Goal: Task Accomplishment & Management: Use online tool/utility

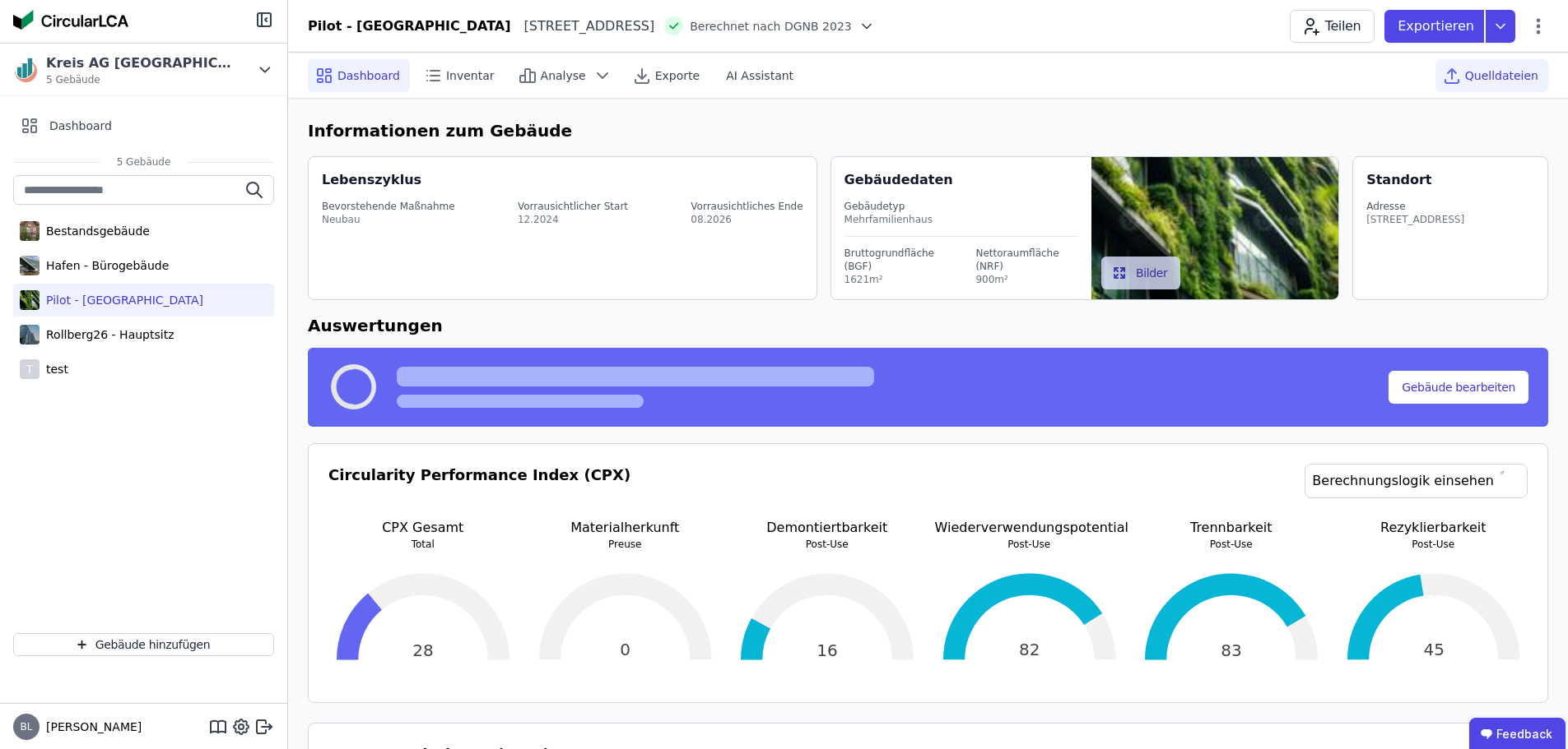
click at [1522, 74] on span "Quelldateien" at bounding box center [1502, 75] width 73 height 16
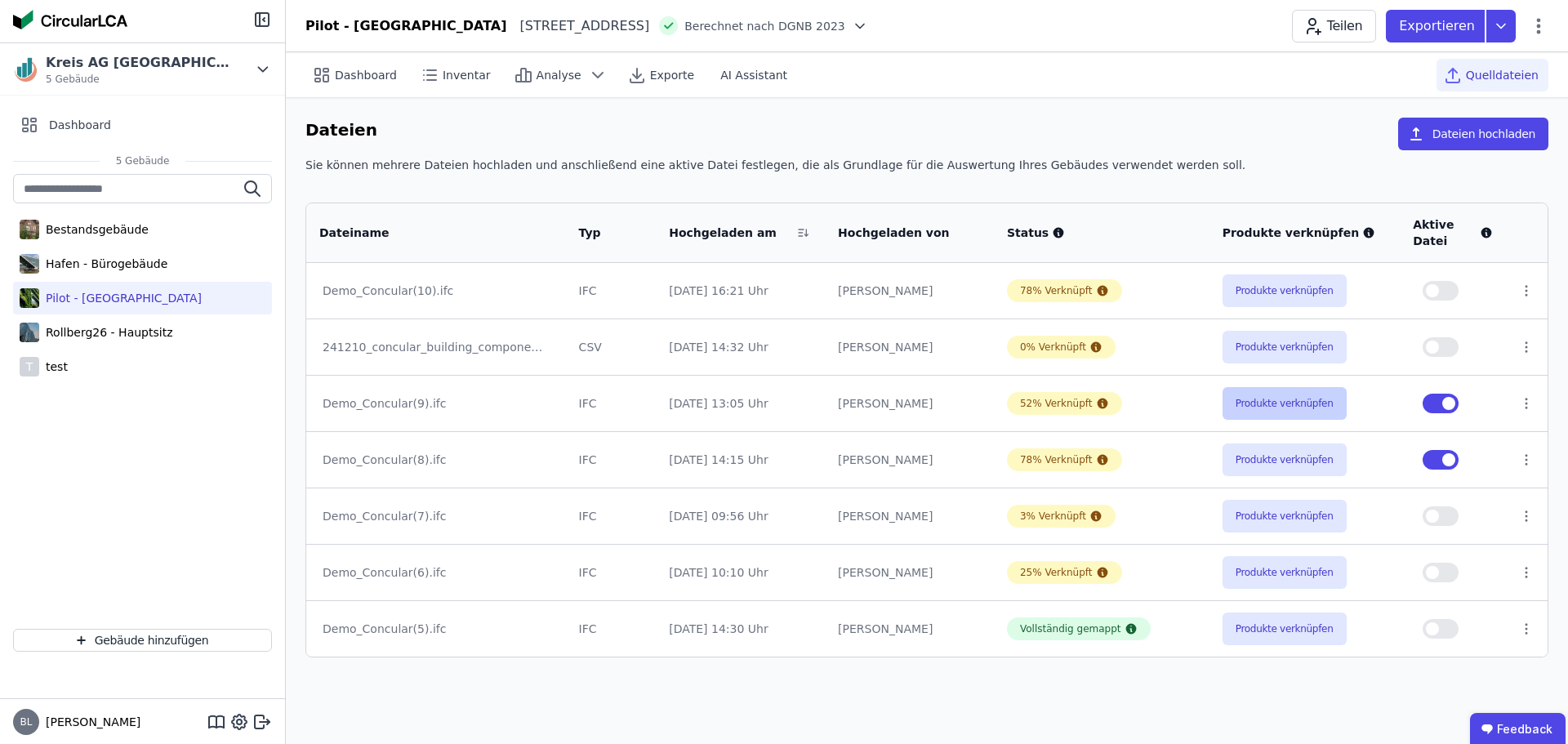
click at [1272, 408] on button "Produkte verknüpfen" at bounding box center [1285, 403] width 125 height 32
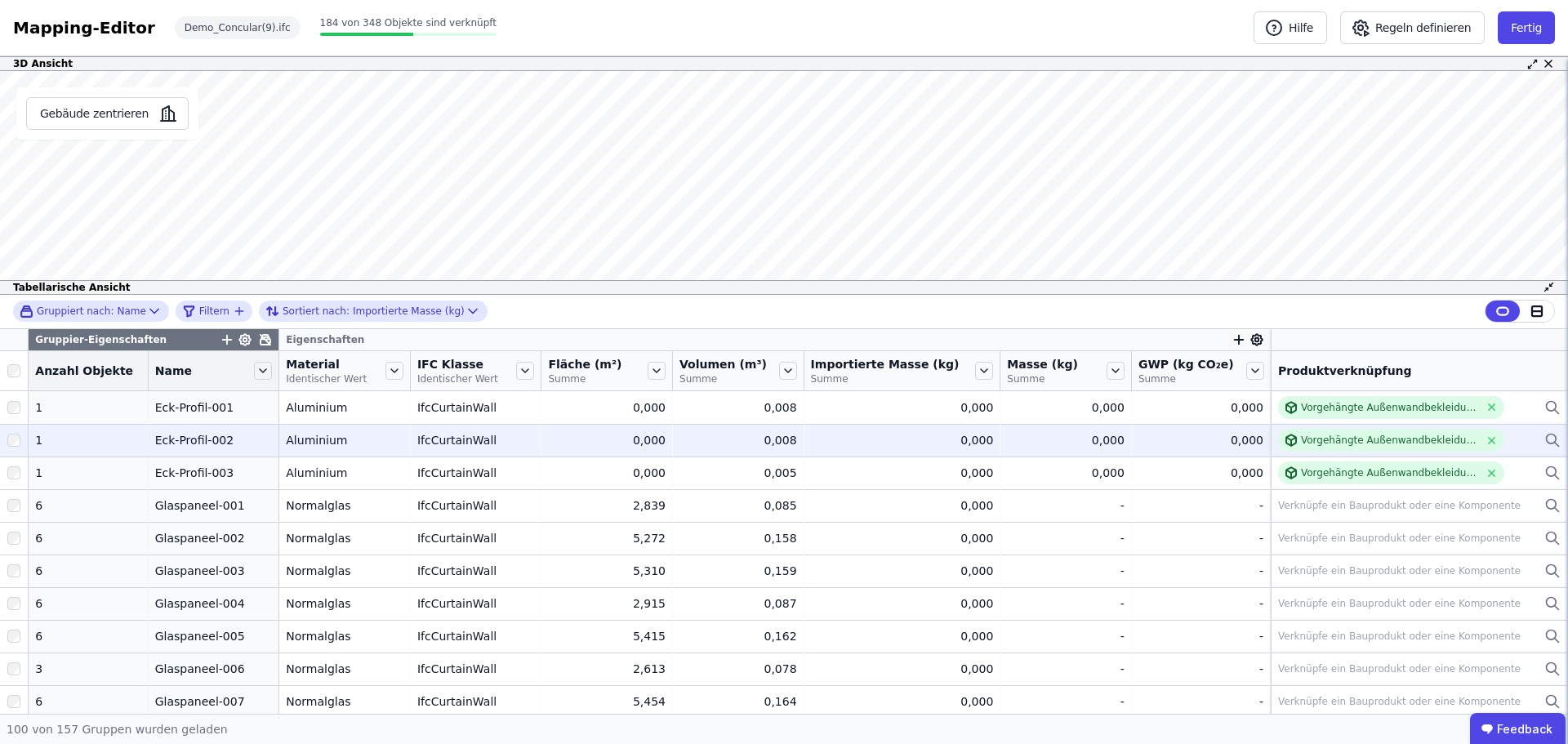
click at [1544, 442] on icon at bounding box center [1552, 441] width 16 height 20
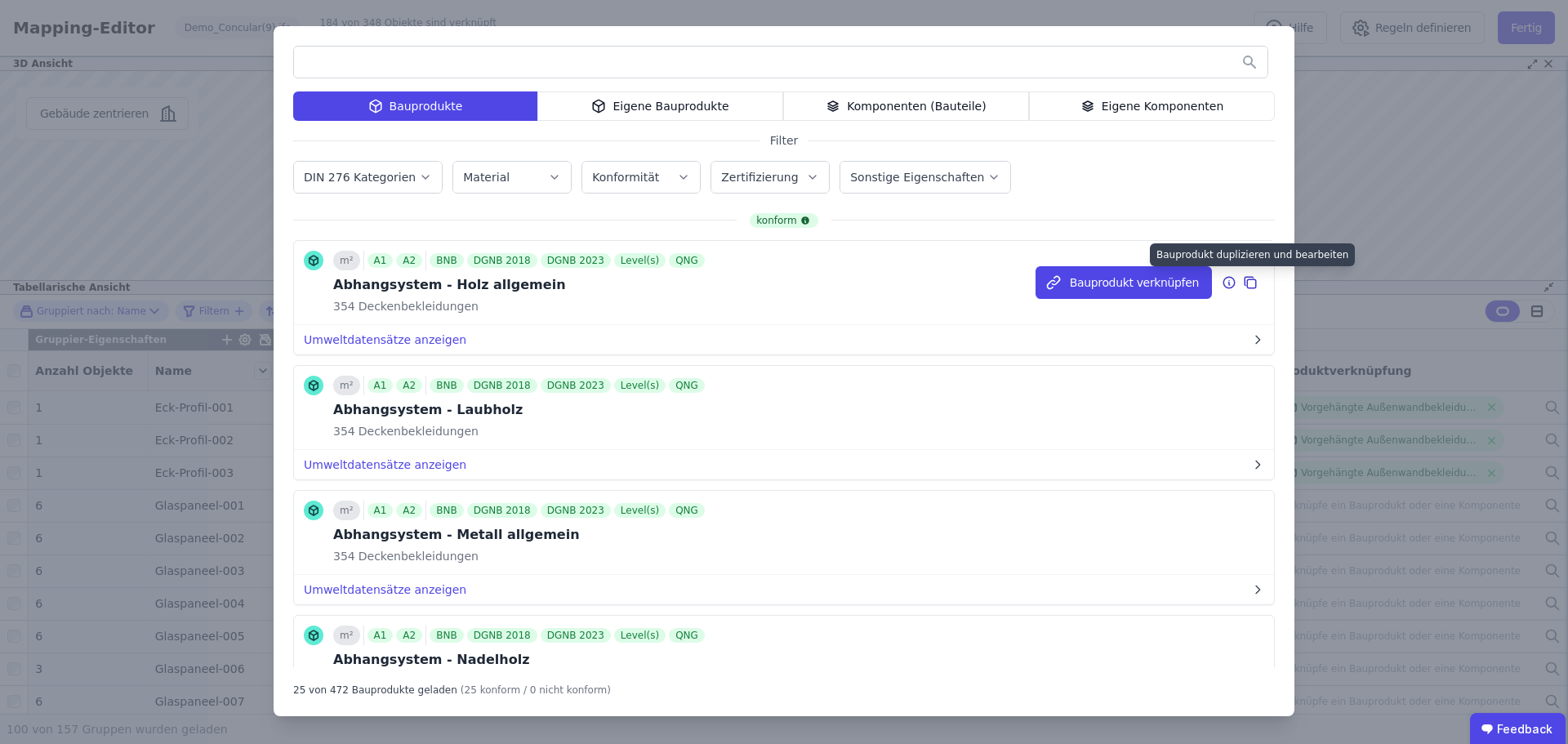
click at [1243, 275] on icon at bounding box center [1249, 283] width 14 height 20
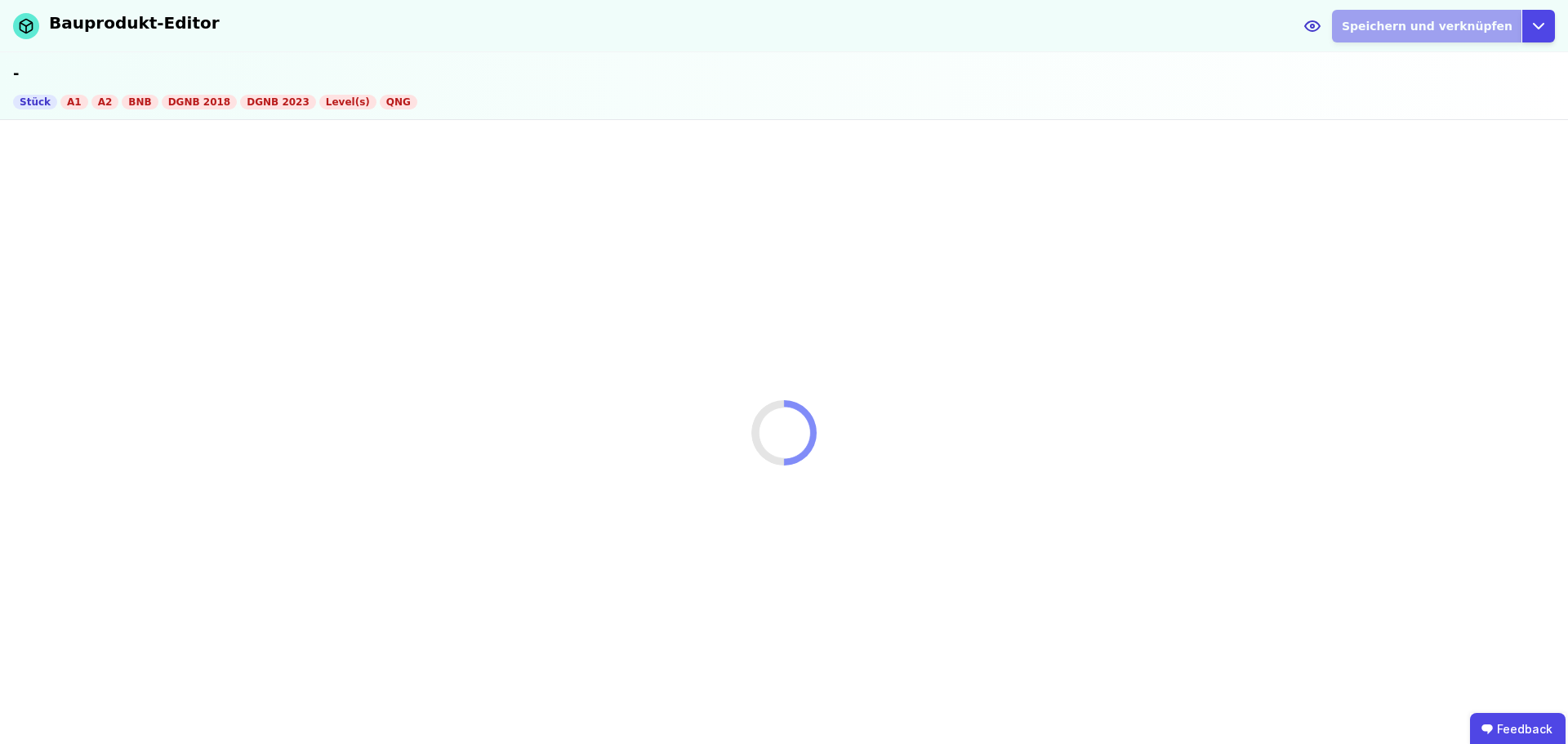
select select "**********"
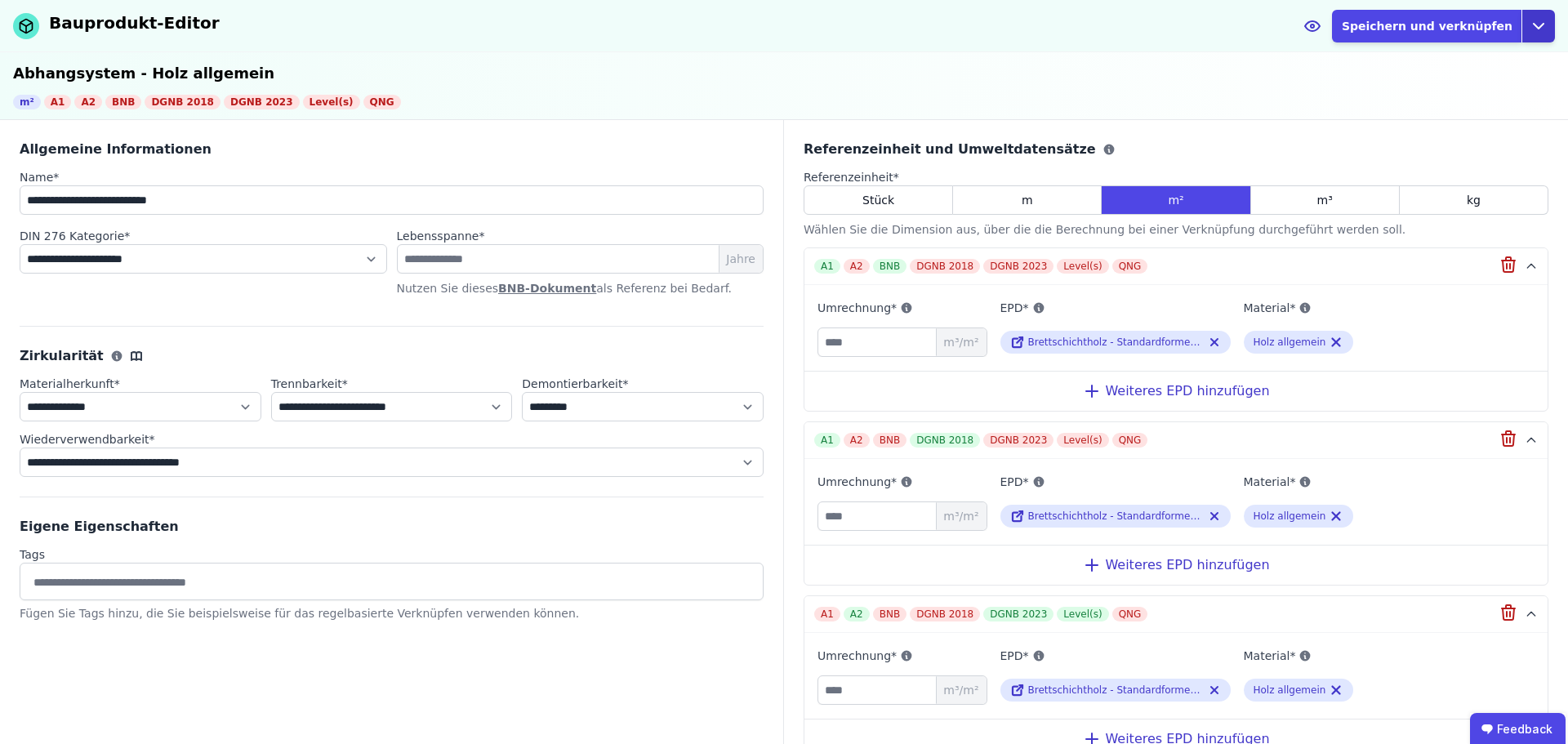
click at [1543, 25] on icon "button" at bounding box center [1539, 26] width 20 height 20
click at [1442, 94] on div "Abbrechen" at bounding box center [1463, 93] width 182 height 29
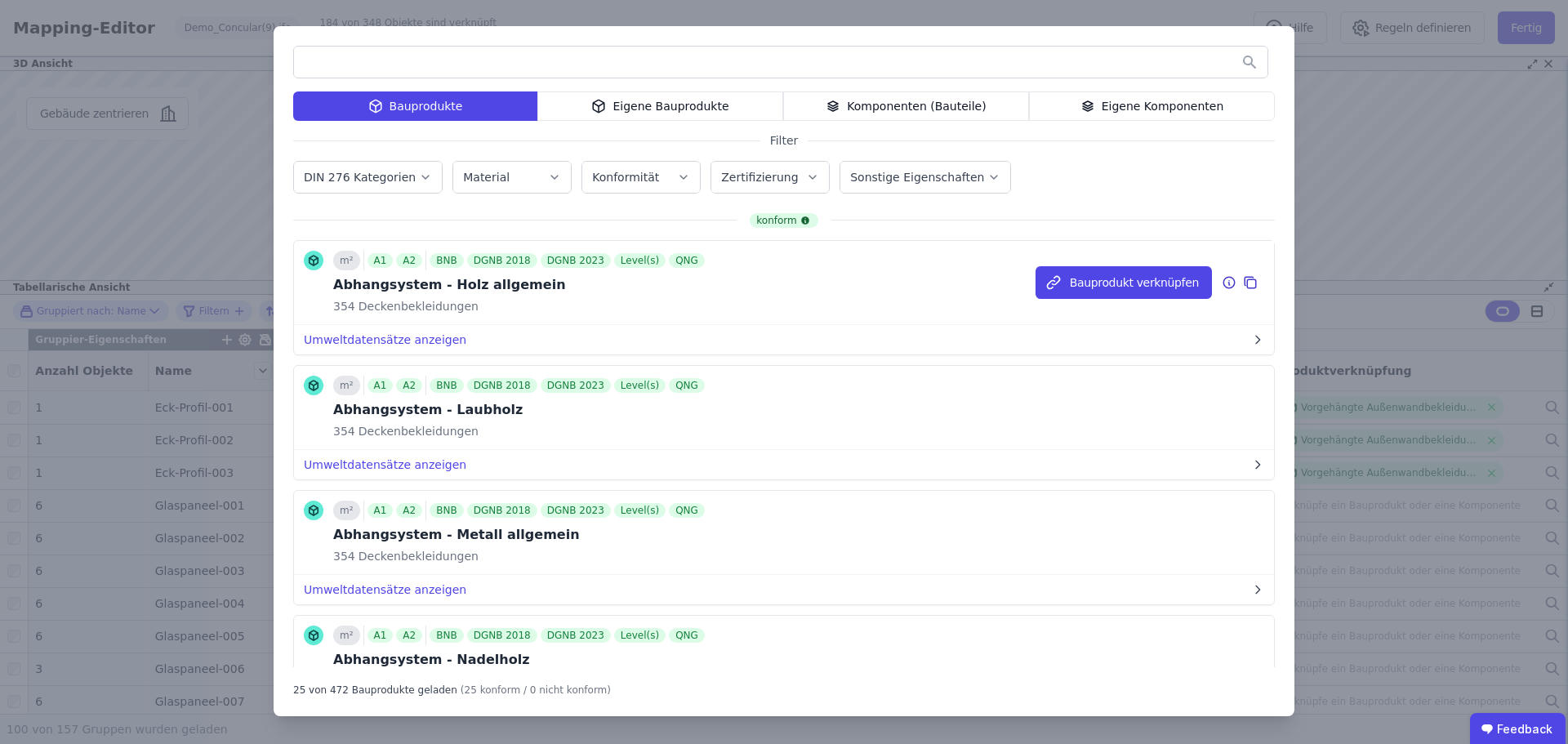
click at [1243, 284] on icon at bounding box center [1249, 283] width 14 height 20
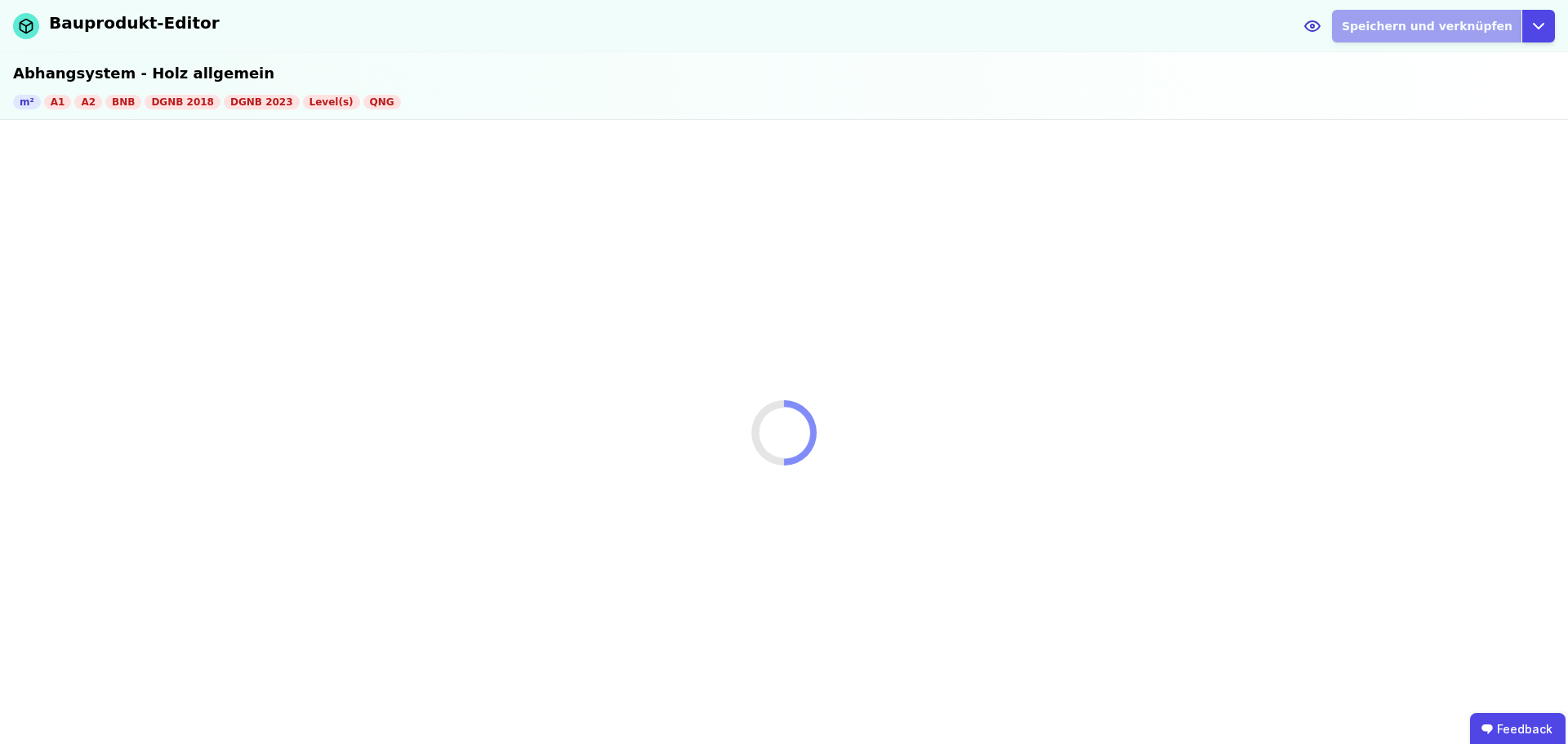
select select "**********"
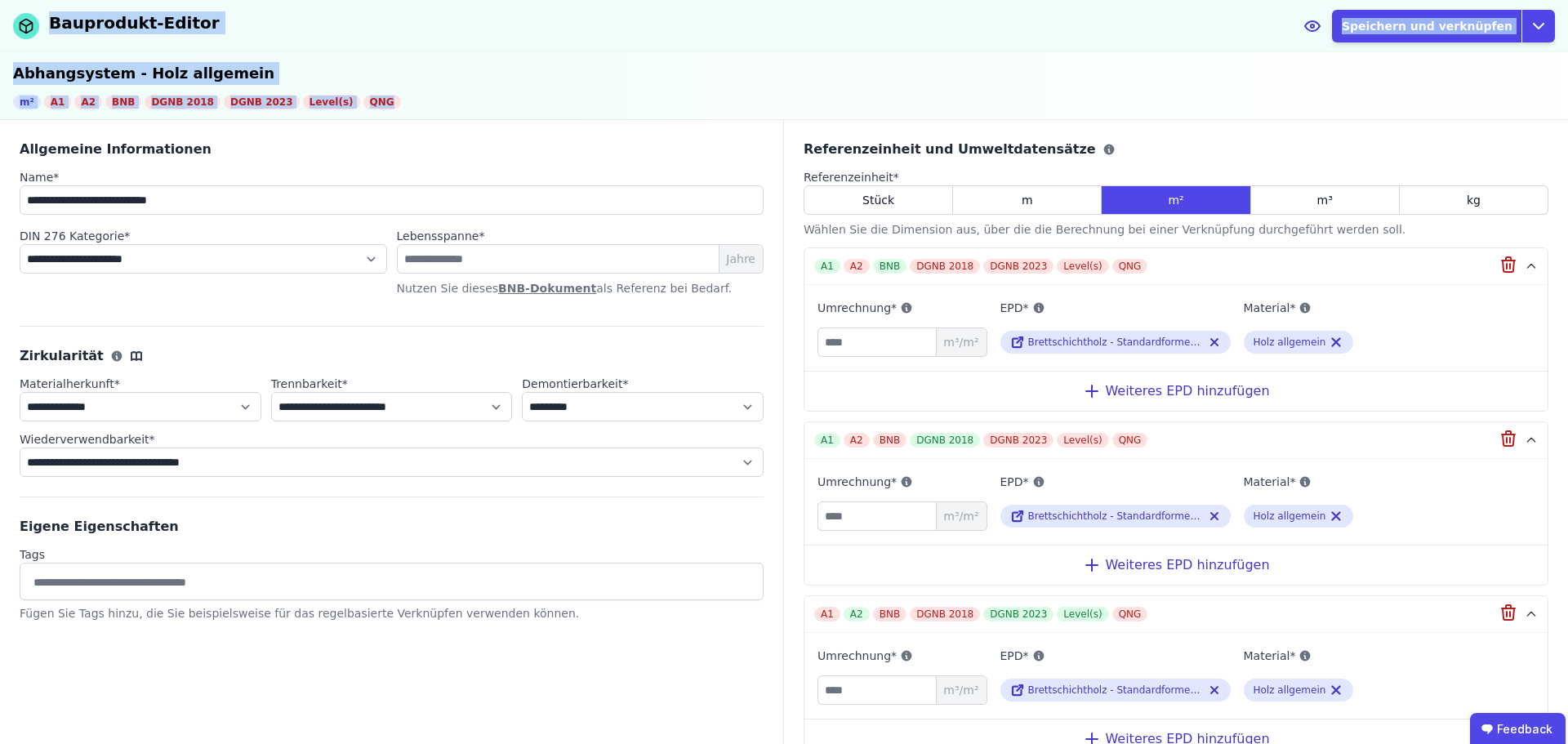
drag, startPoint x: 398, startPoint y: 108, endPoint x: -1, endPoint y: 71, distance: 400.7
click at [0, 71] on html "**********" at bounding box center [784, 372] width 1568 height 744
click at [490, 103] on div "m² A1 A2 BNB DGNB 2018 DGNB 2023 Level(s) QNG" at bounding box center [784, 102] width 1542 height 14
drag, startPoint x: 378, startPoint y: 105, endPoint x: 14, endPoint y: 70, distance: 365.7
click at [14, 70] on div "Abhangsystem - Holz allgemein m² A1 A2 BNB DGNB 2018 DGNB 2023 Level(s) QNG" at bounding box center [784, 86] width 1568 height 68
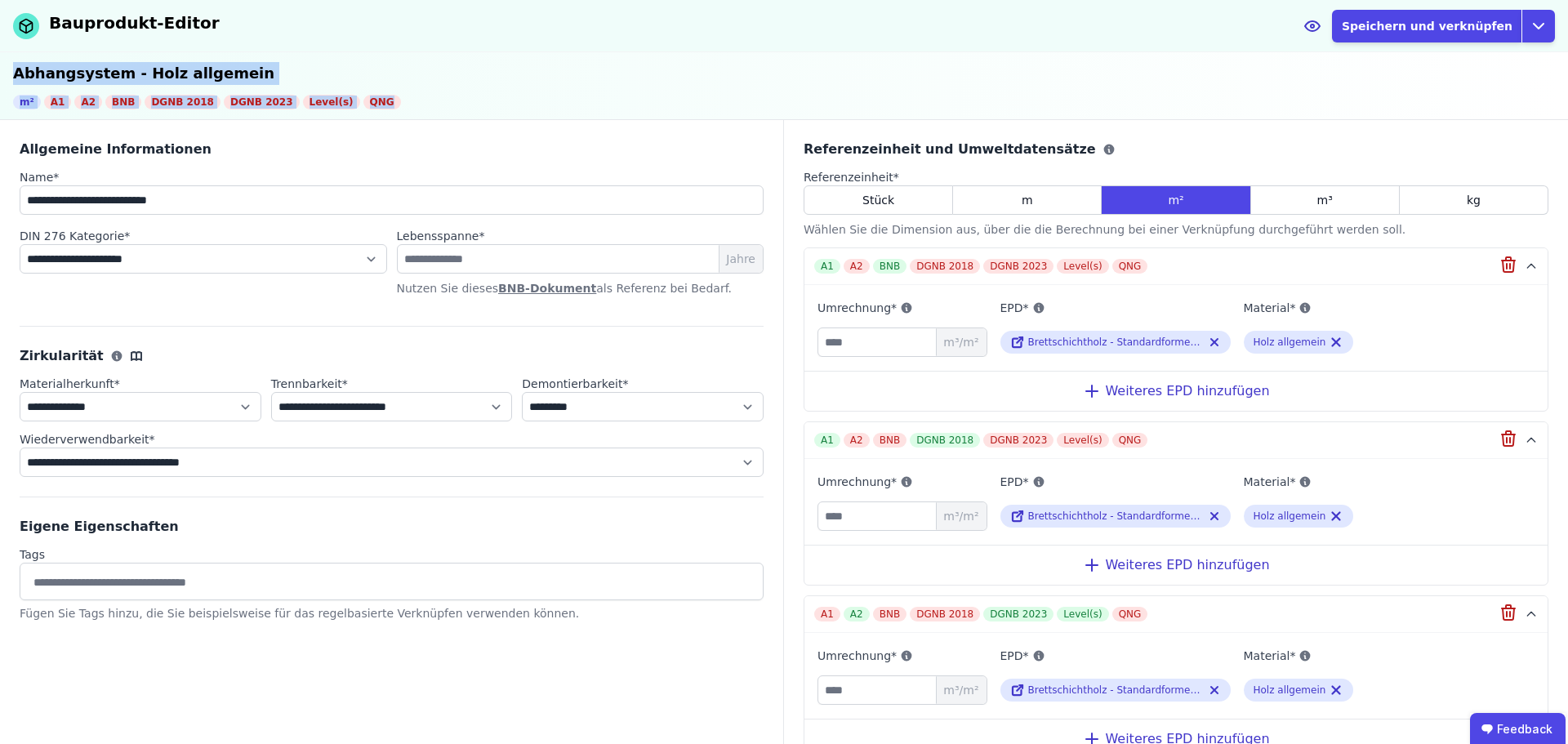
click at [469, 96] on div "m² A1 A2 BNB DGNB 2018 DGNB 2023 Level(s) QNG" at bounding box center [784, 102] width 1542 height 14
drag, startPoint x: 367, startPoint y: 107, endPoint x: 0, endPoint y: 69, distance: 369.0
click at [0, 69] on div "Abhangsystem - Holz allgemein m² A1 A2 BNB DGNB 2018 DGNB 2023 Level(s) QNG" at bounding box center [784, 86] width 1568 height 68
click at [465, 91] on div "Abhangsystem - Holz allgemein m² A1 A2 BNB DGNB 2018 DGNB 2023 Level(s) QNG" at bounding box center [784, 86] width 1568 height 68
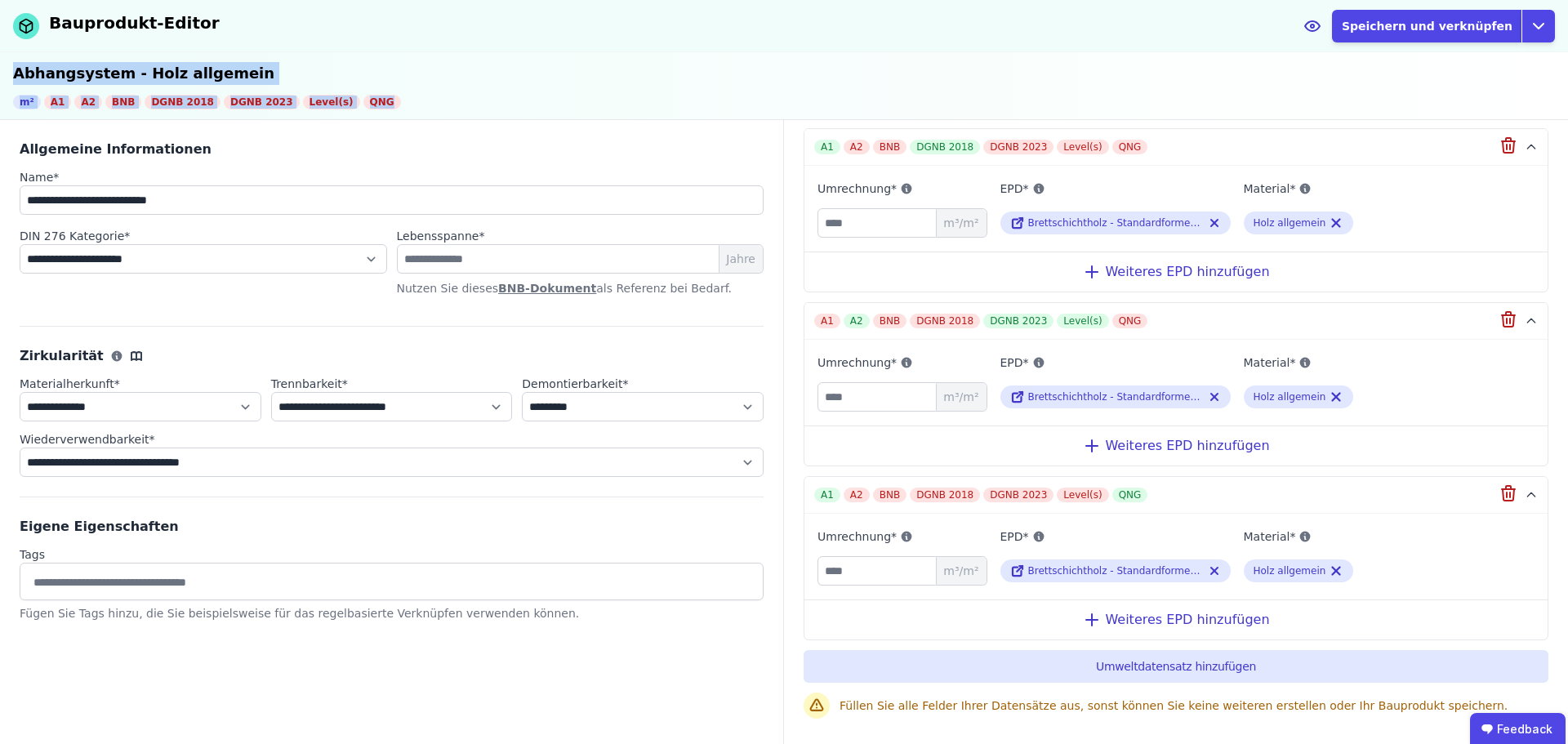
scroll to position [309, 0]
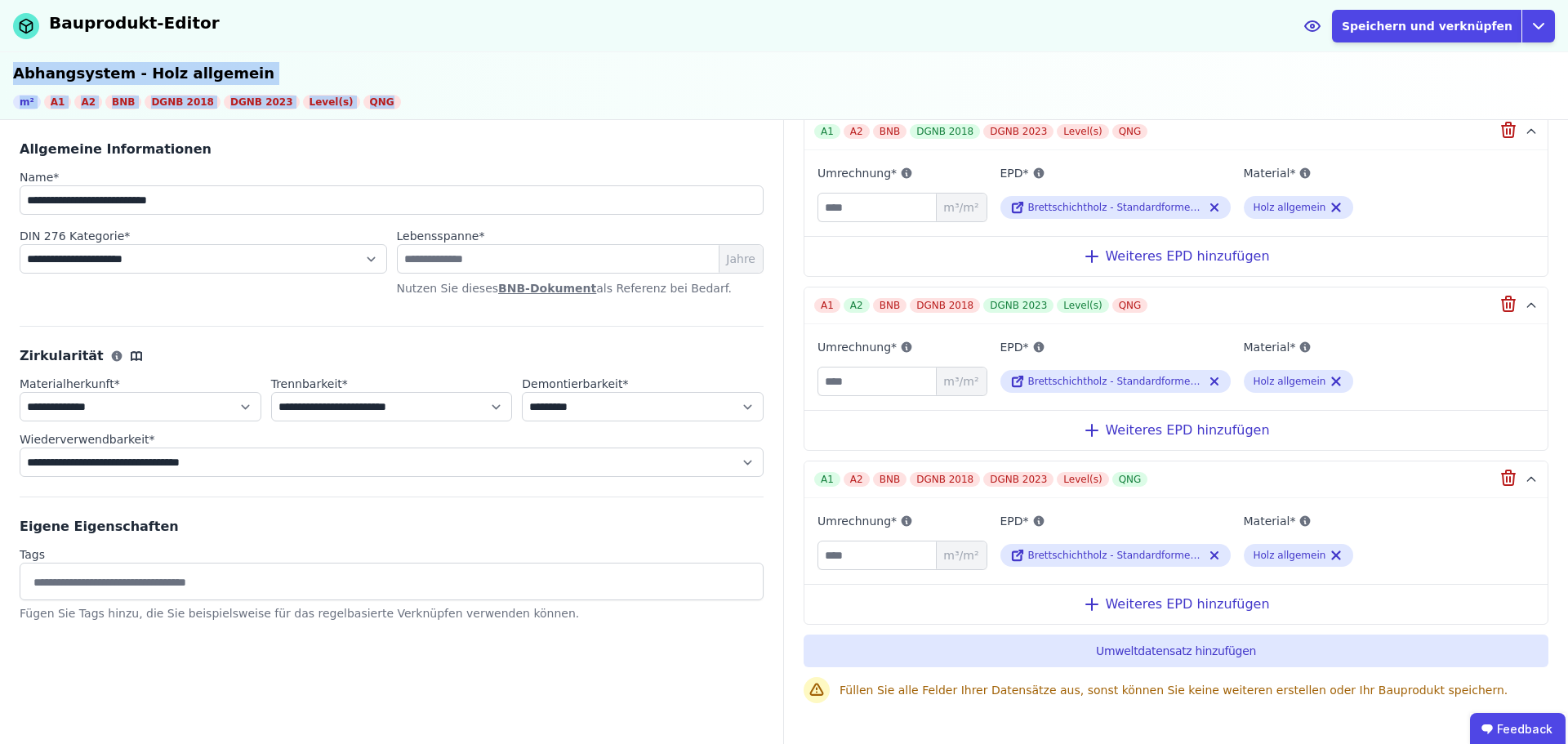
click at [363, 106] on div "QNG" at bounding box center [382, 102] width 38 height 14
drag, startPoint x: 362, startPoint y: 102, endPoint x: 6, endPoint y: 108, distance: 356.1
click at [6, 108] on div "Abhangsystem - Holz allgemein m² A1 A2 BNB DGNB 2018 DGNB 2023 Level(s) QNG" at bounding box center [784, 86] width 1568 height 68
click at [408, 89] on div "Abhangsystem - Holz allgemein m² A1 A2 BNB DGNB 2018 DGNB 2023 Level(s) QNG" at bounding box center [784, 86] width 1568 height 68
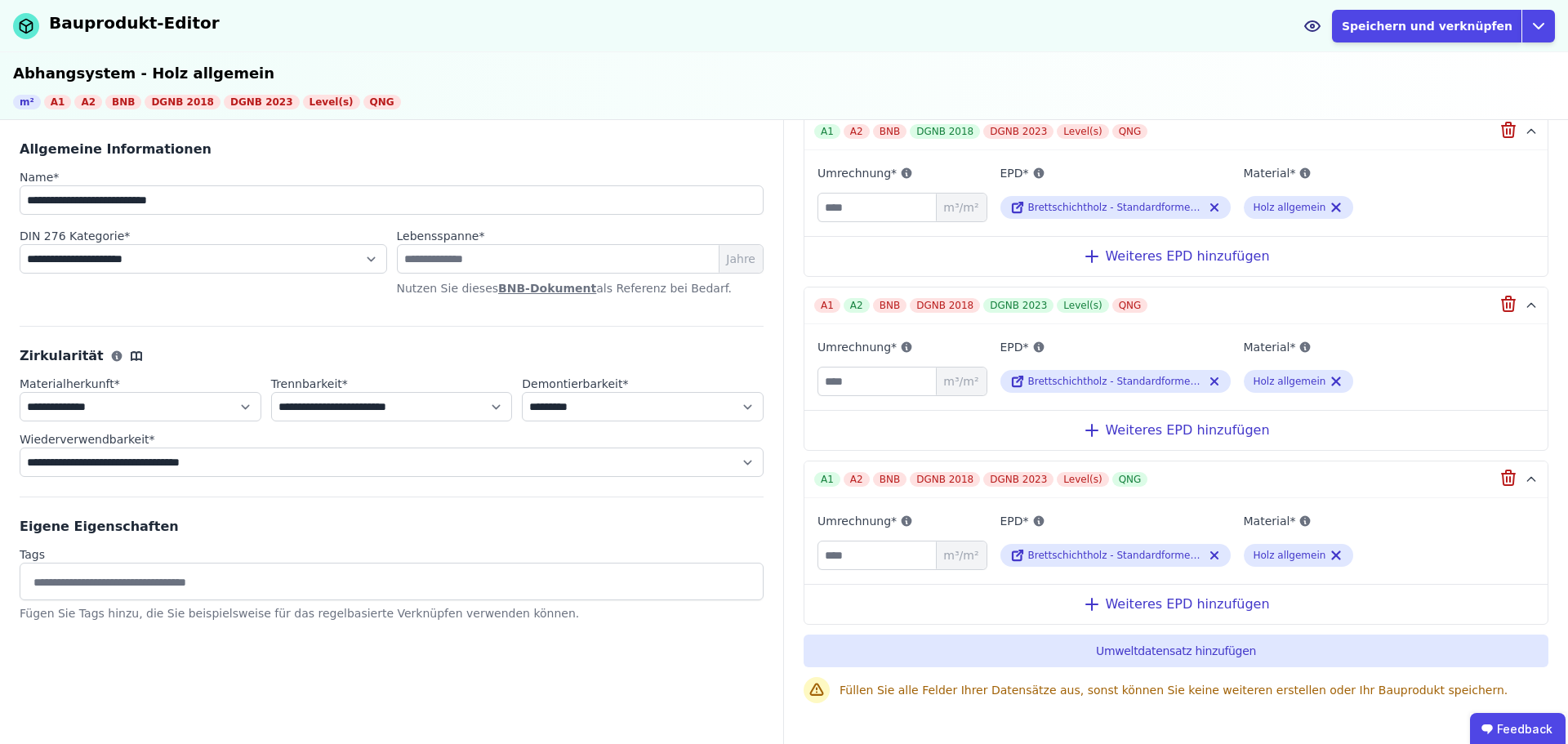
click at [1314, 26] on icon at bounding box center [1312, 26] width 3 height 3
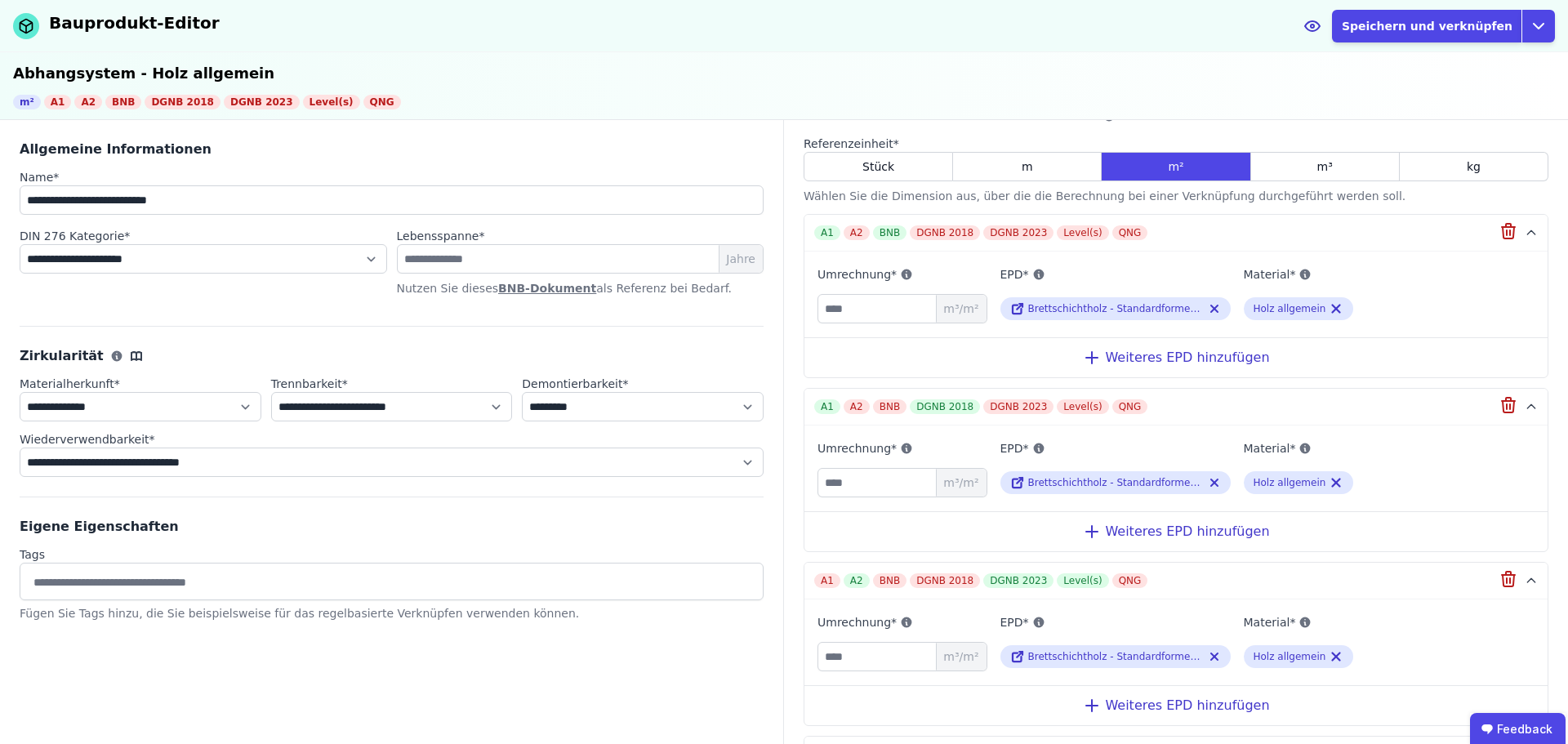
scroll to position [0, 0]
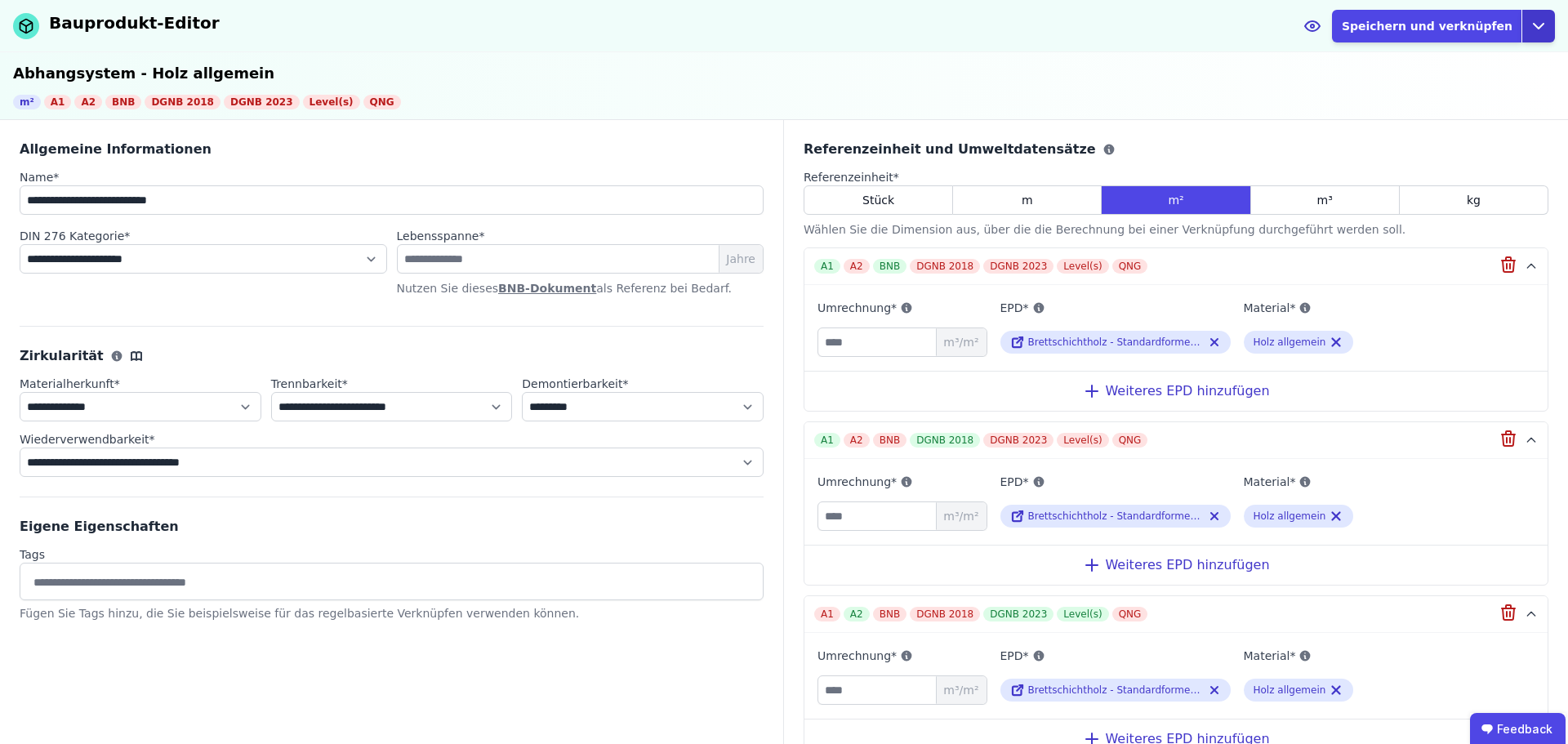
click at [1538, 24] on icon "button" at bounding box center [1539, 26] width 20 height 20
click at [1212, 52] on div "Abhangsystem - Holz allgemein m² A1 A2 BNB DGNB 2018 DGNB 2023 Level(s) QNG" at bounding box center [784, 86] width 1568 height 68
click at [1224, 37] on div "Bauprodukt-Editor Speichern und verknüpfen Open options" at bounding box center [784, 26] width 1568 height 52
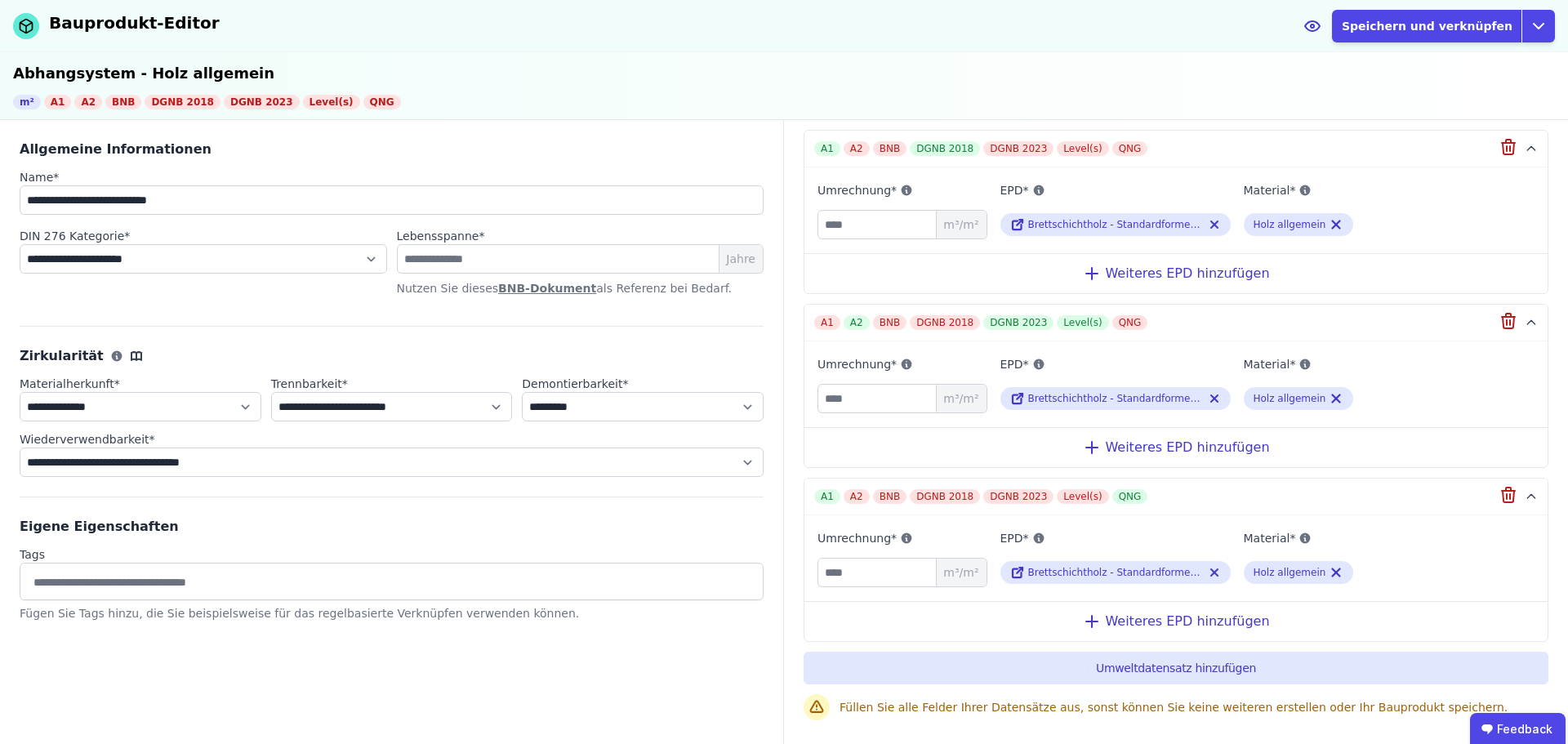
scroll to position [309, 0]
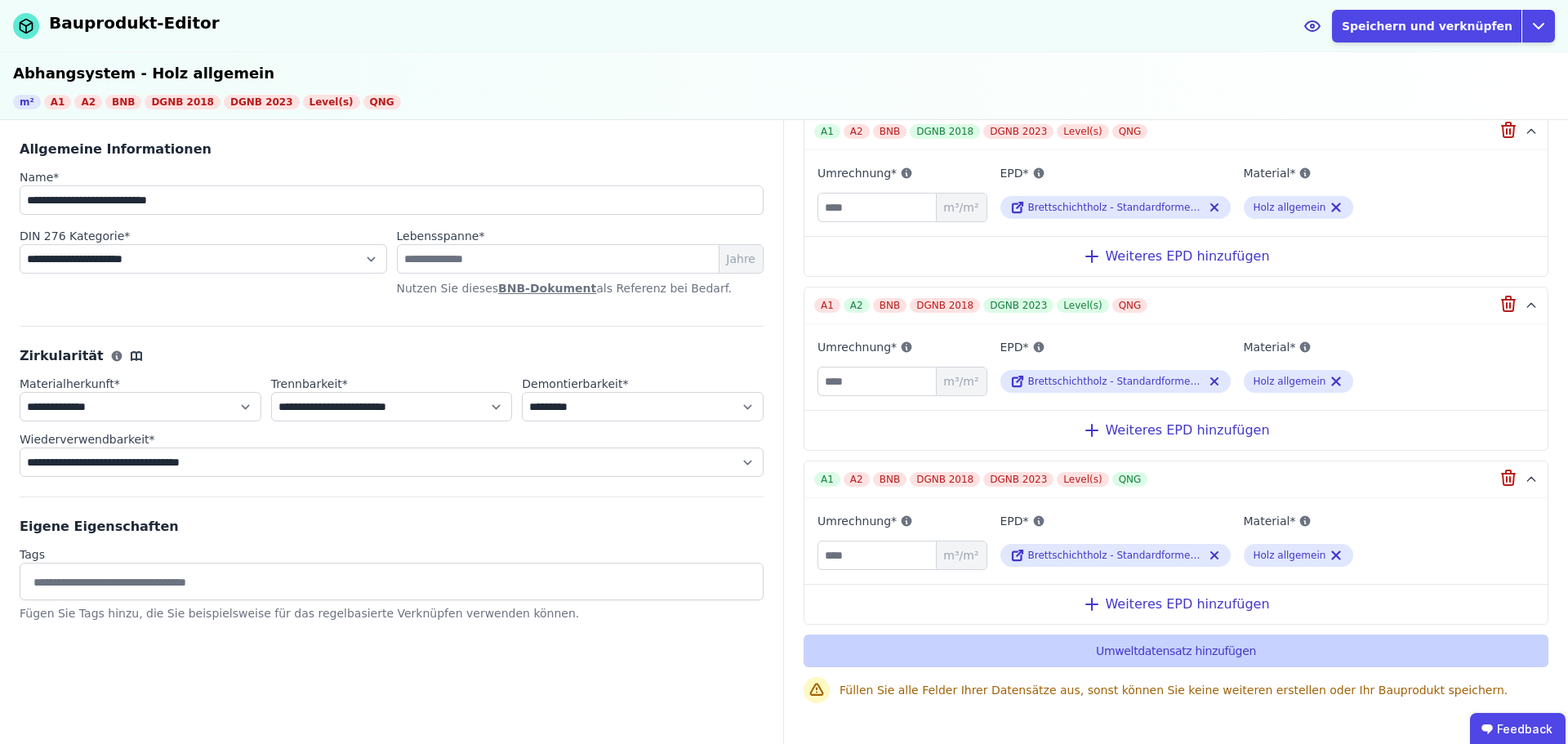
click at [1132, 656] on button "Umweltdatensatz hinzufügen" at bounding box center [1175, 651] width 745 height 32
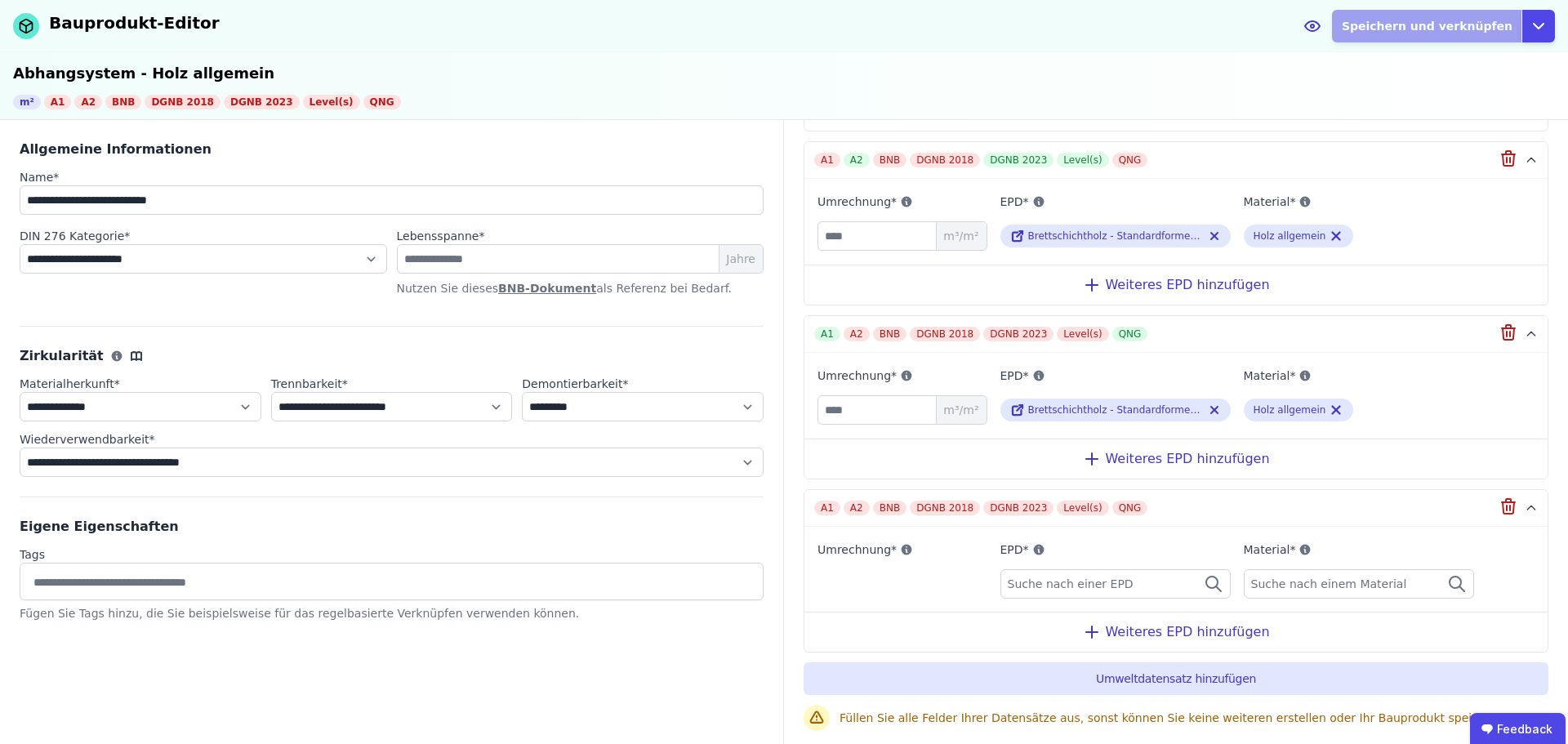
scroll to position [482, 0]
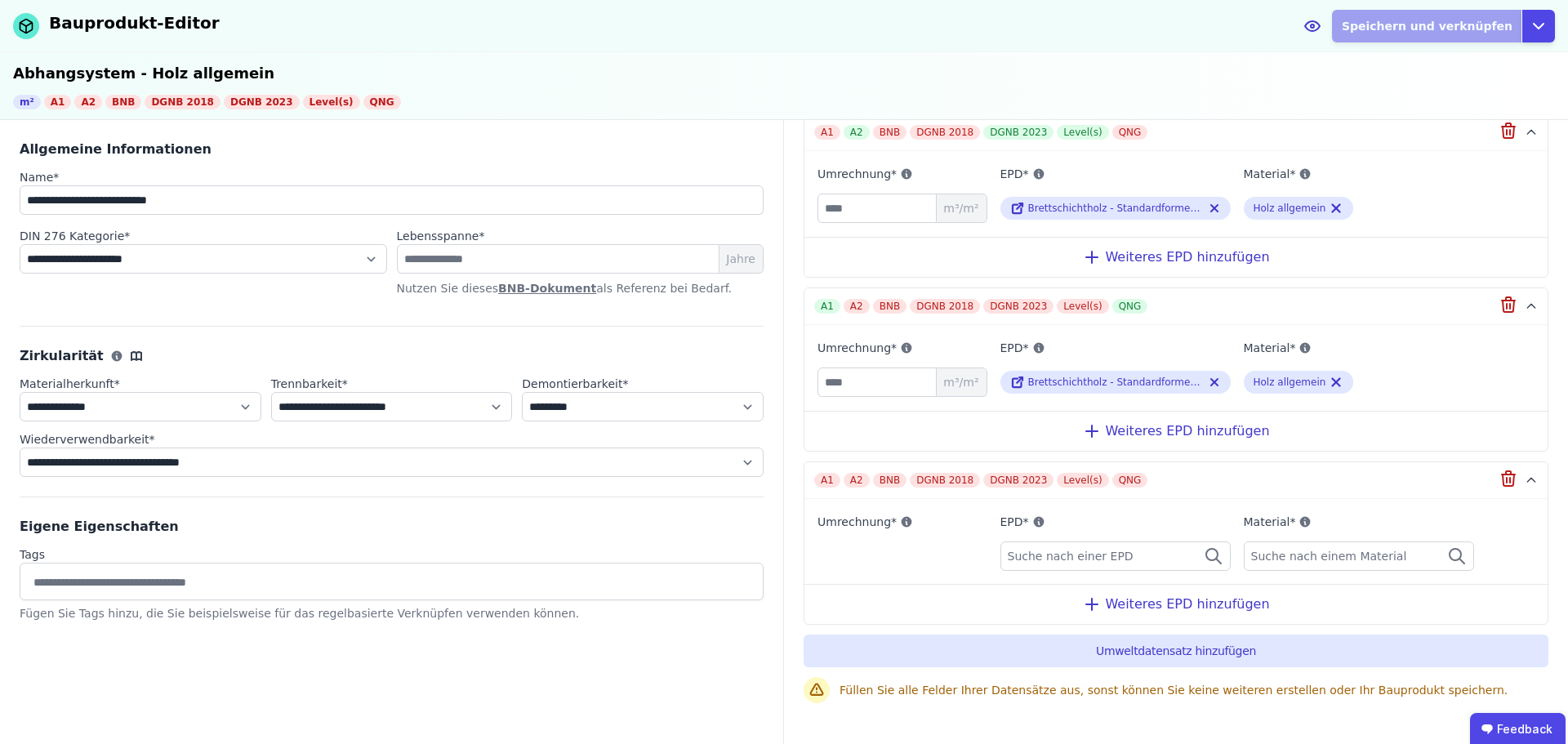
click at [1131, 552] on div "Suche nach einer EPD" at bounding box center [1115, 556] width 230 height 29
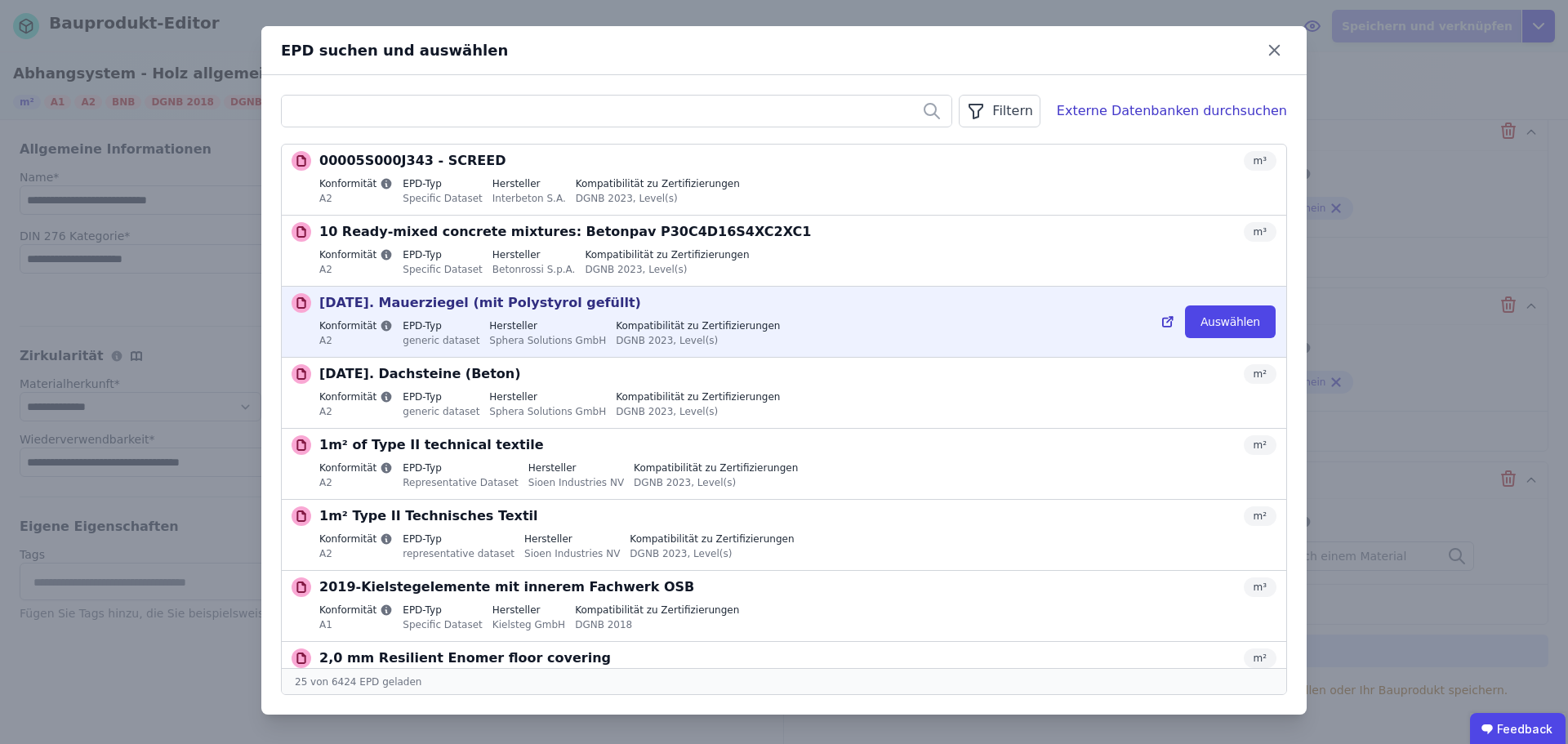
click at [853, 319] on div "1.3.02. Mauerziegel (mit Polystyrol gefüllt) m³ Konformität A2 EPD-Typ generic …" at bounding box center [798, 322] width 958 height 57
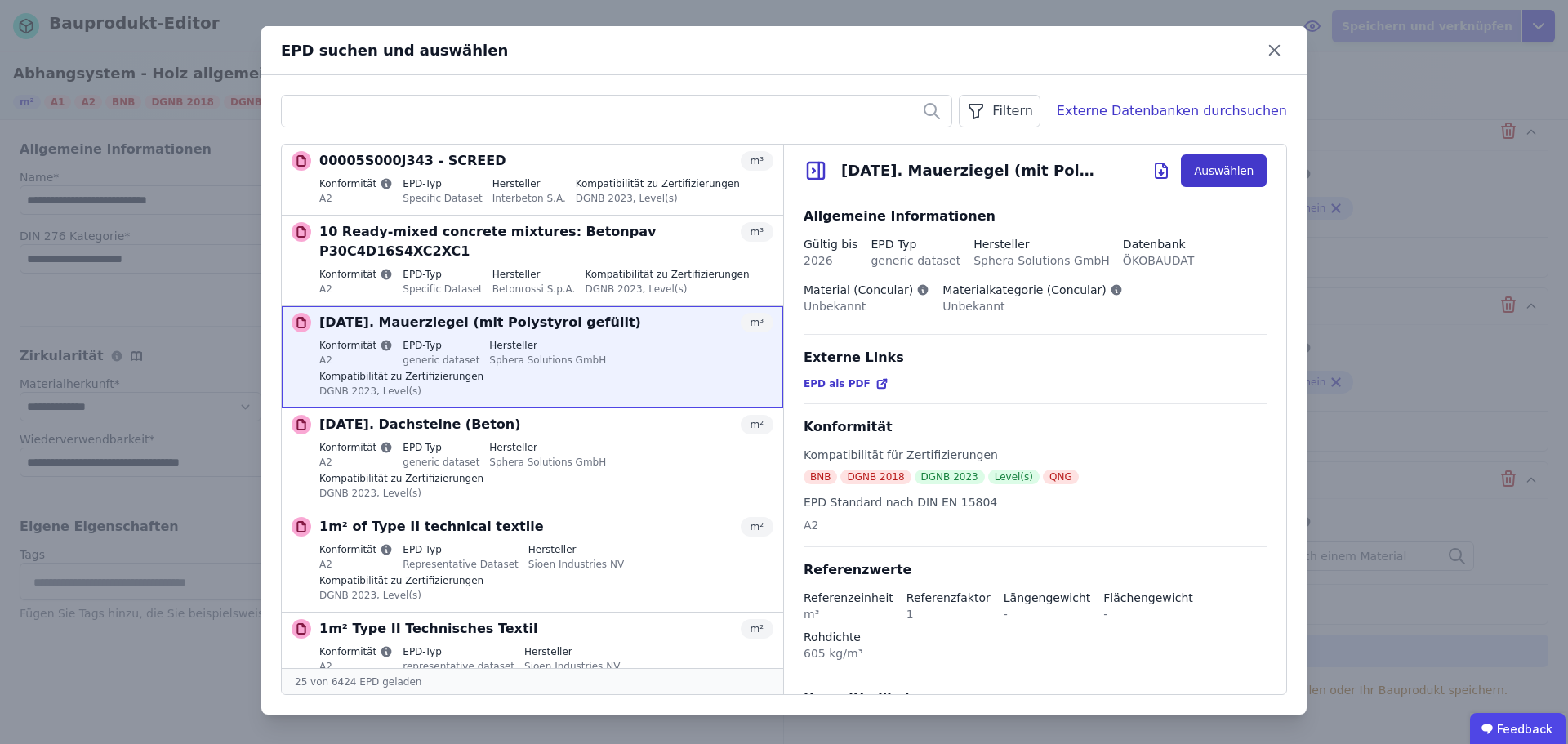
click at [1220, 169] on button "Auswählen" at bounding box center [1224, 170] width 86 height 32
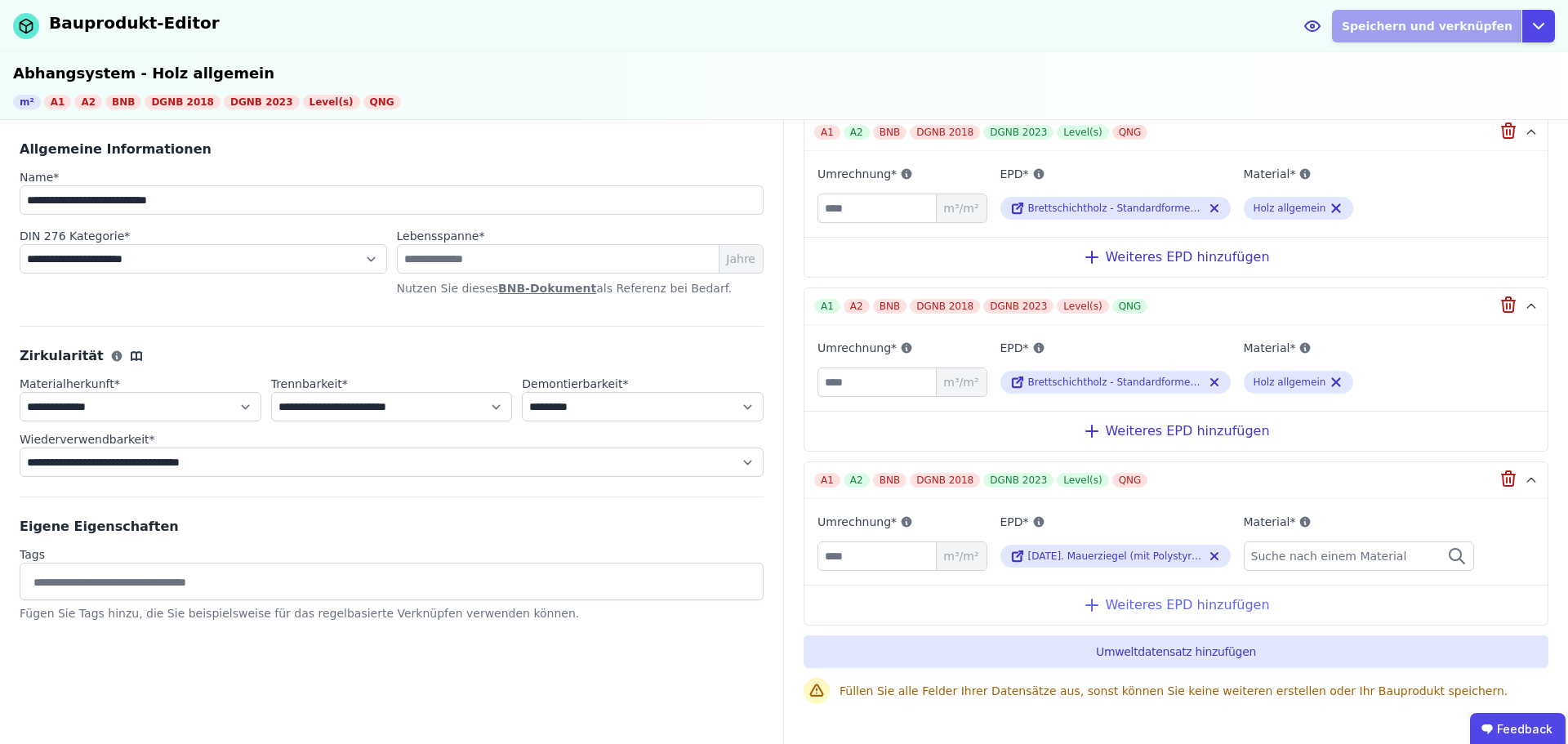
click at [1113, 598] on div "Weiteres EPD hinzufügen" at bounding box center [1176, 605] width 744 height 40
click at [1122, 599] on div "Weiteres EPD hinzufügen" at bounding box center [1176, 605] width 744 height 40
click at [1094, 605] on icon at bounding box center [1092, 605] width 11 height 0
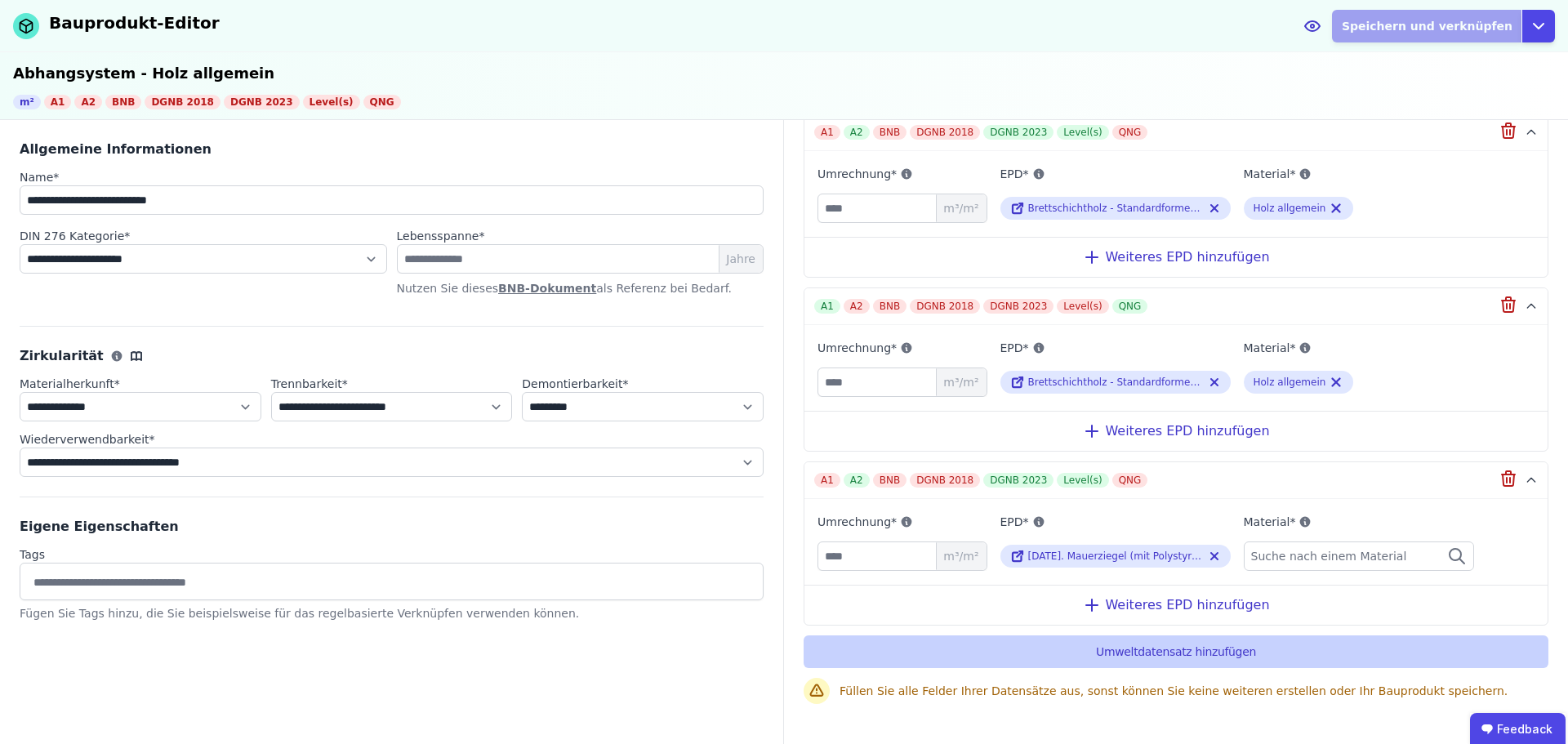
click at [1113, 644] on button "Umweltdatensatz hinzufügen" at bounding box center [1175, 652] width 745 height 32
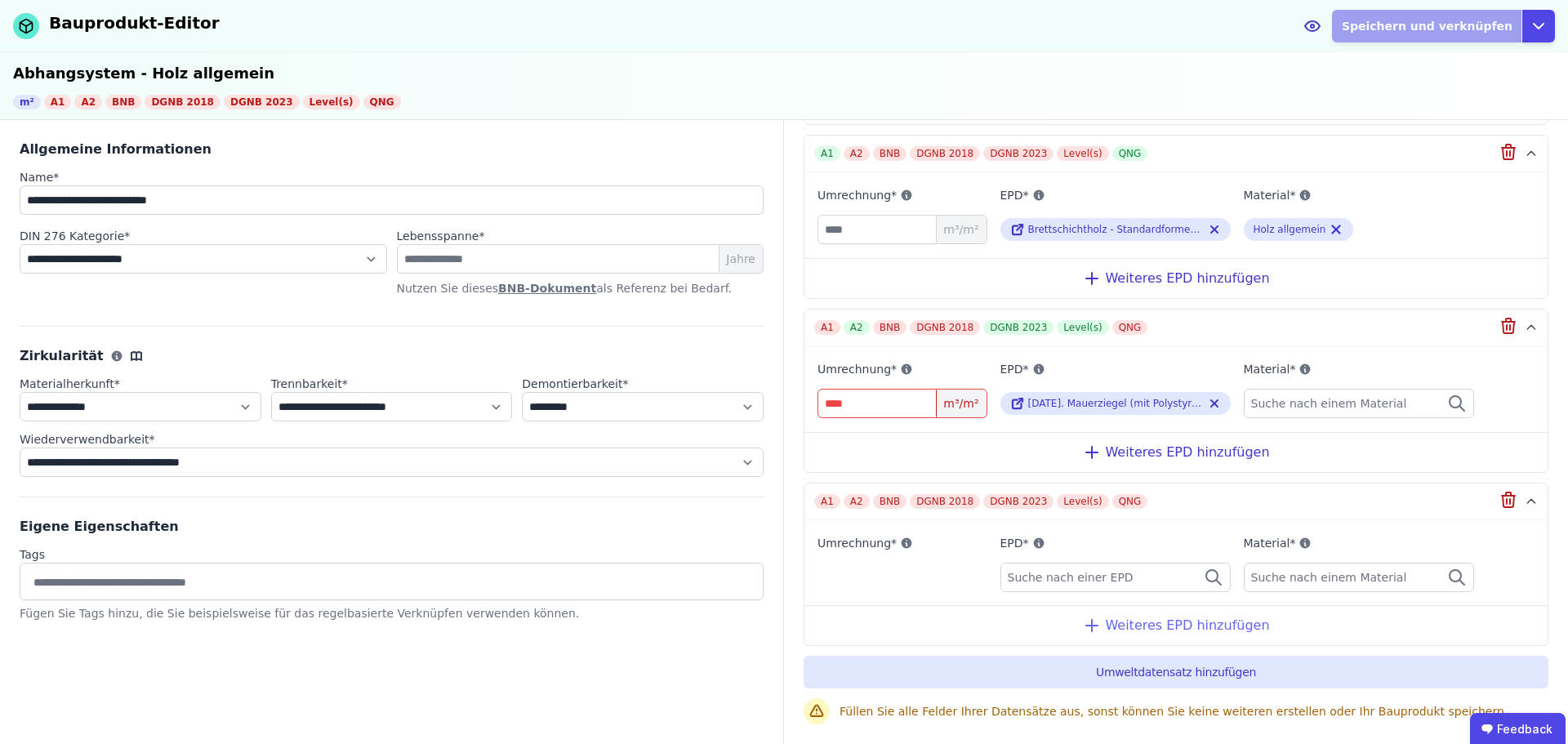
scroll to position [656, 0]
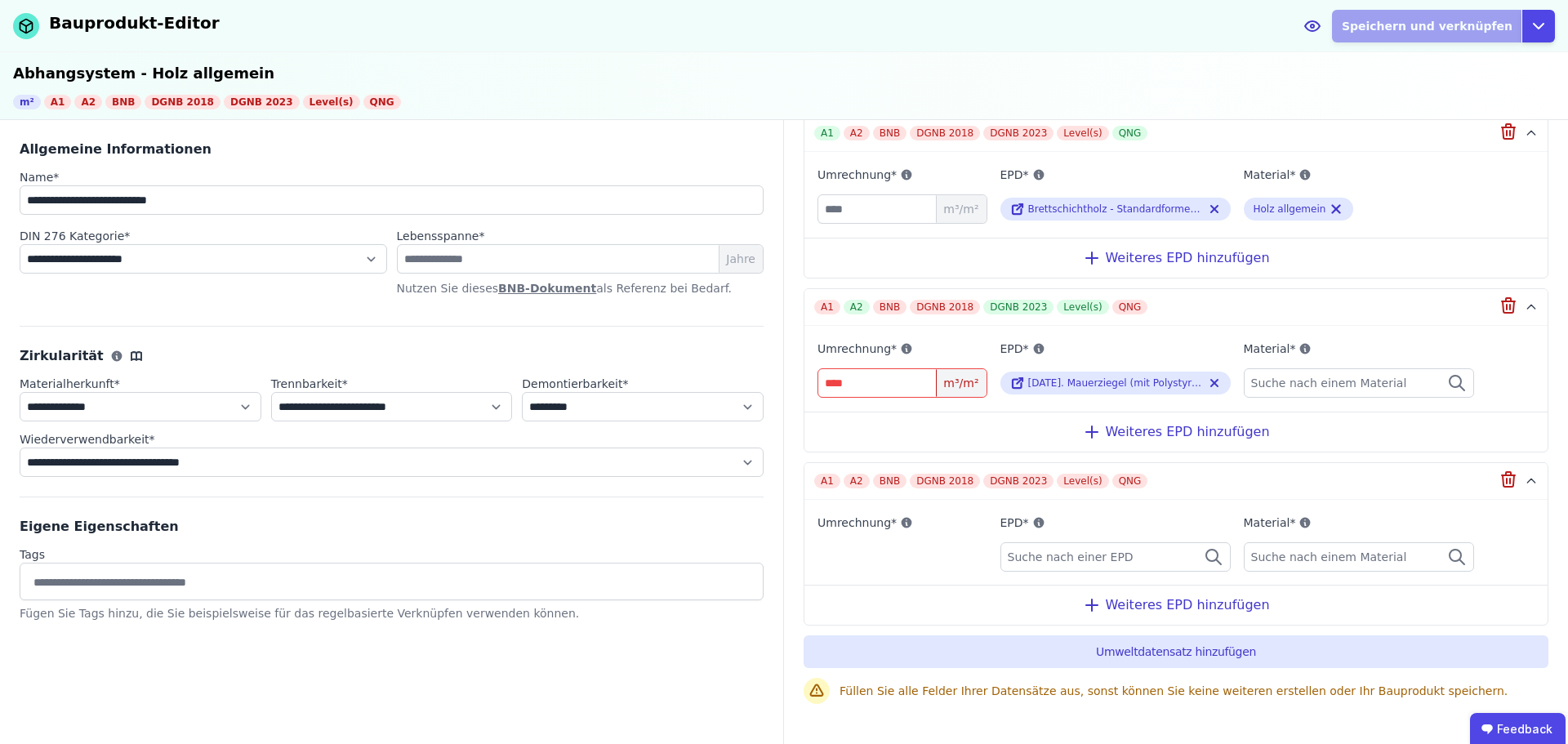
click at [1093, 555] on span "Suche nach einer EPD" at bounding box center [1073, 557] width 129 height 16
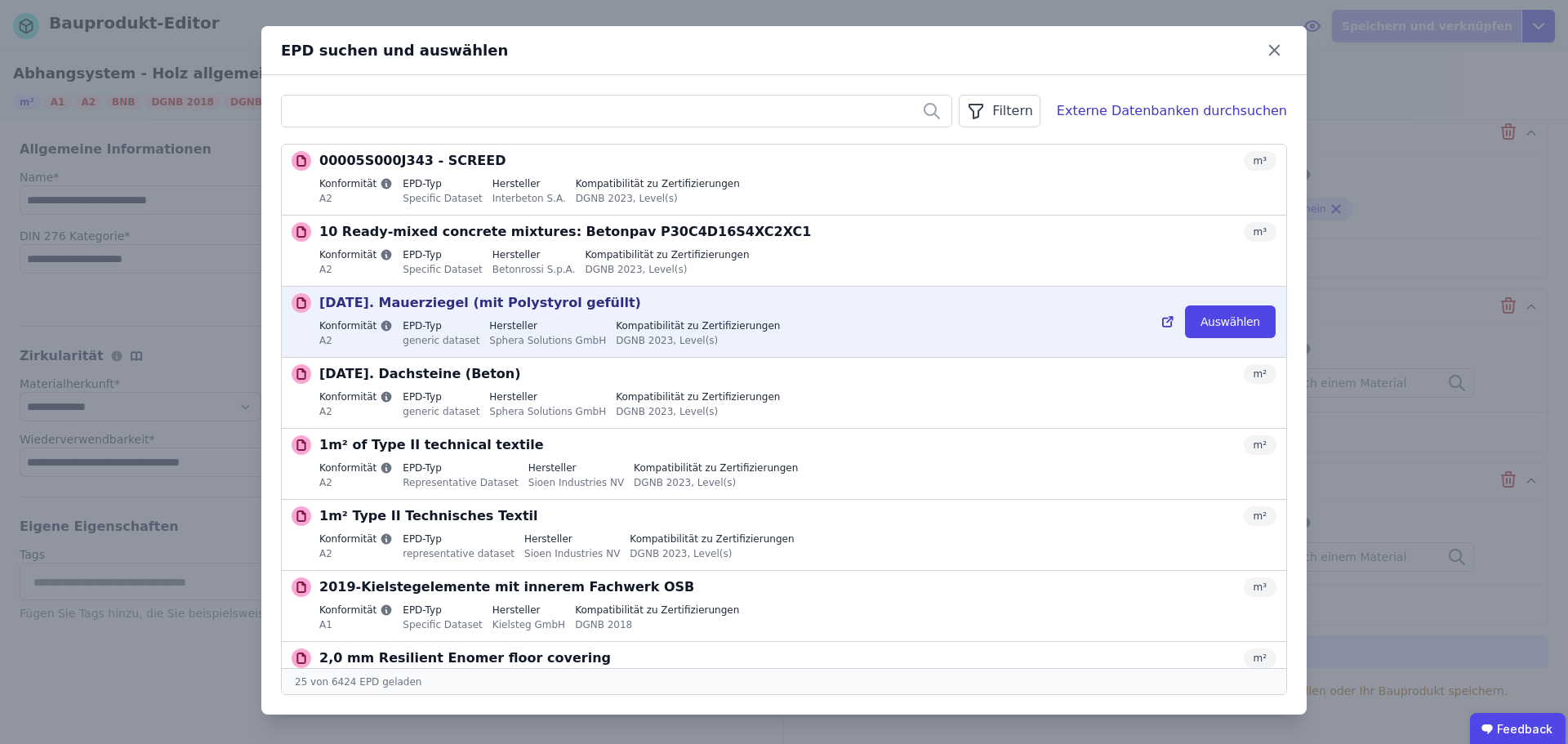
click at [795, 337] on div "Konformität A2 EPD-Typ generic dataset Hersteller Sphera Solutions GmbH Kompati…" at bounding box center [798, 335] width 958 height 31
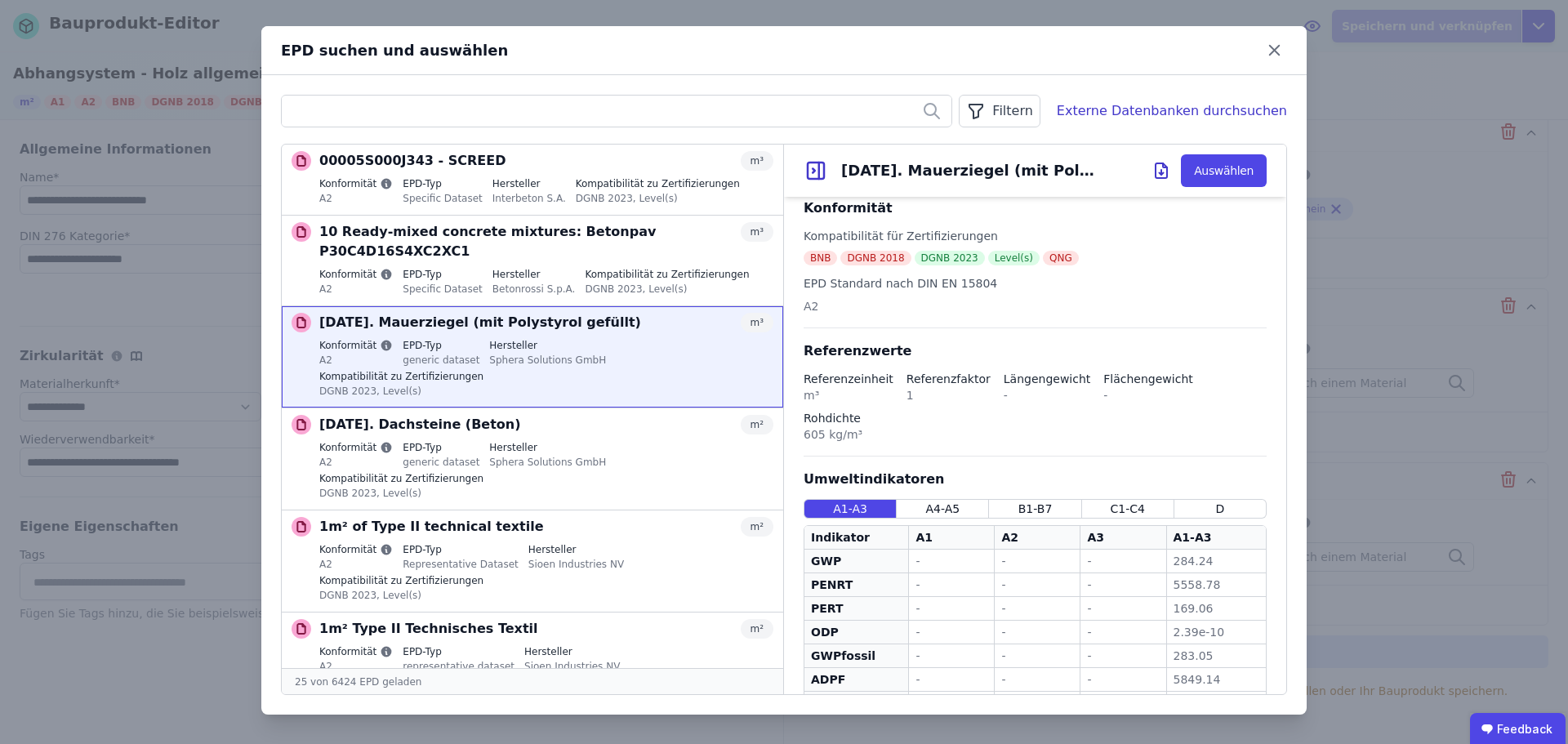
scroll to position [327, 0]
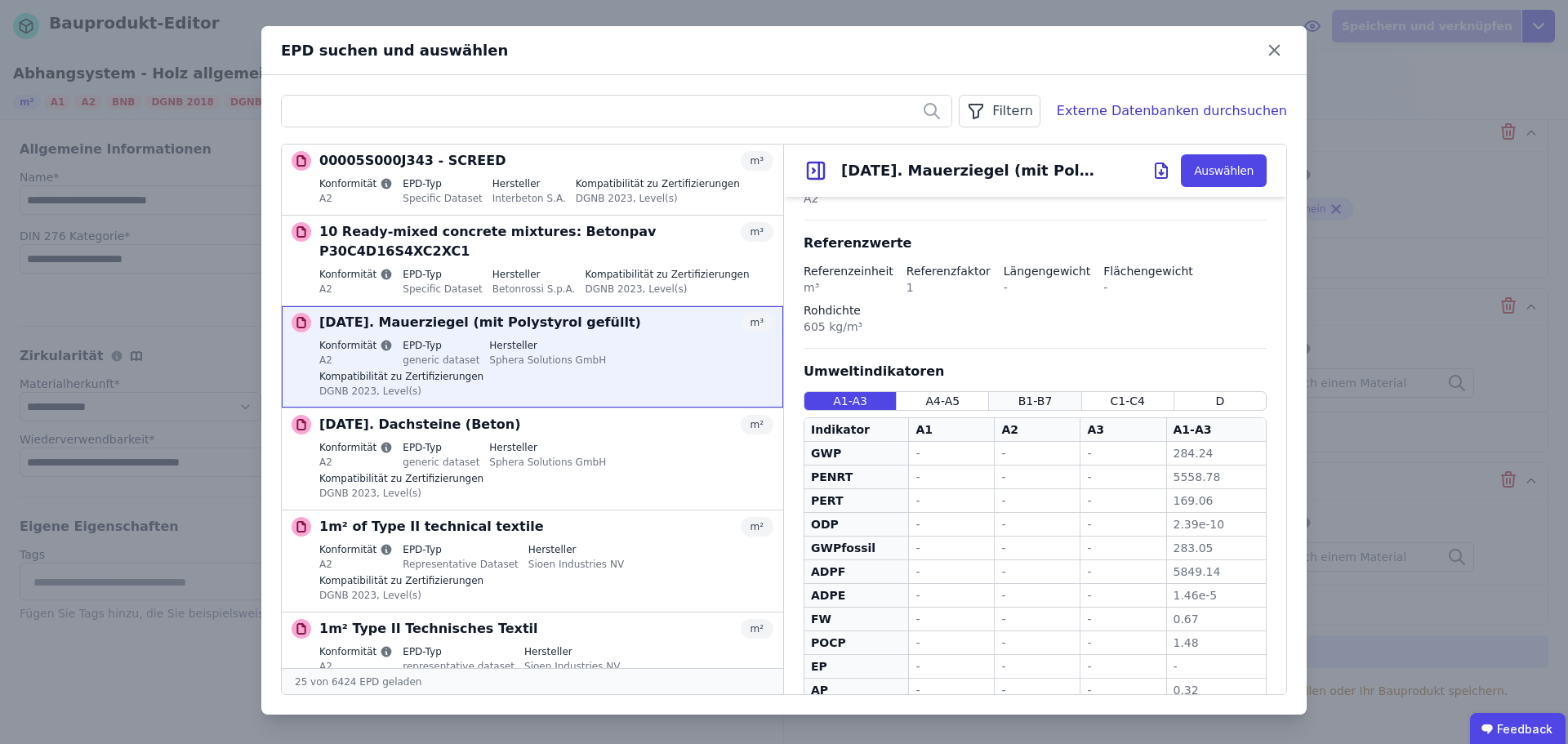
click at [1018, 393] on span "B1-B7" at bounding box center [1036, 401] width 34 height 16
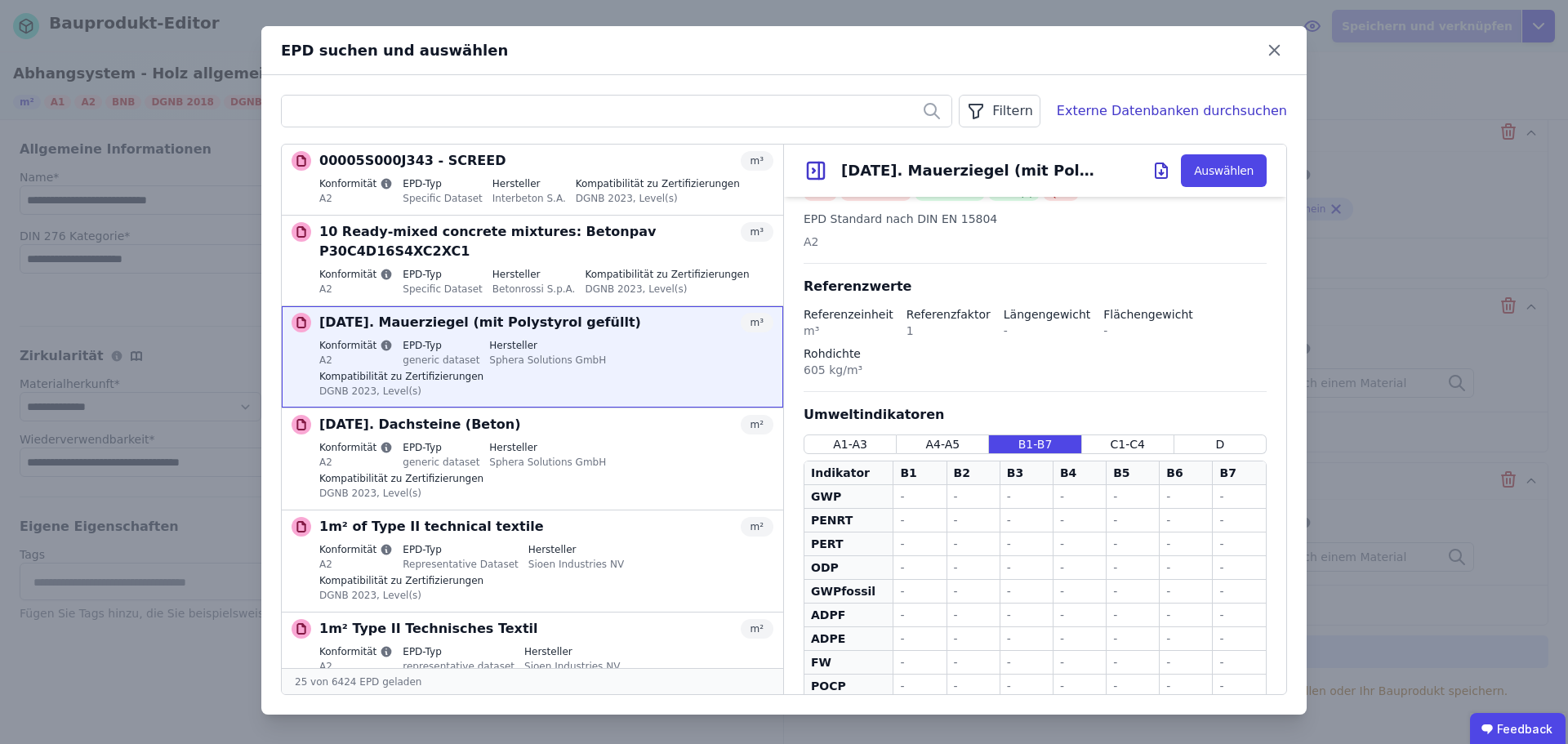
scroll to position [0, 0]
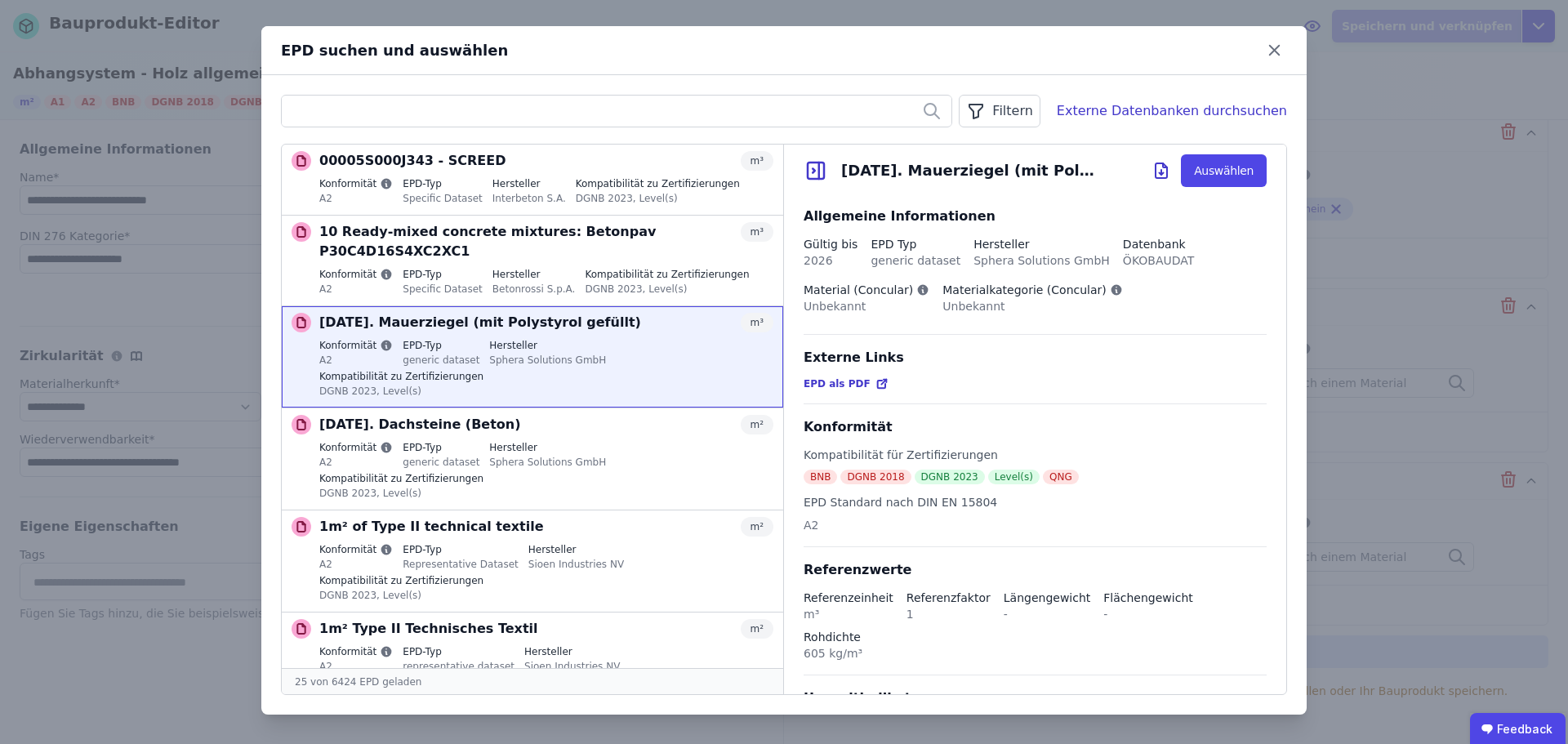
click at [810, 176] on icon at bounding box center [816, 171] width 25 height 25
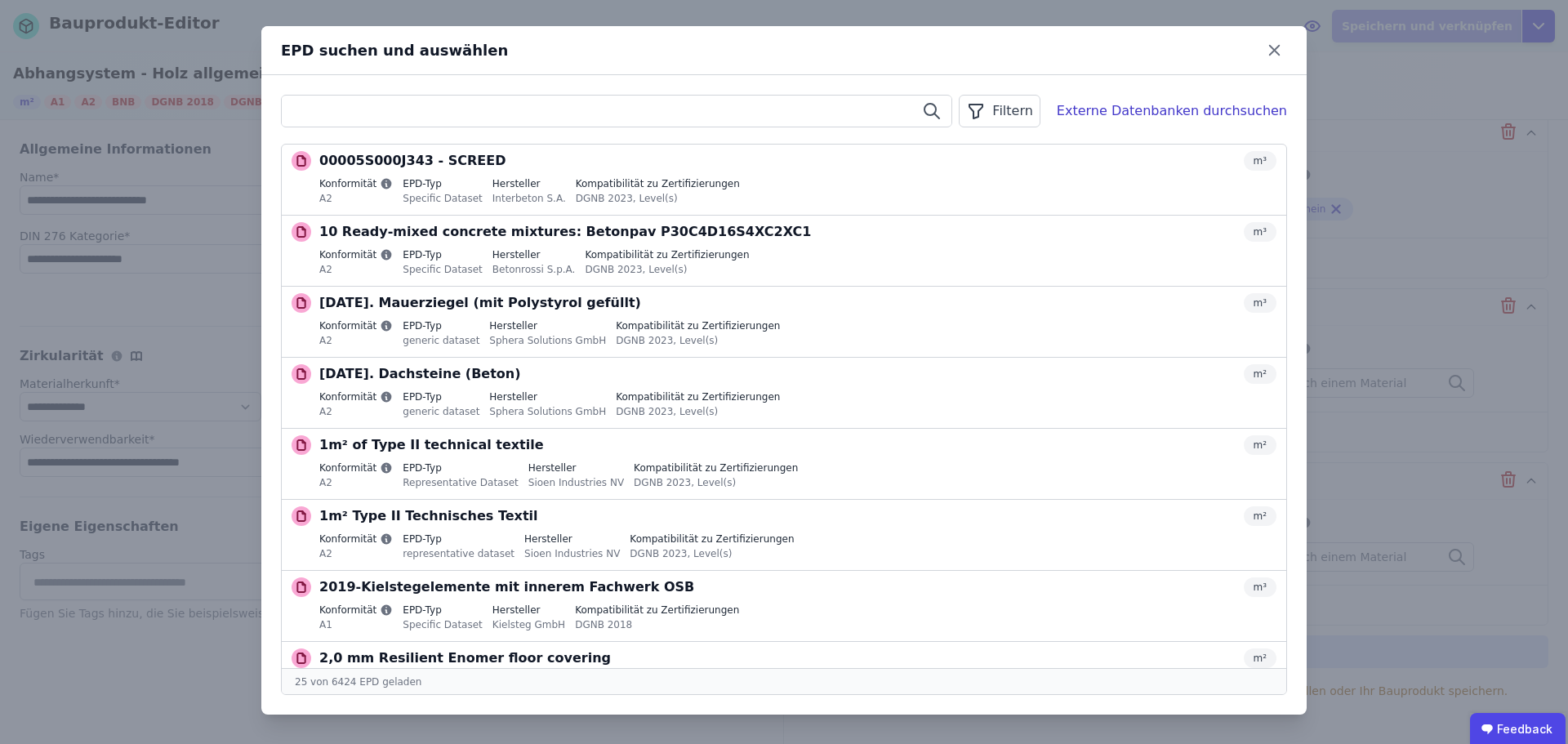
click at [518, 122] on input "text" at bounding box center [616, 110] width 669 height 29
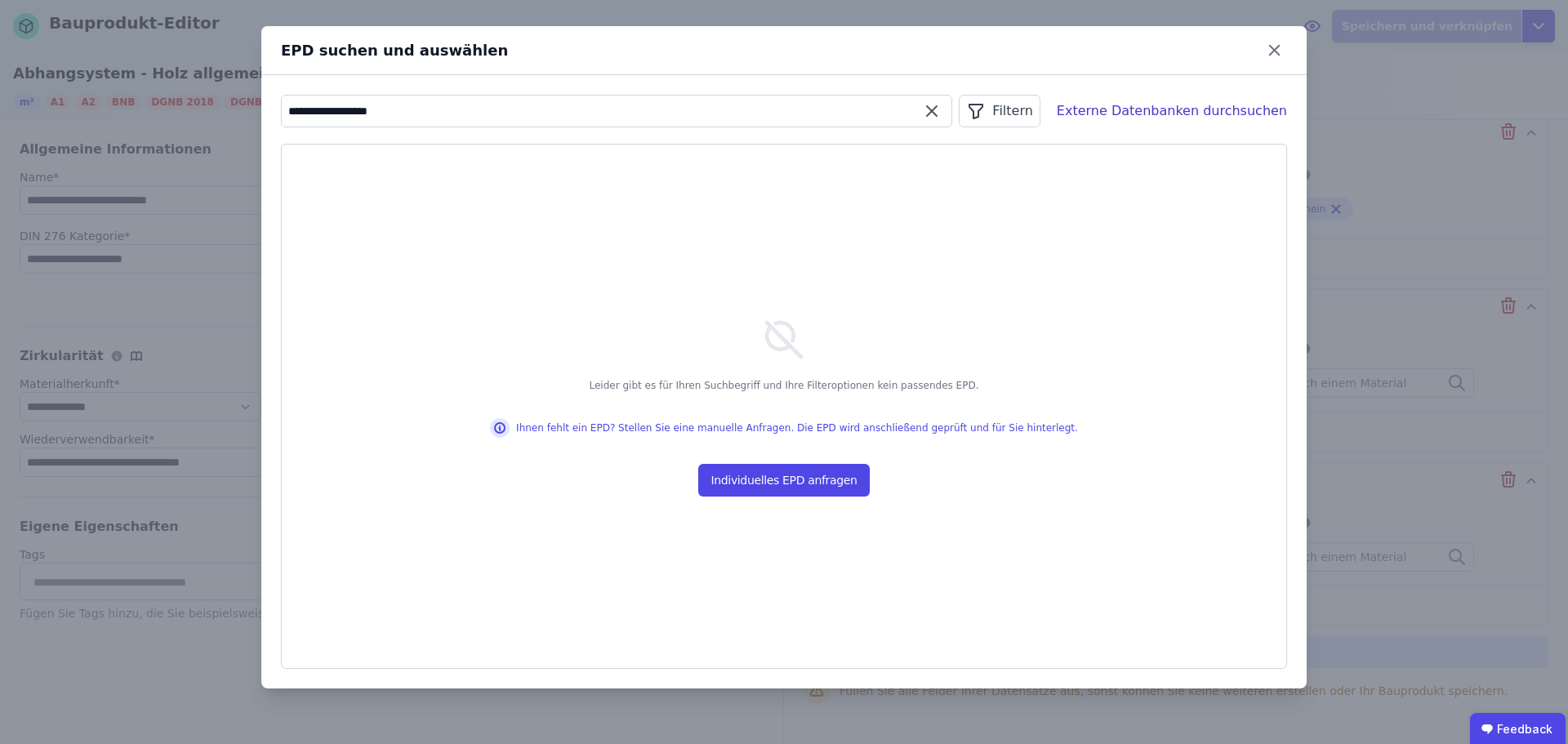
type input "**********"
drag, startPoint x: 1067, startPoint y: 430, endPoint x: 565, endPoint y: 432, distance: 502.0
click at [562, 432] on div "Leider gibt es für Ihren Suchbegriff und Ihre Filteroptionen kein passendes EPD…" at bounding box center [784, 406] width 1004 height 524
click at [984, 360] on div "Leider gibt es für Ihren Suchbegriff und Ihre Filteroptionen kein passendes EPD…" at bounding box center [784, 406] width 1004 height 524
click at [765, 483] on button "Individuelles EPD anfragen" at bounding box center [784, 480] width 172 height 32
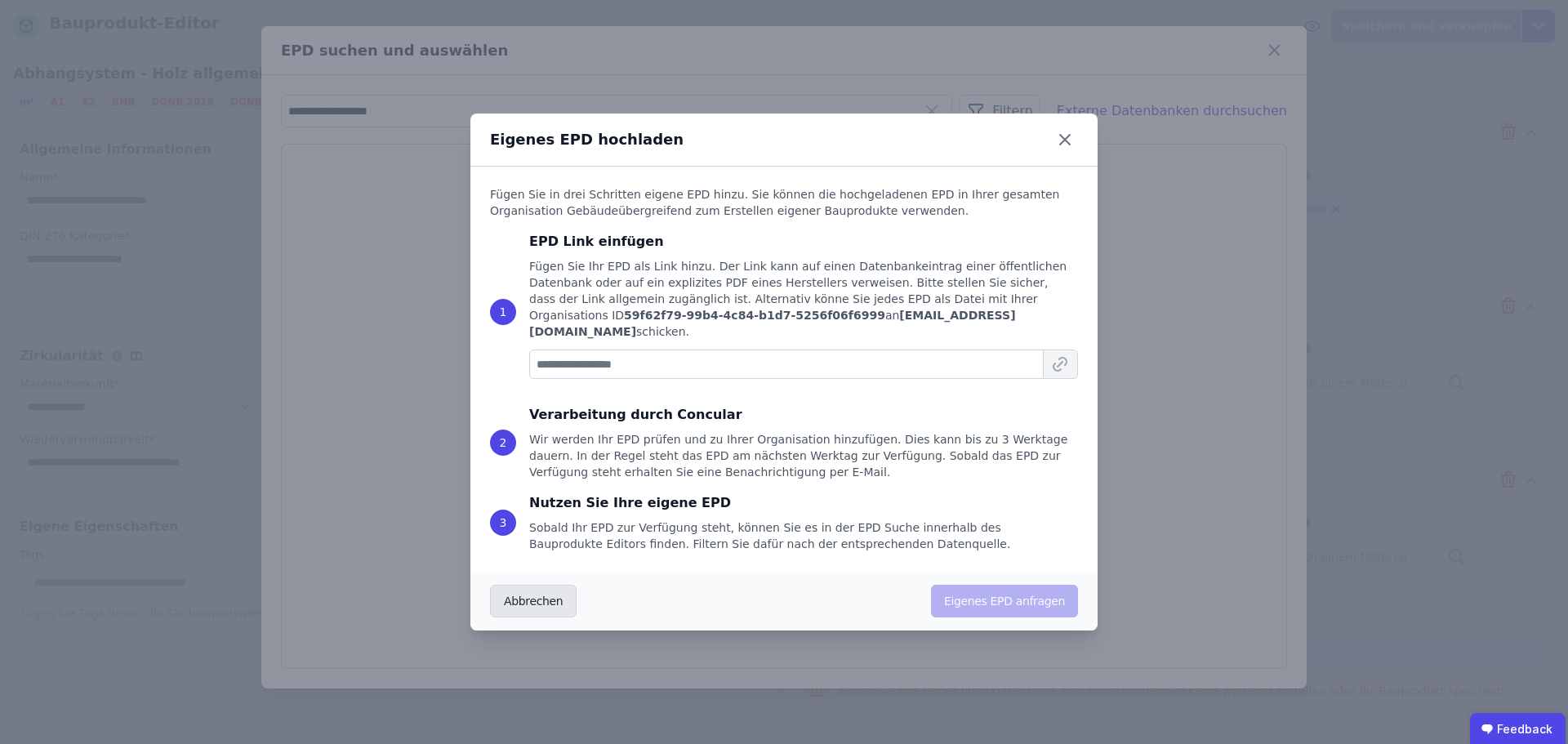
click at [516, 598] on button "Abbrechen" at bounding box center [532, 601] width 87 height 32
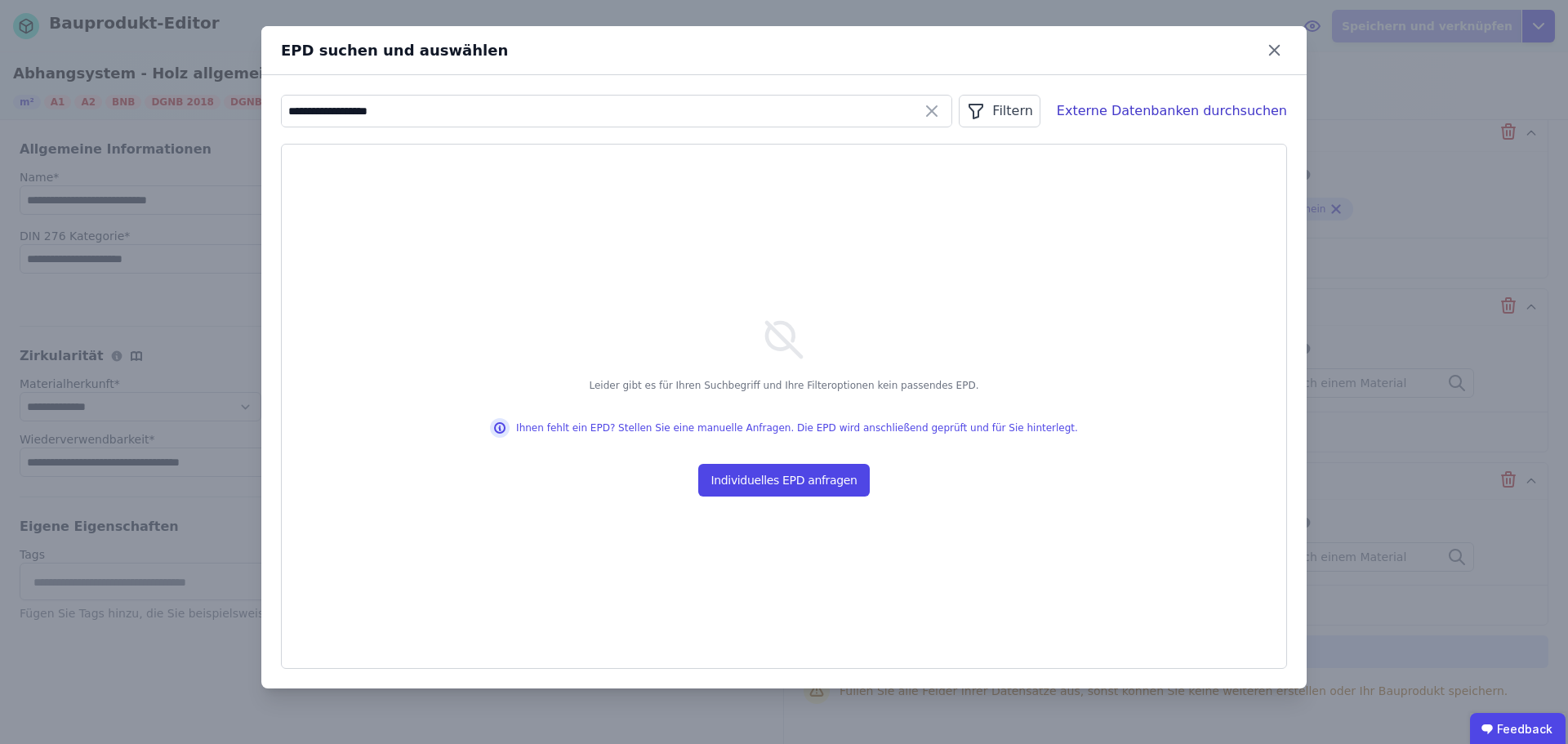
click at [937, 113] on icon at bounding box center [932, 111] width 10 height 10
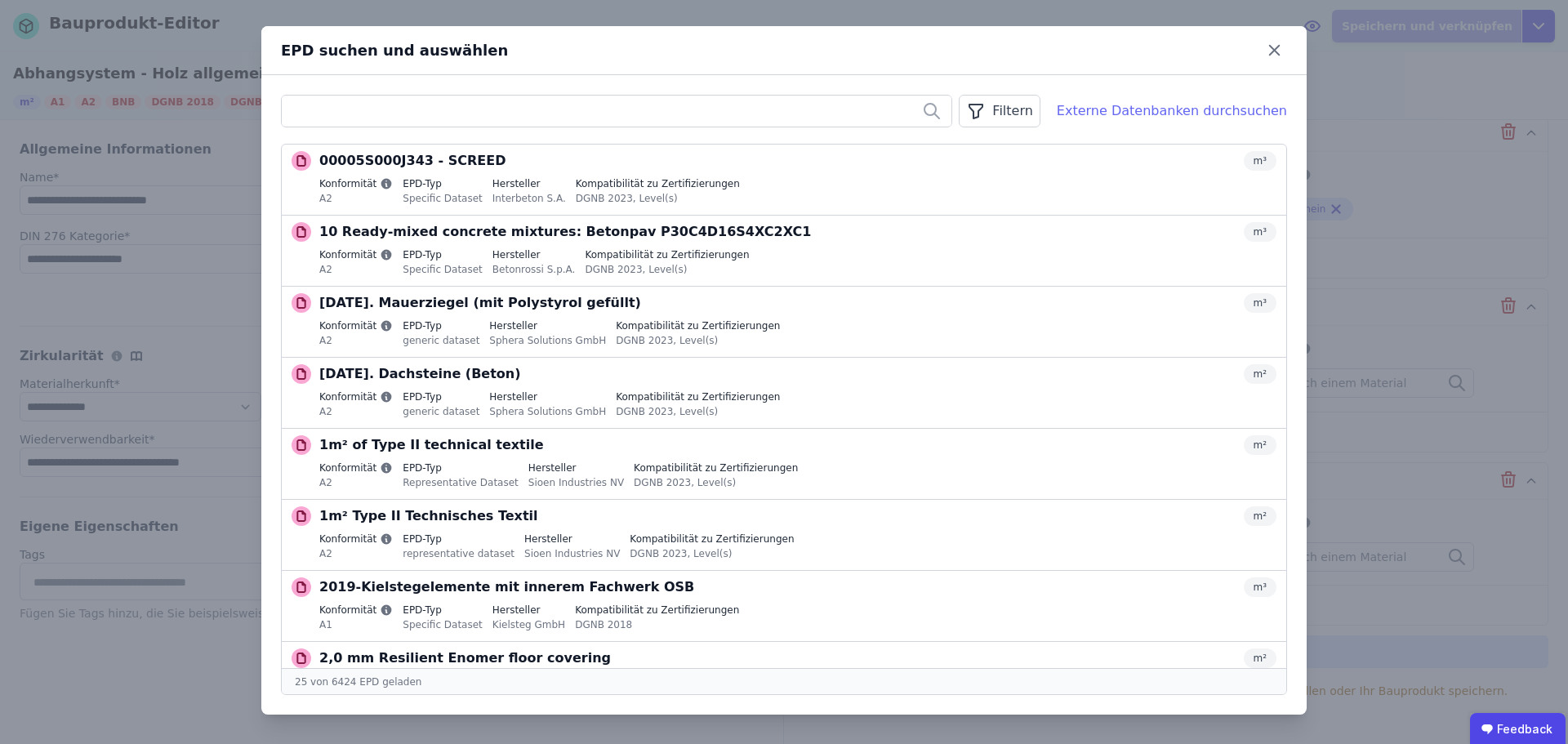
click at [1164, 113] on div "Externe Datenbanken durchsuchen" at bounding box center [1171, 111] width 230 height 20
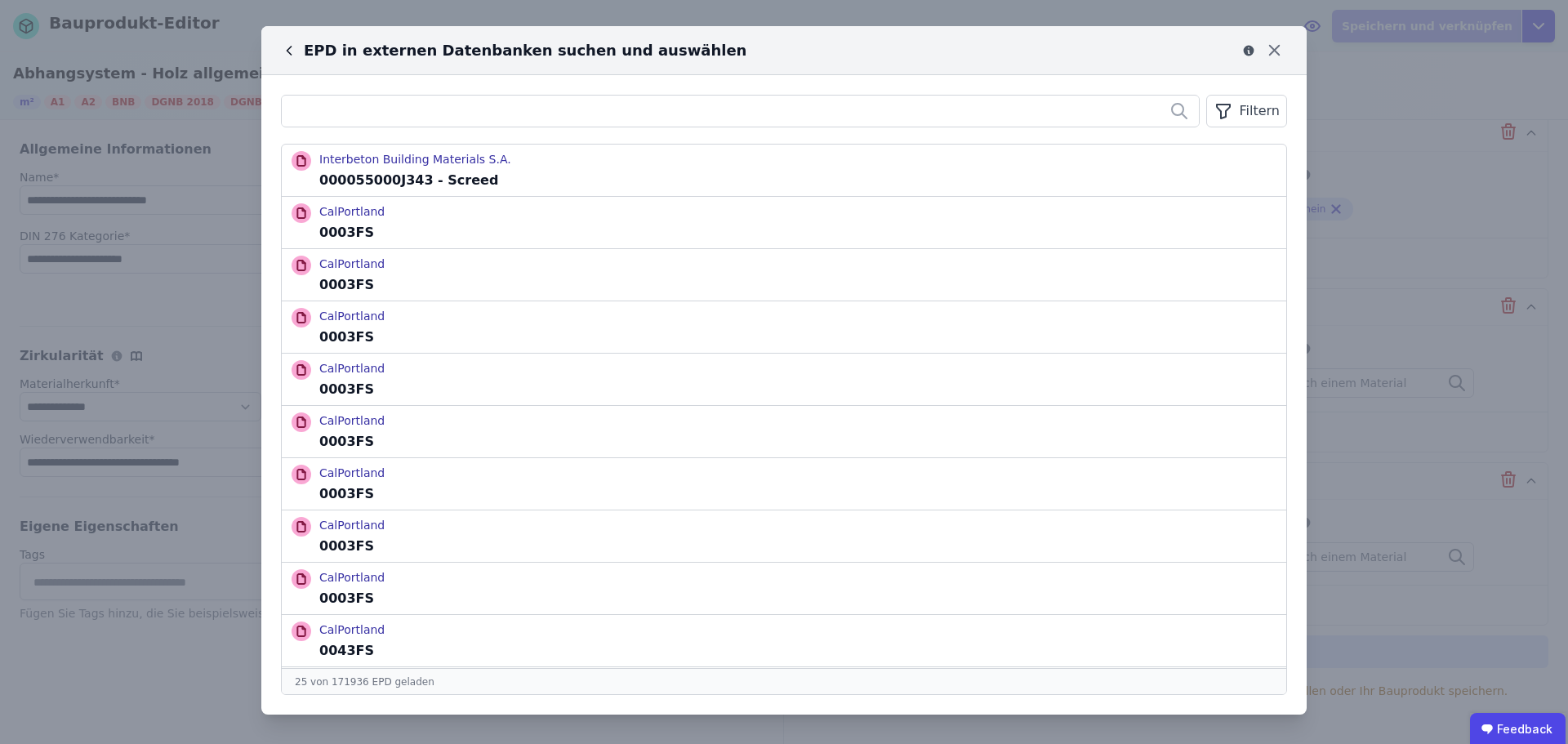
click at [286, 49] on icon at bounding box center [288, 50] width 16 height 16
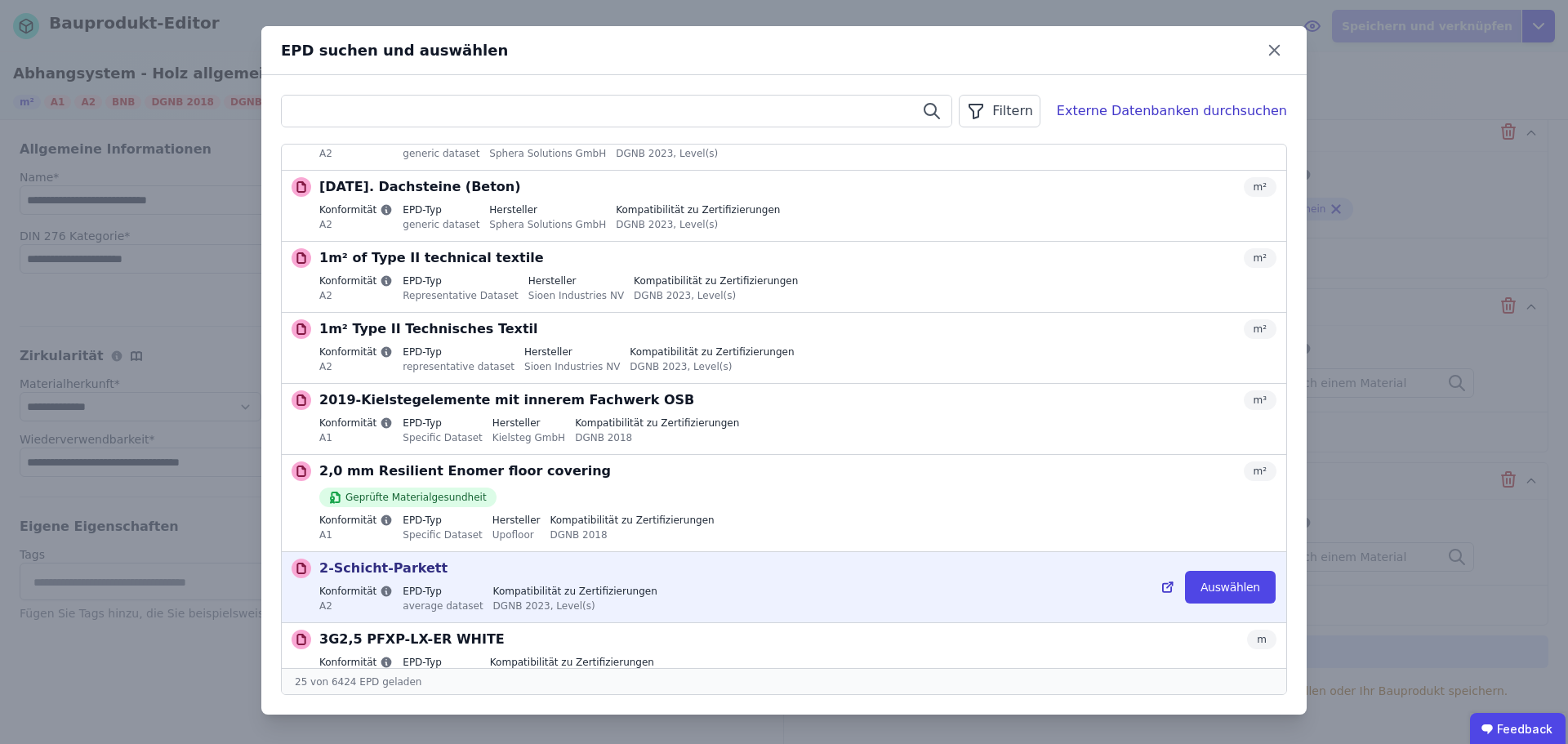
scroll to position [245, 0]
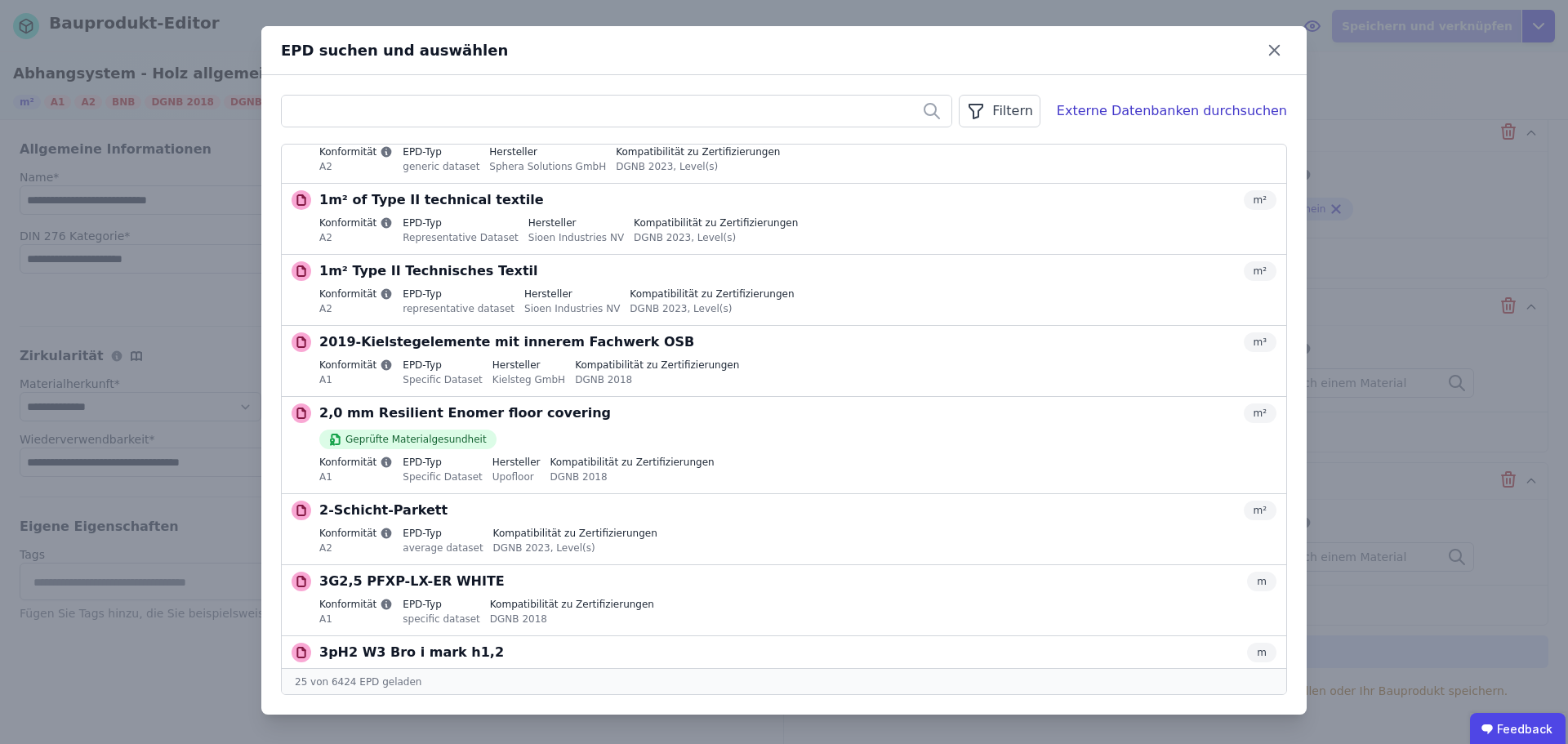
click at [1022, 113] on div "Filtern" at bounding box center [998, 111] width 81 height 32
click at [971, 148] on li "Datenquelle" at bounding box center [918, 146] width 245 height 29
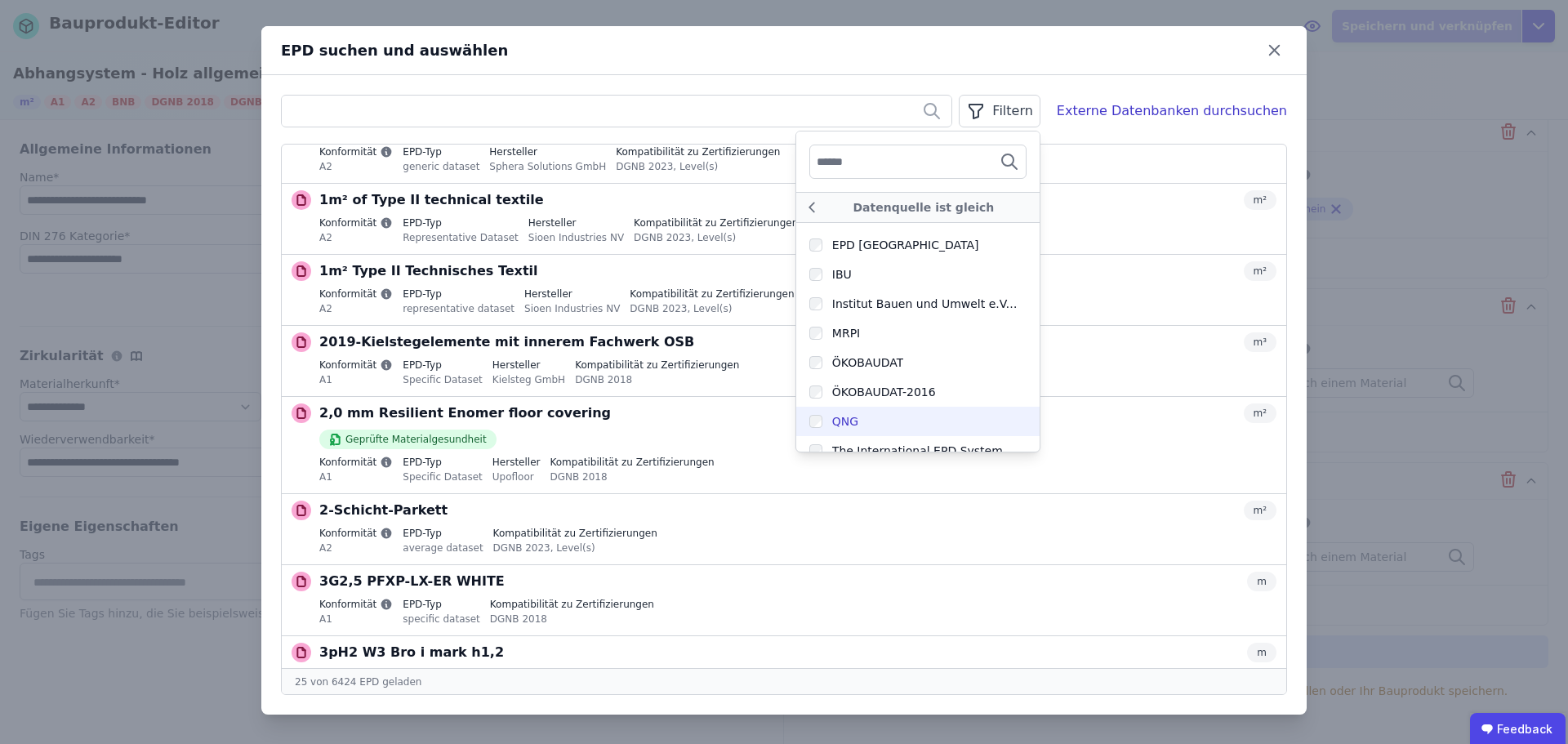
scroll to position [360, 0]
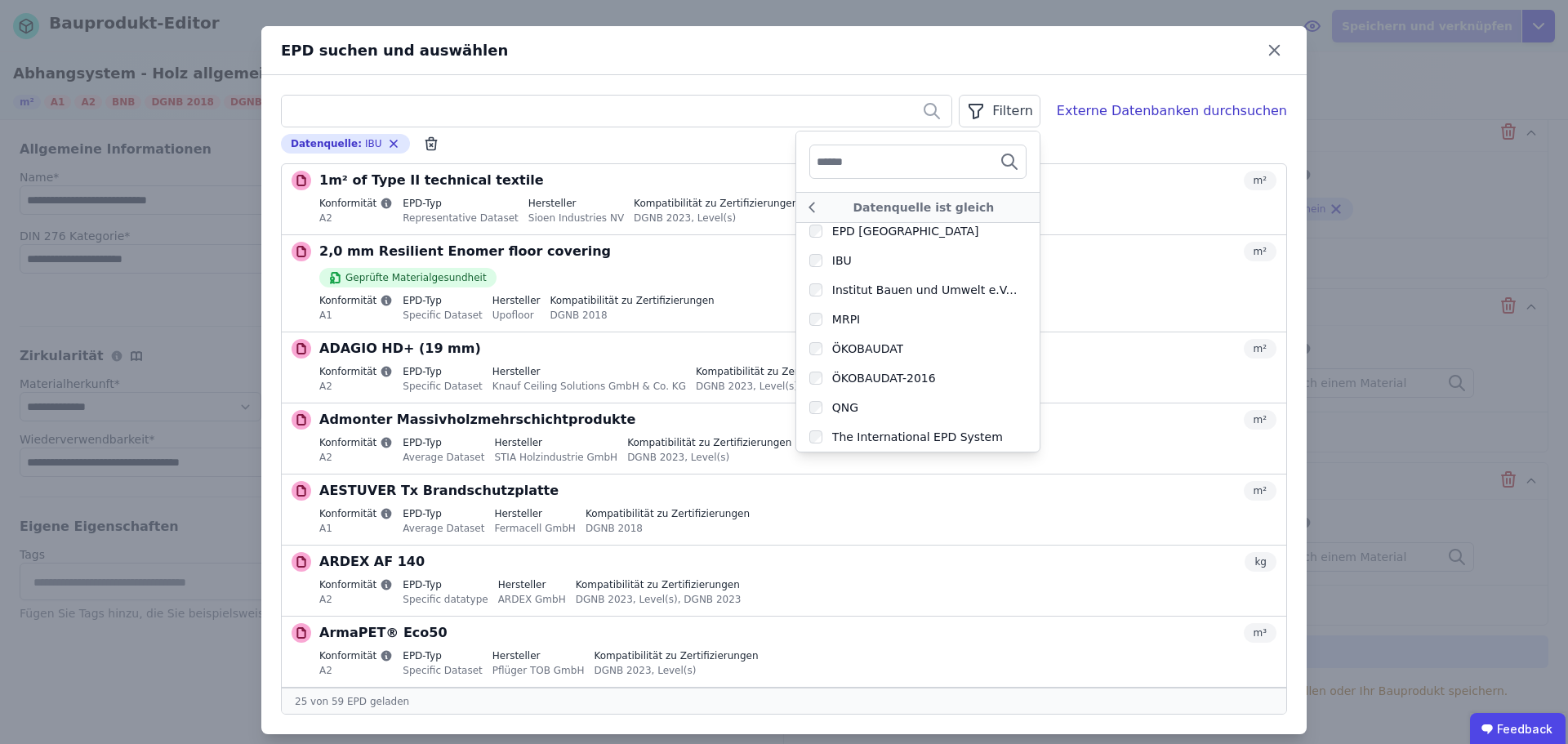
click at [1039, 55] on div "EPD suchen und auswählen" at bounding box center [771, 50] width 981 height 23
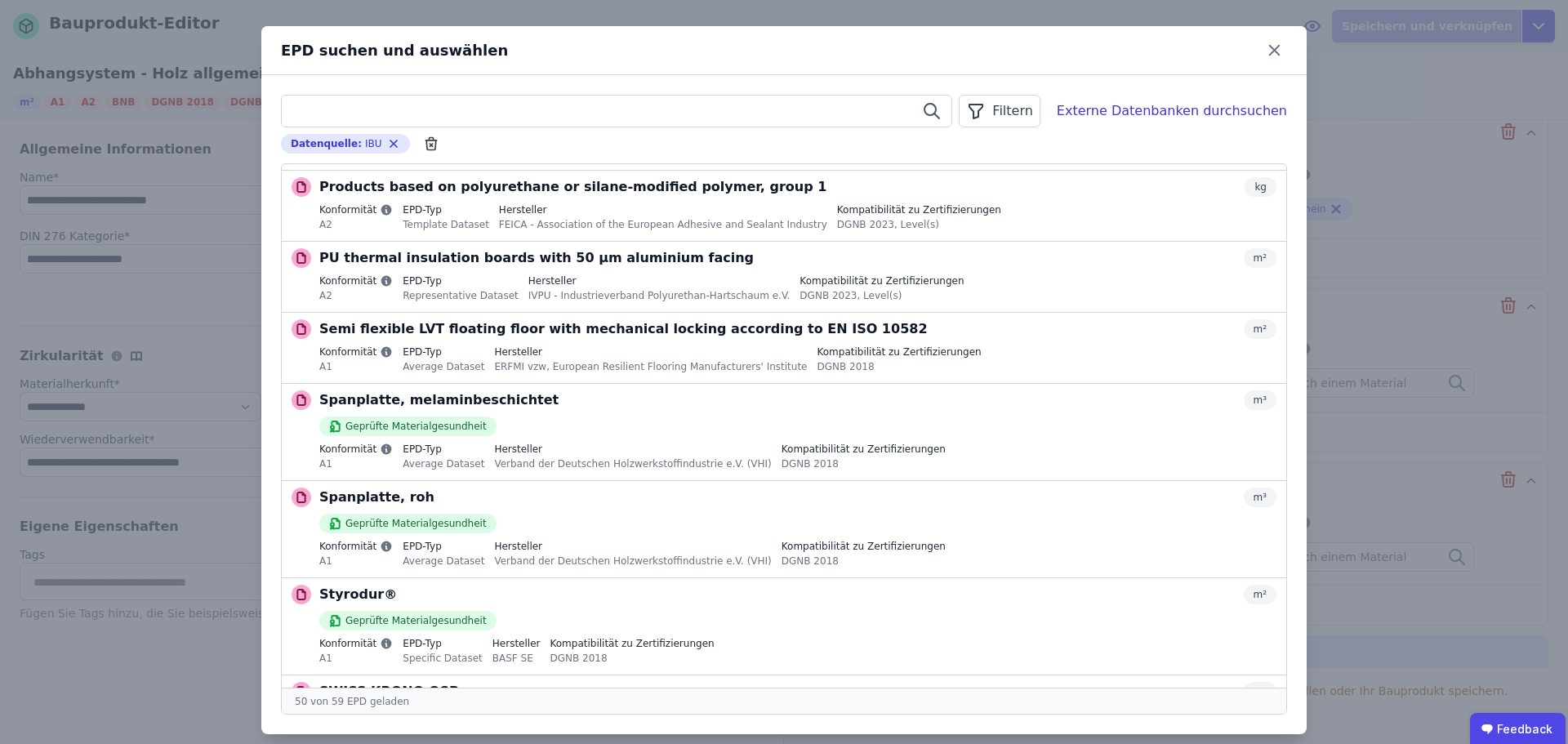
scroll to position [3310, 0]
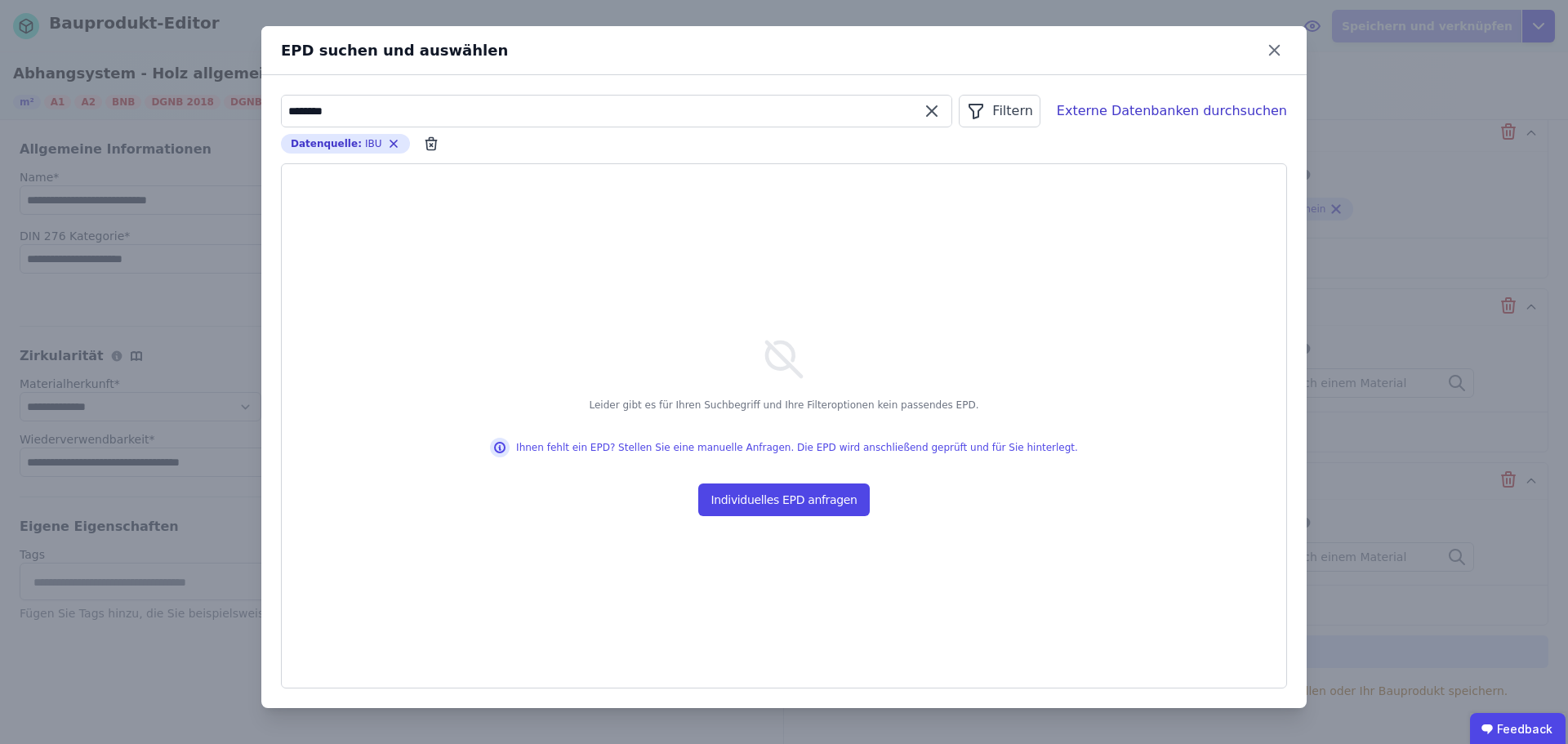
type input "********"
click at [937, 109] on icon at bounding box center [932, 111] width 10 height 10
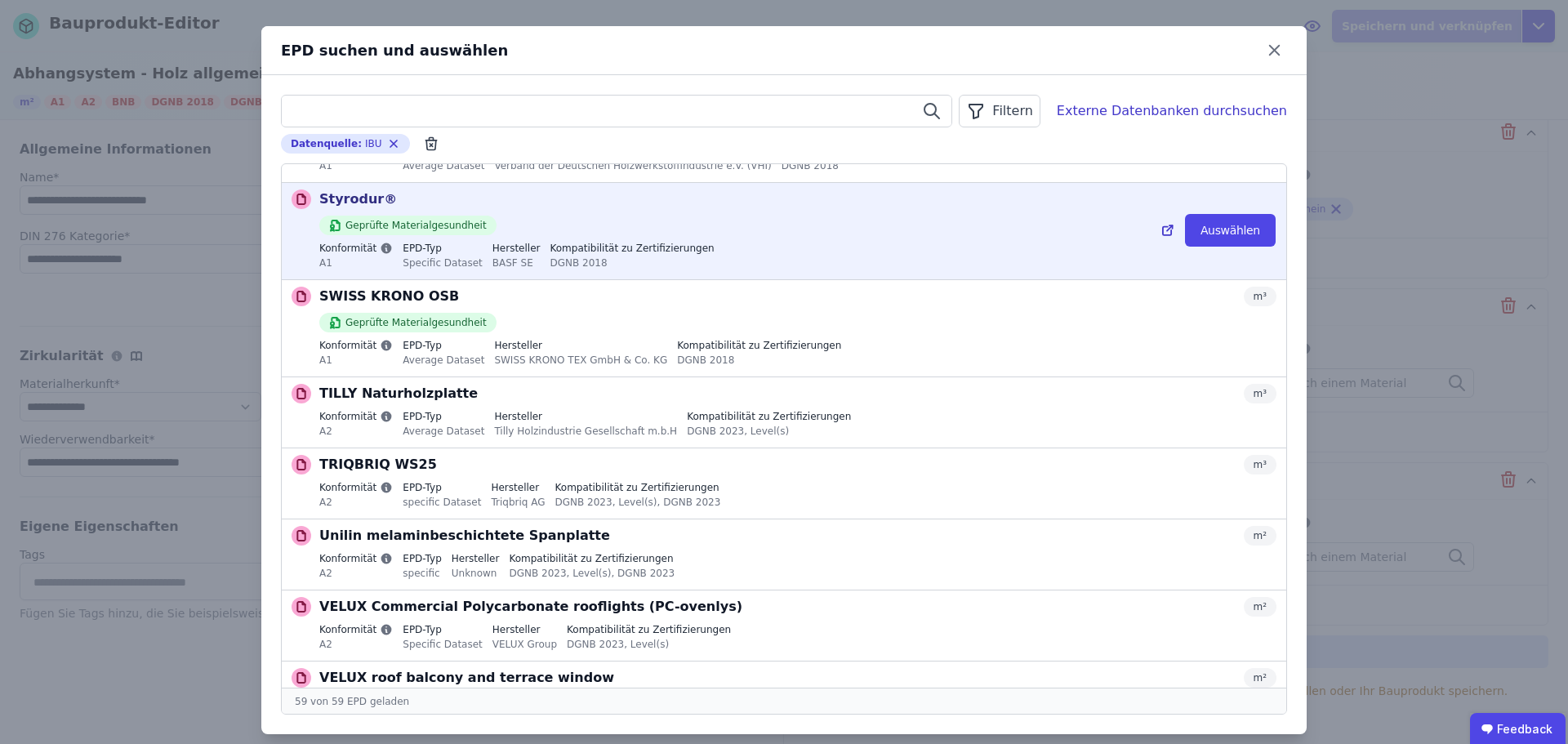
scroll to position [4037, 0]
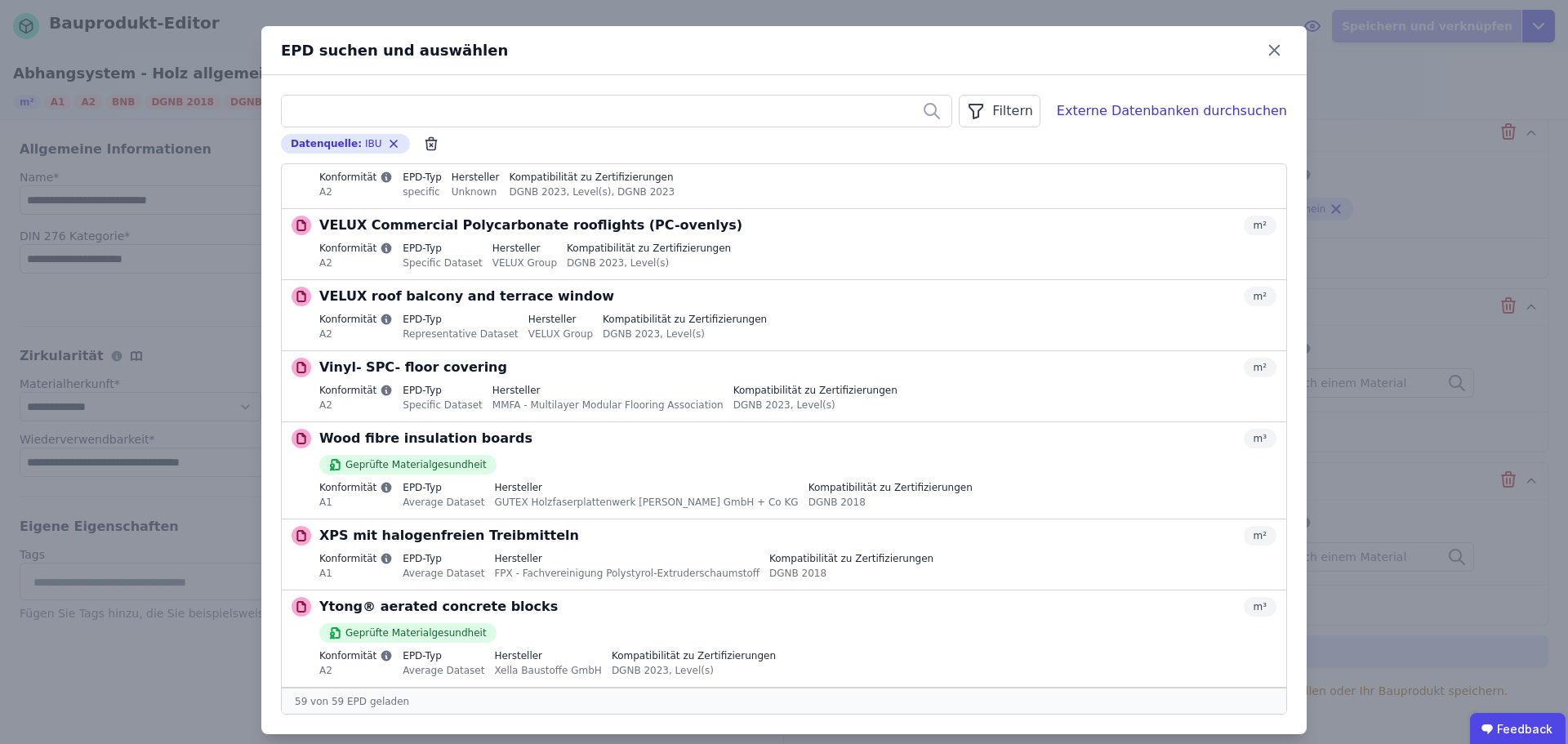
click at [1024, 103] on div "Filtern" at bounding box center [998, 111] width 81 height 32
click at [1000, 143] on span "Filter gesetzt" at bounding box center [969, 146] width 81 height 16
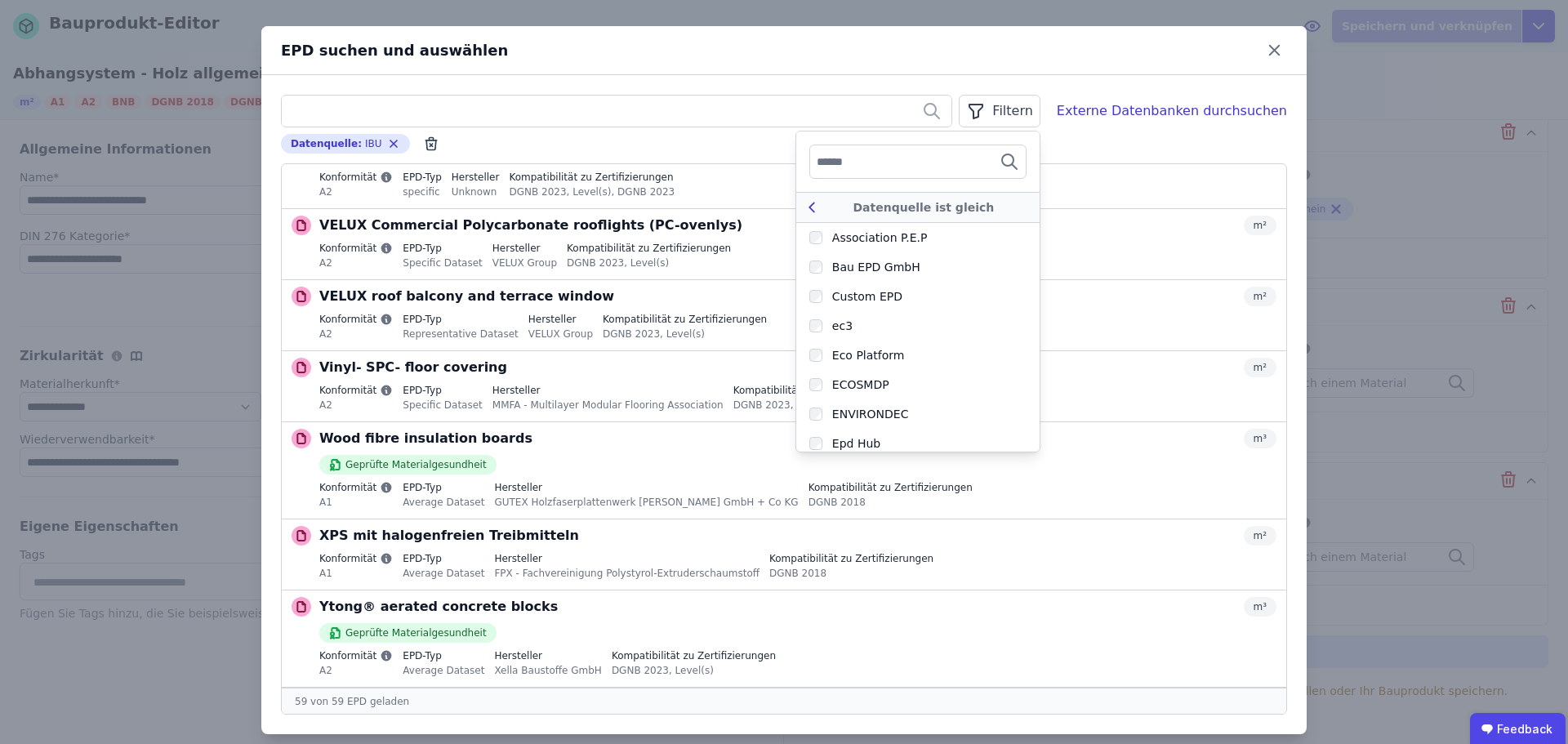
click at [821, 207] on icon at bounding box center [811, 207] width 18 height 20
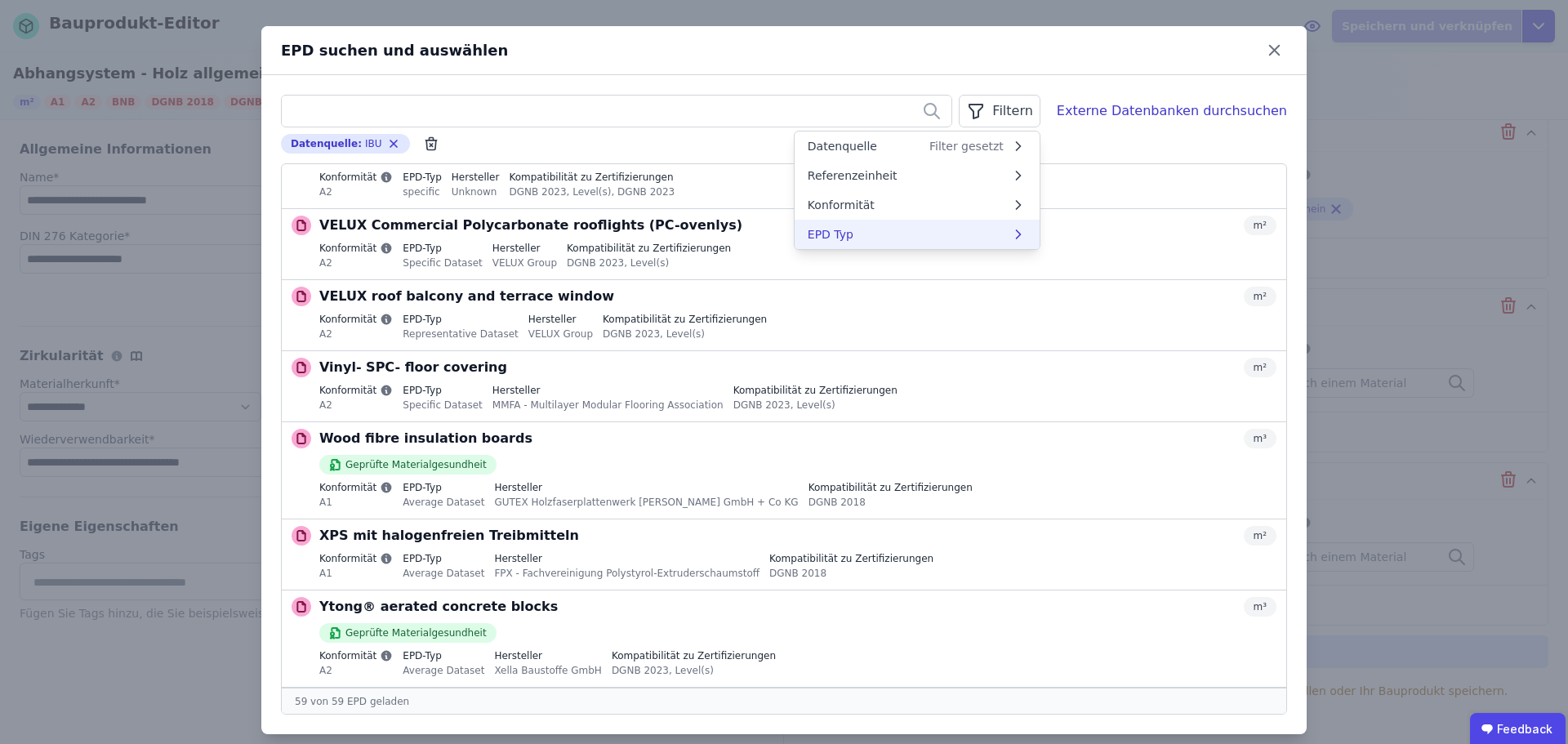
click at [917, 230] on li "EPD Typ" at bounding box center [918, 234] width 245 height 29
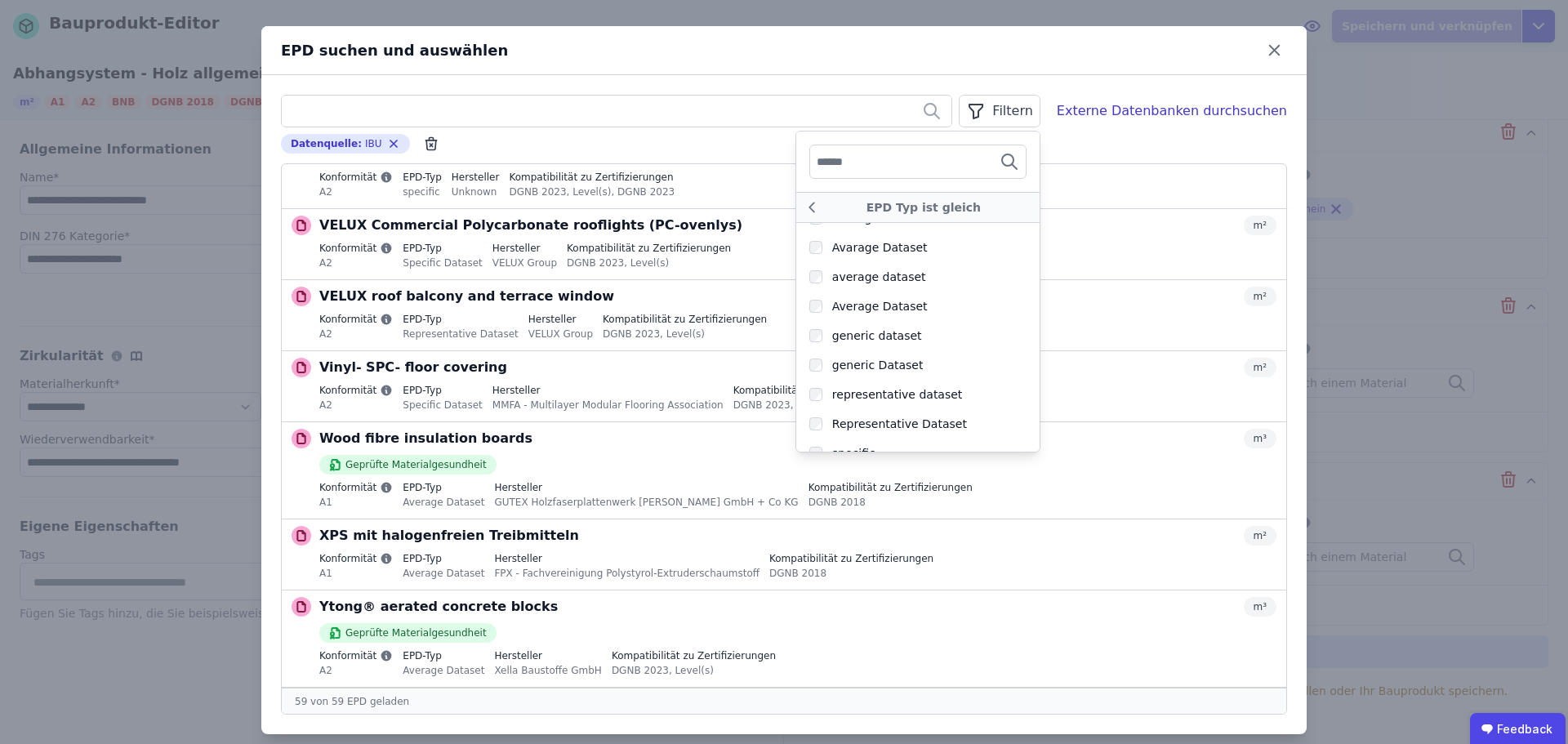
scroll to position [0, 0]
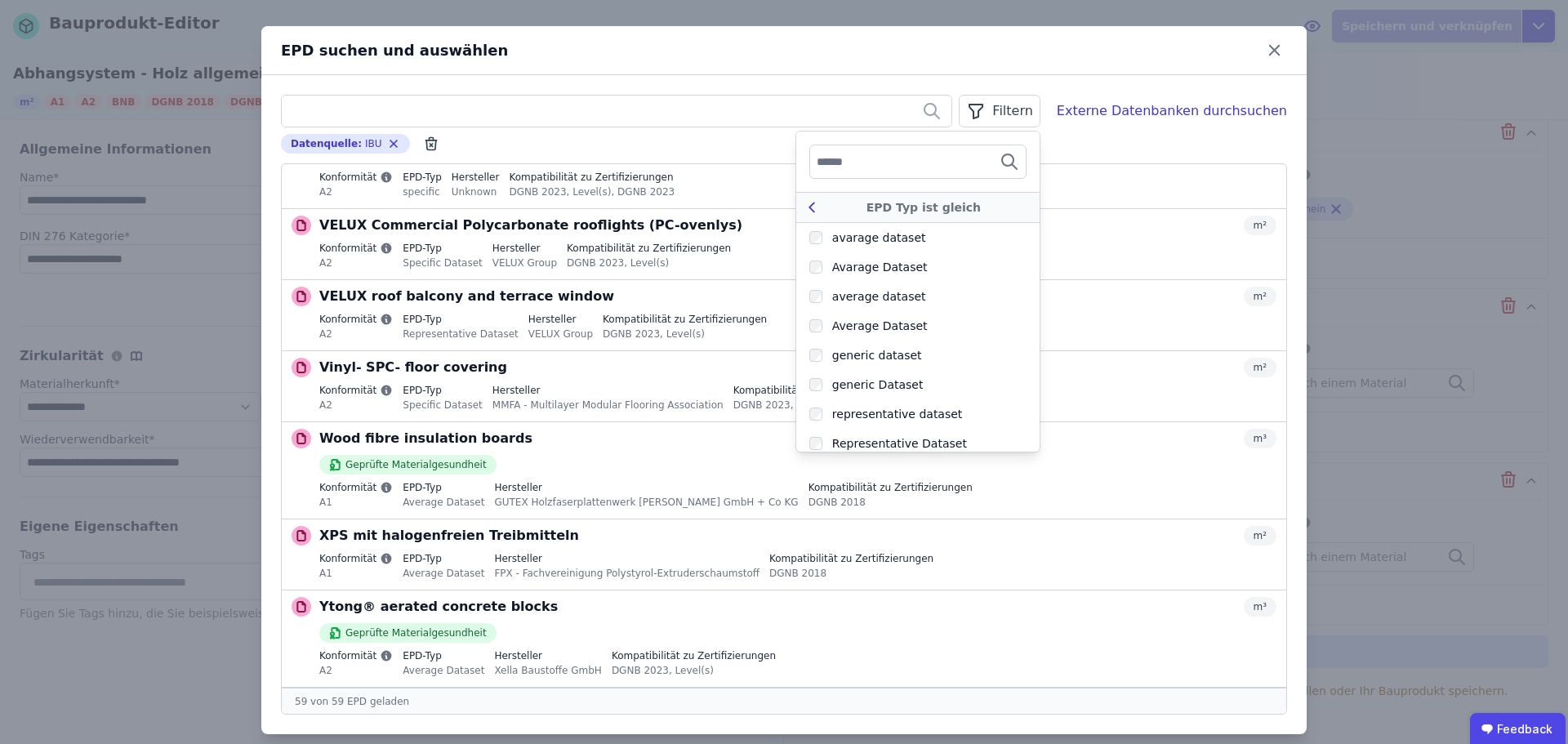
click at [821, 203] on icon at bounding box center [811, 207] width 18 height 20
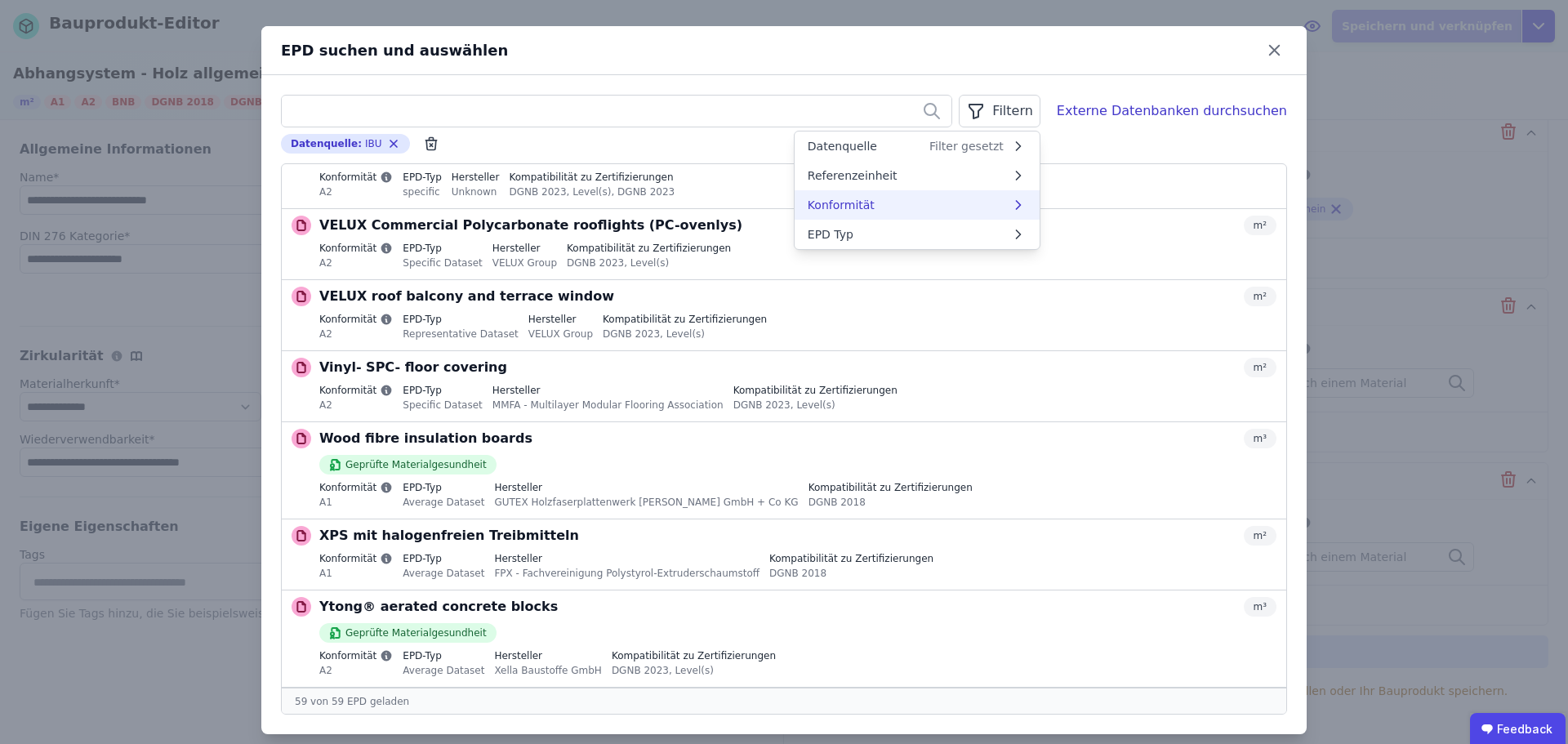
click at [912, 203] on li "Konformität" at bounding box center [918, 205] width 245 height 29
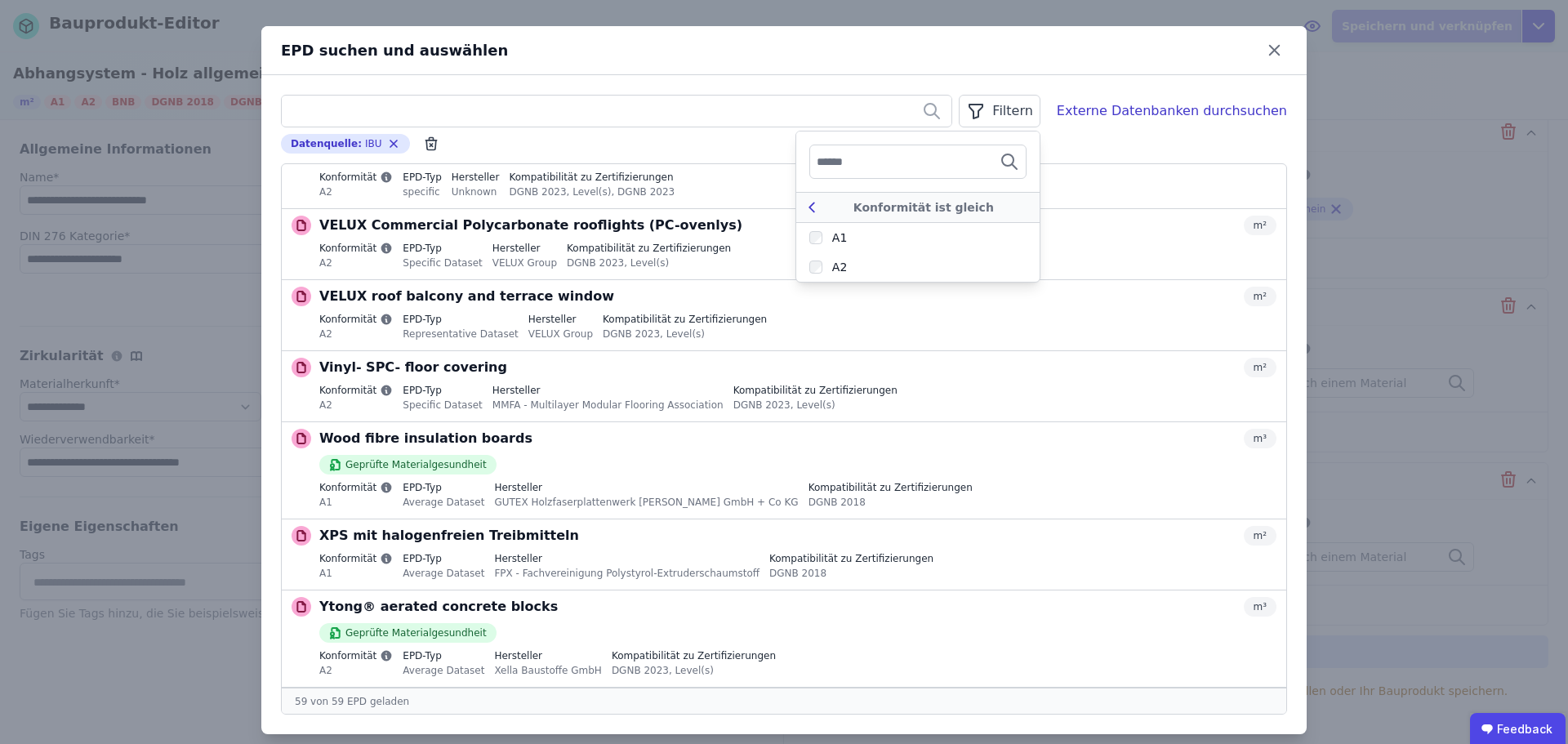
click at [820, 209] on div "Konformität ist gleich" at bounding box center [918, 207] width 243 height 31
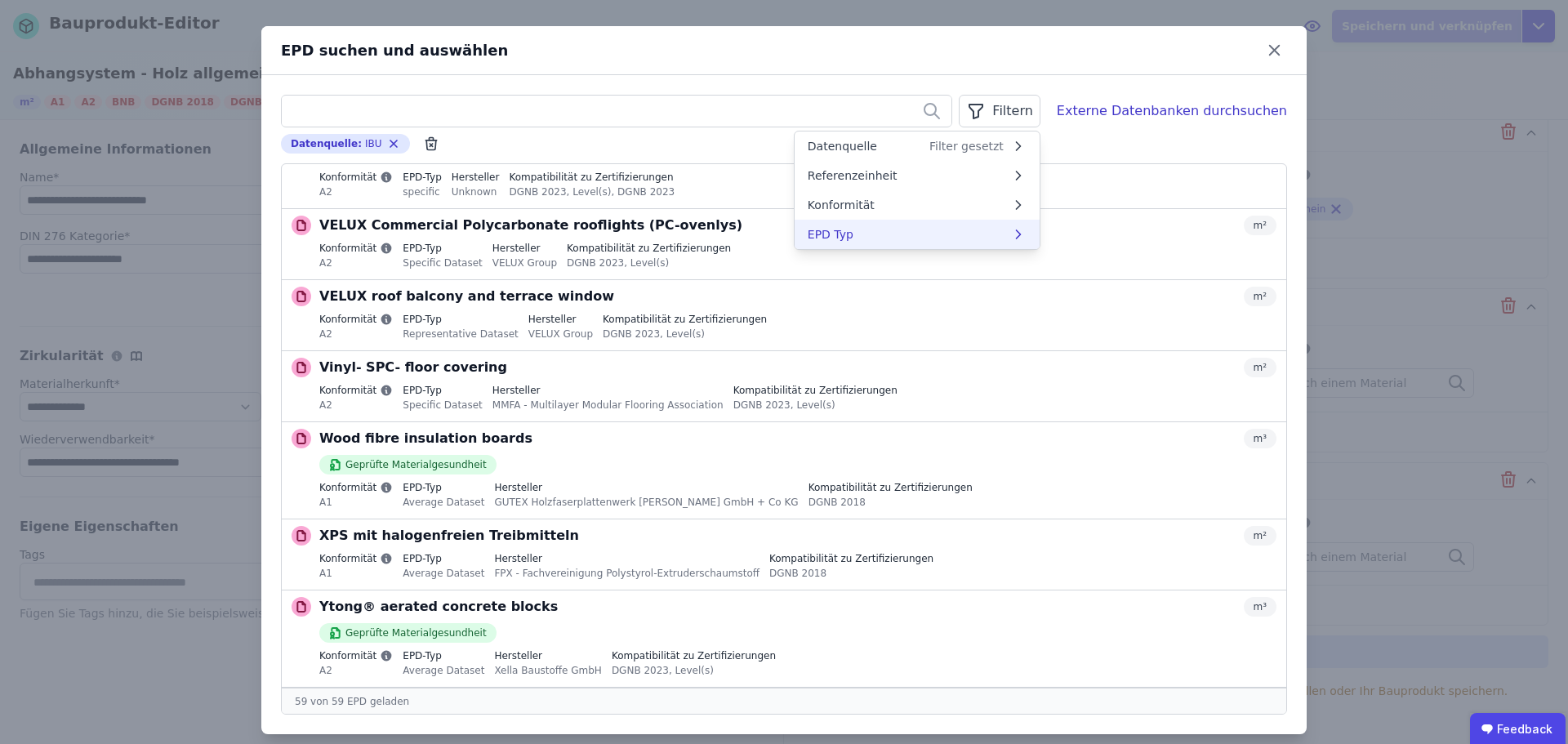
click at [854, 234] on span "EPD Typ" at bounding box center [830, 234] width 46 height 16
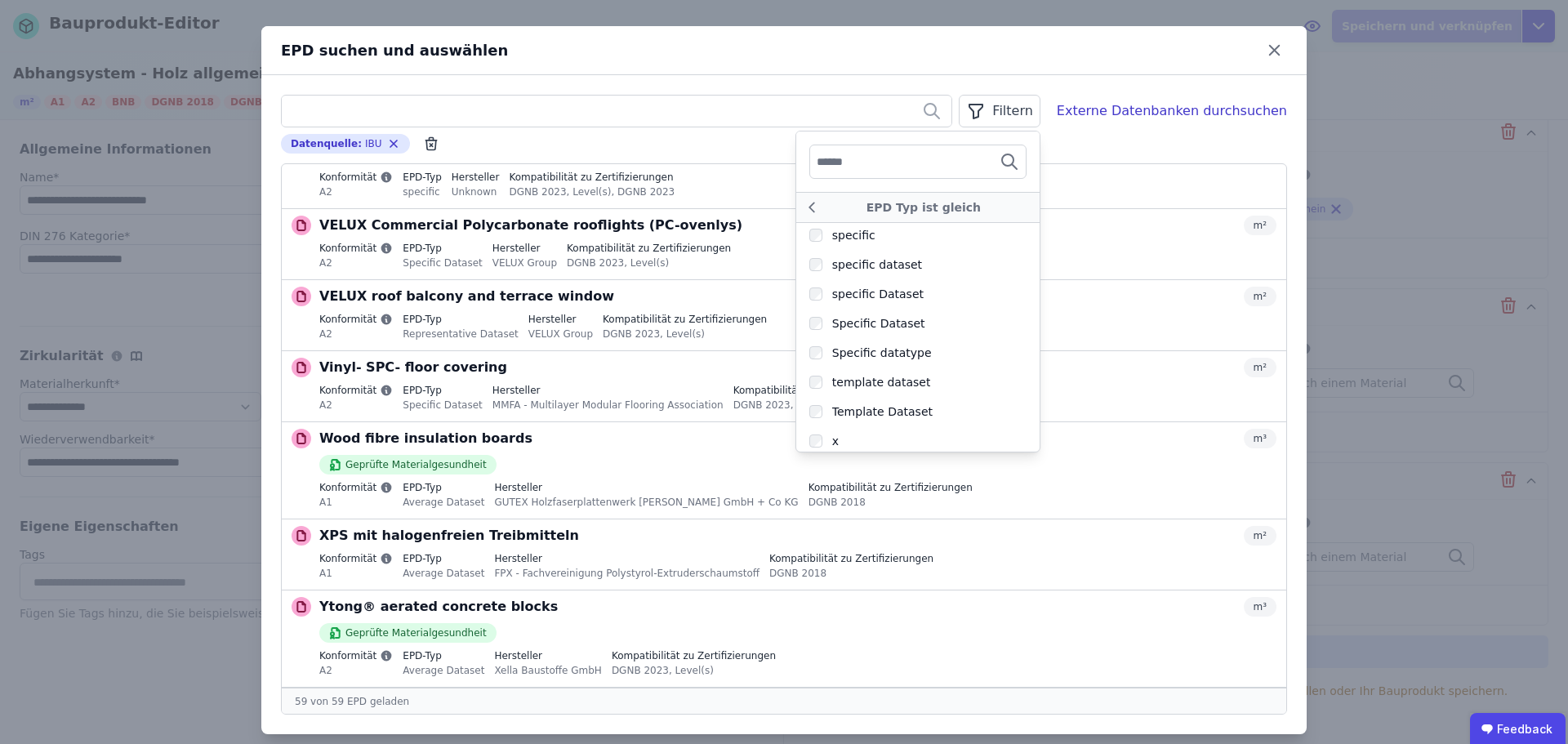
scroll to position [242, 0]
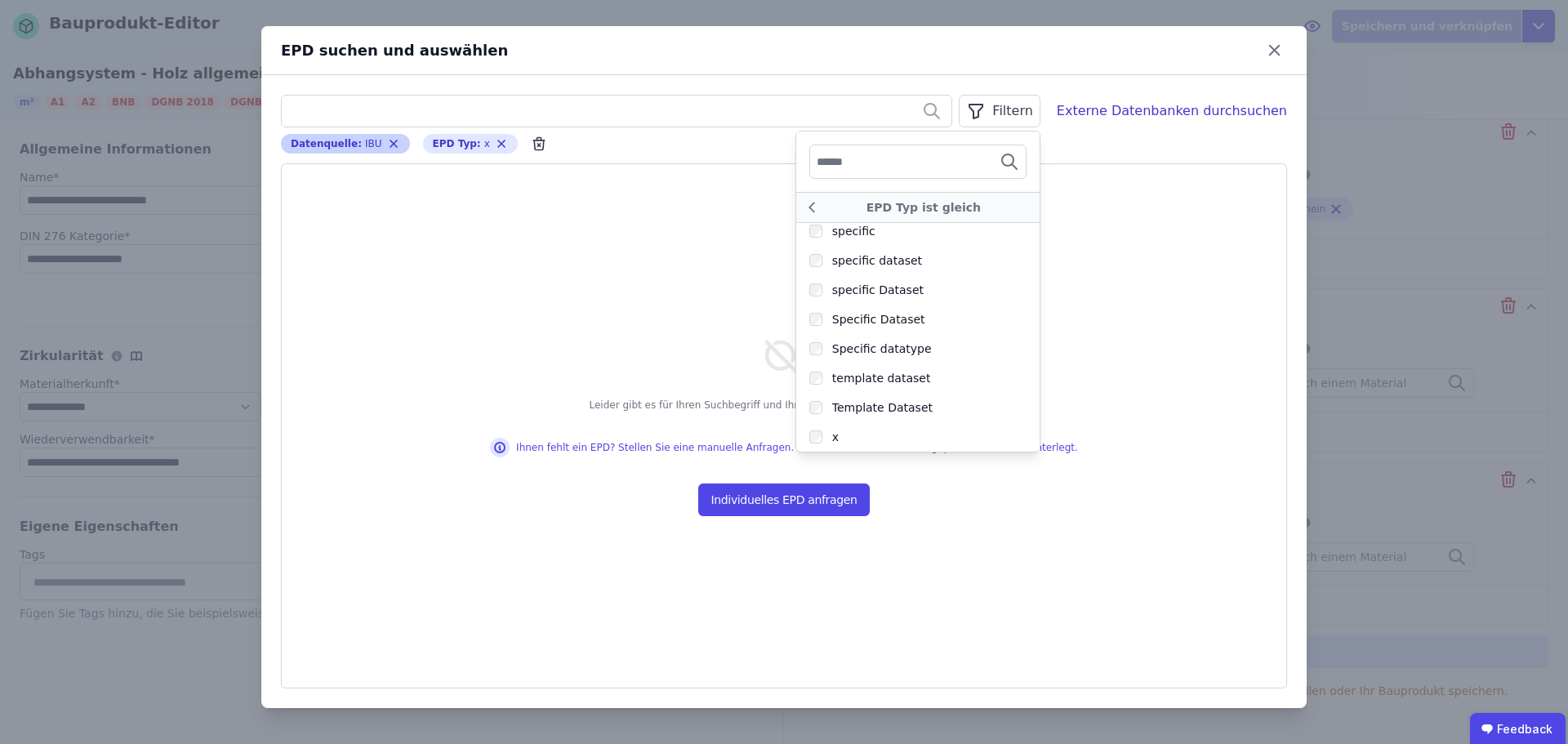
click at [387, 142] on icon "button" at bounding box center [394, 144] width 13 height 13
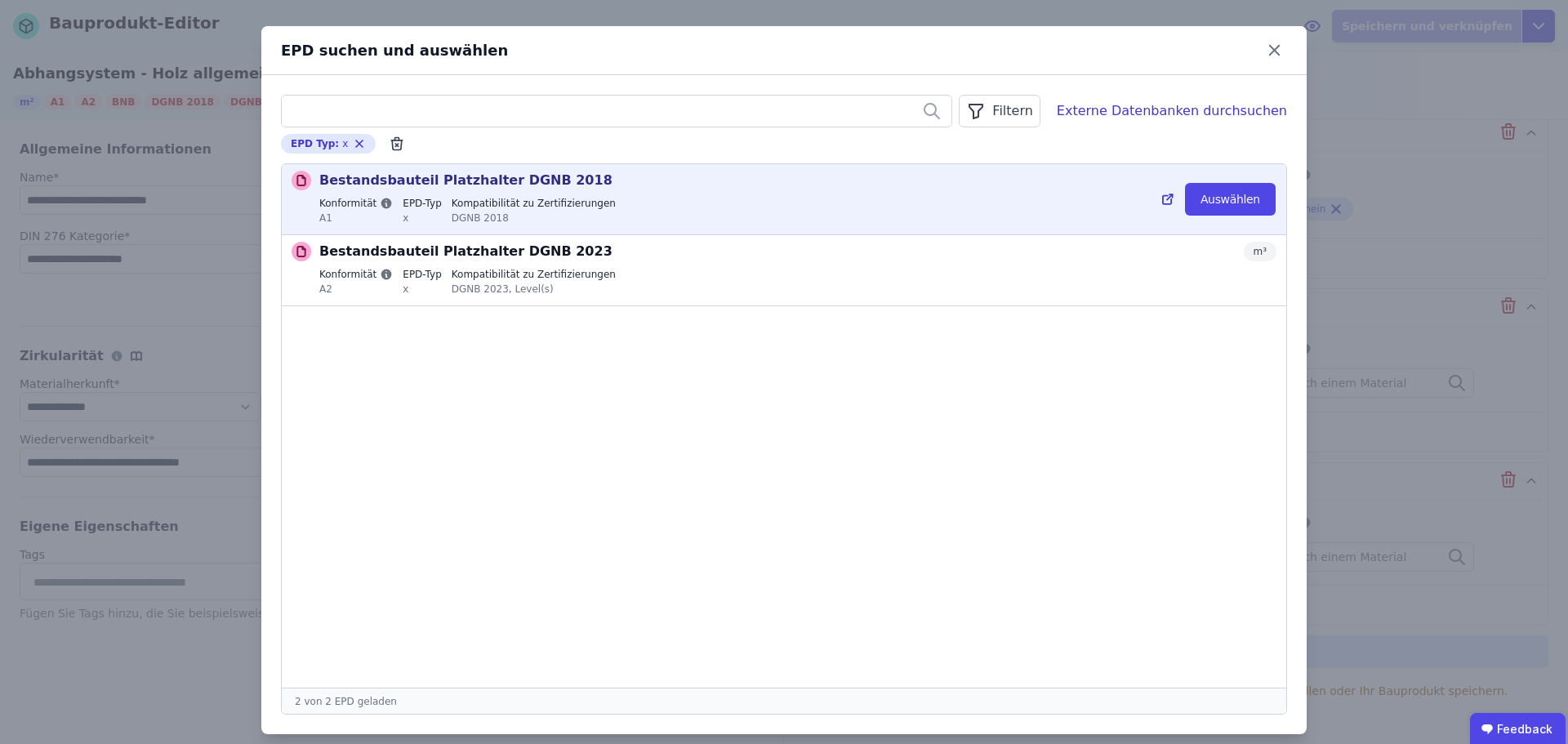
click at [719, 166] on div "Bestandsbauteil Platzhalter DGNB 2018 m³ Konformität A1 EPD-Typ x Kompatibilitä…" at bounding box center [784, 200] width 1004 height 70
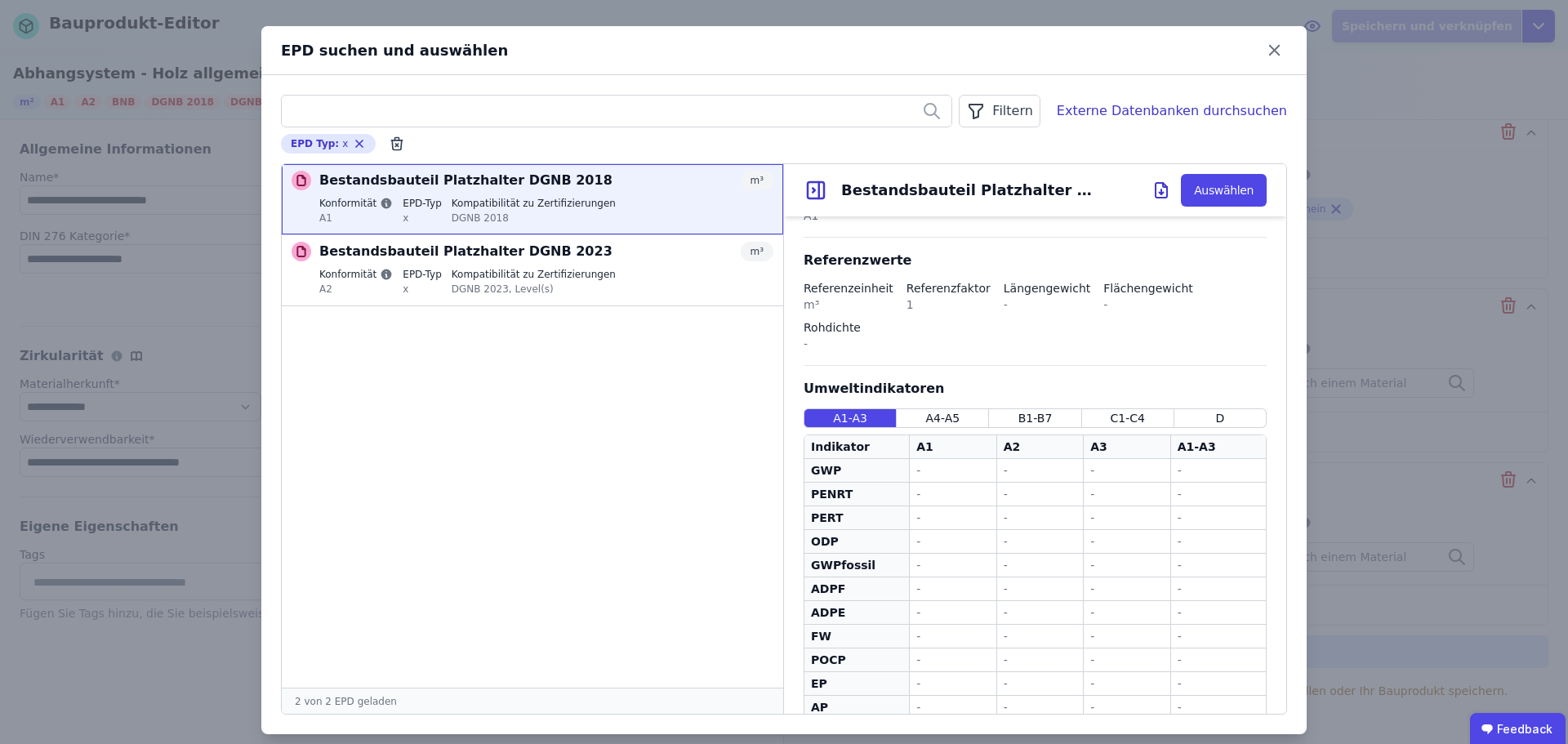
scroll to position [330, 0]
click at [685, 402] on ul "Bestandsbauteil Platzhalter DGNB 2018 m³ Konformität A1 EPD-Typ x Kompatibilitä…" at bounding box center [532, 426] width 501 height 524
click at [820, 188] on icon at bounding box center [820, 190] width 0 height 16
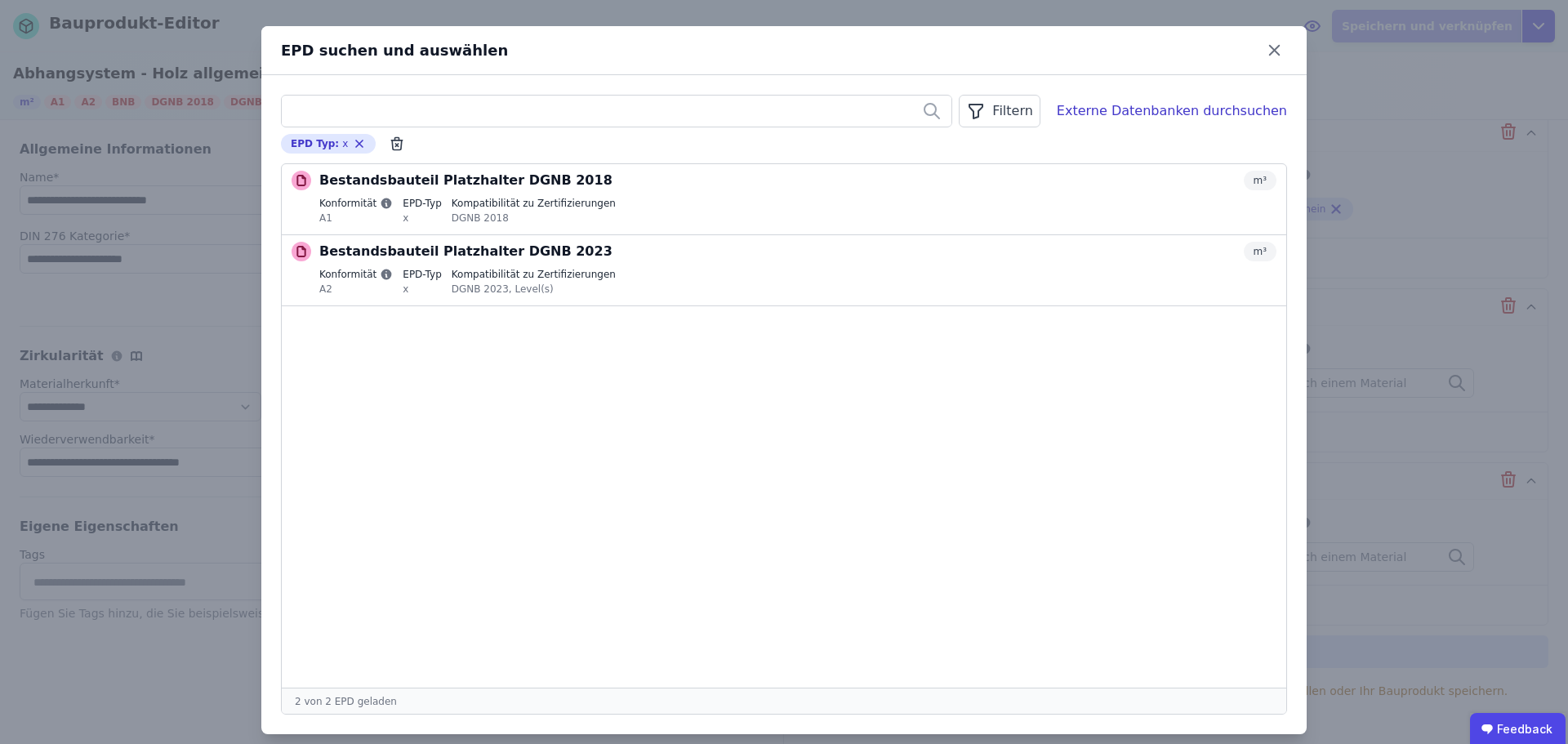
click at [733, 462] on ul "Bestandsbauteil Platzhalter DGNB 2018 m³ Konformität A1 EPD-Typ x Kompatibilitä…" at bounding box center [784, 426] width 1004 height 524
click at [356, 145] on icon "button" at bounding box center [358, 144] width 7 height 7
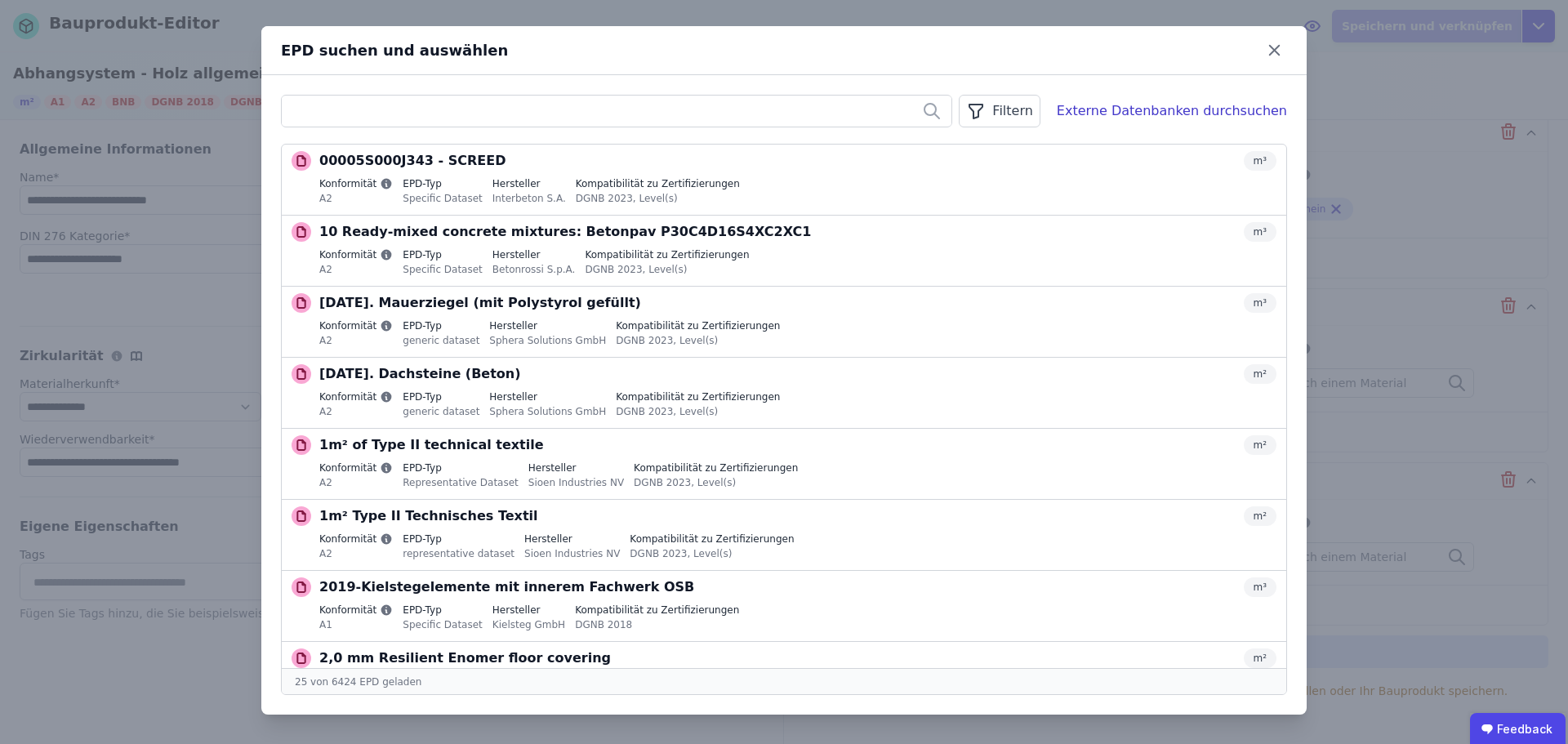
click at [946, 64] on div "EPD suchen und auswählen" at bounding box center [784, 50] width 1045 height 49
click at [1266, 53] on icon at bounding box center [1274, 50] width 26 height 26
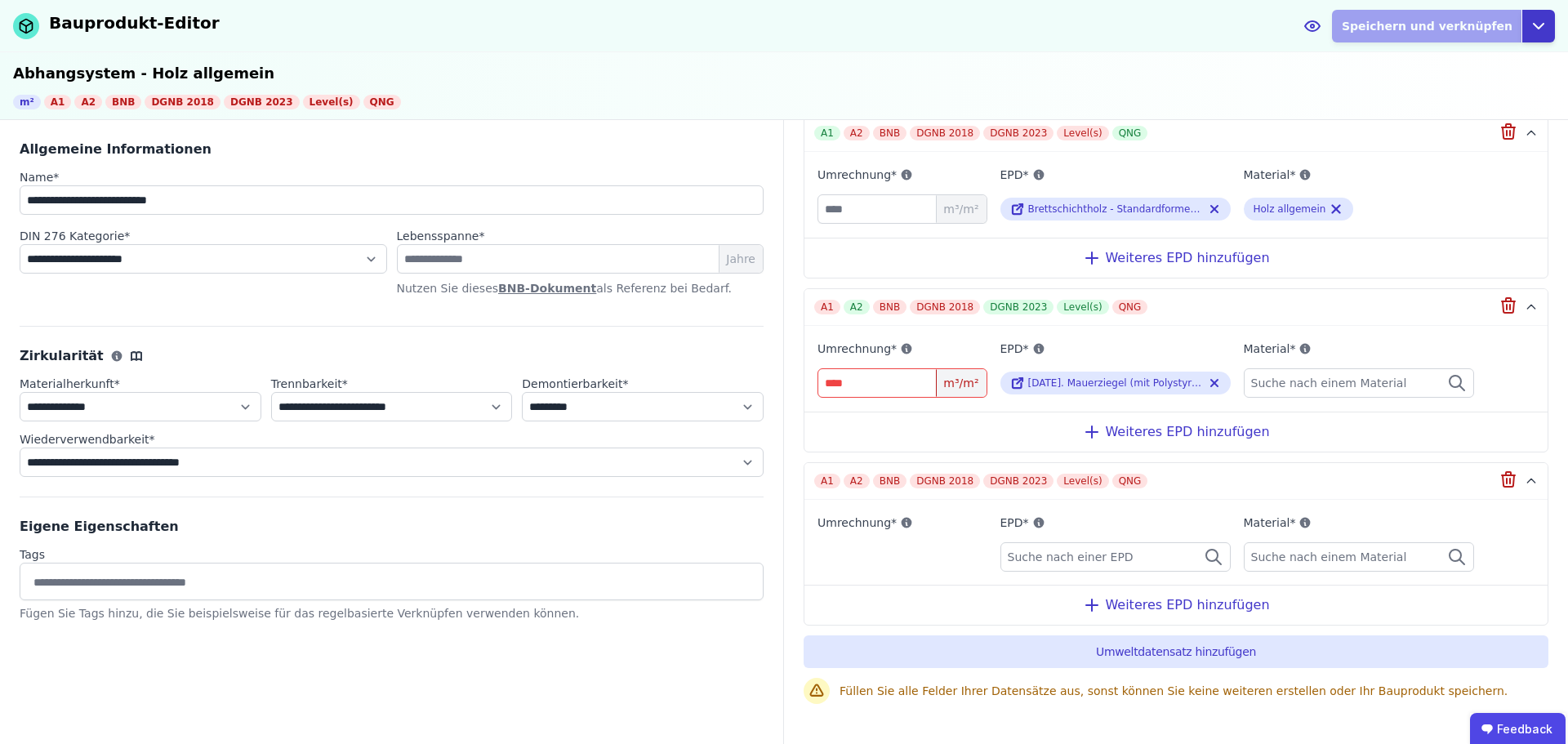
click at [1535, 20] on icon "button" at bounding box center [1539, 26] width 20 height 20
click at [1416, 92] on div "Abbrechen" at bounding box center [1463, 93] width 182 height 29
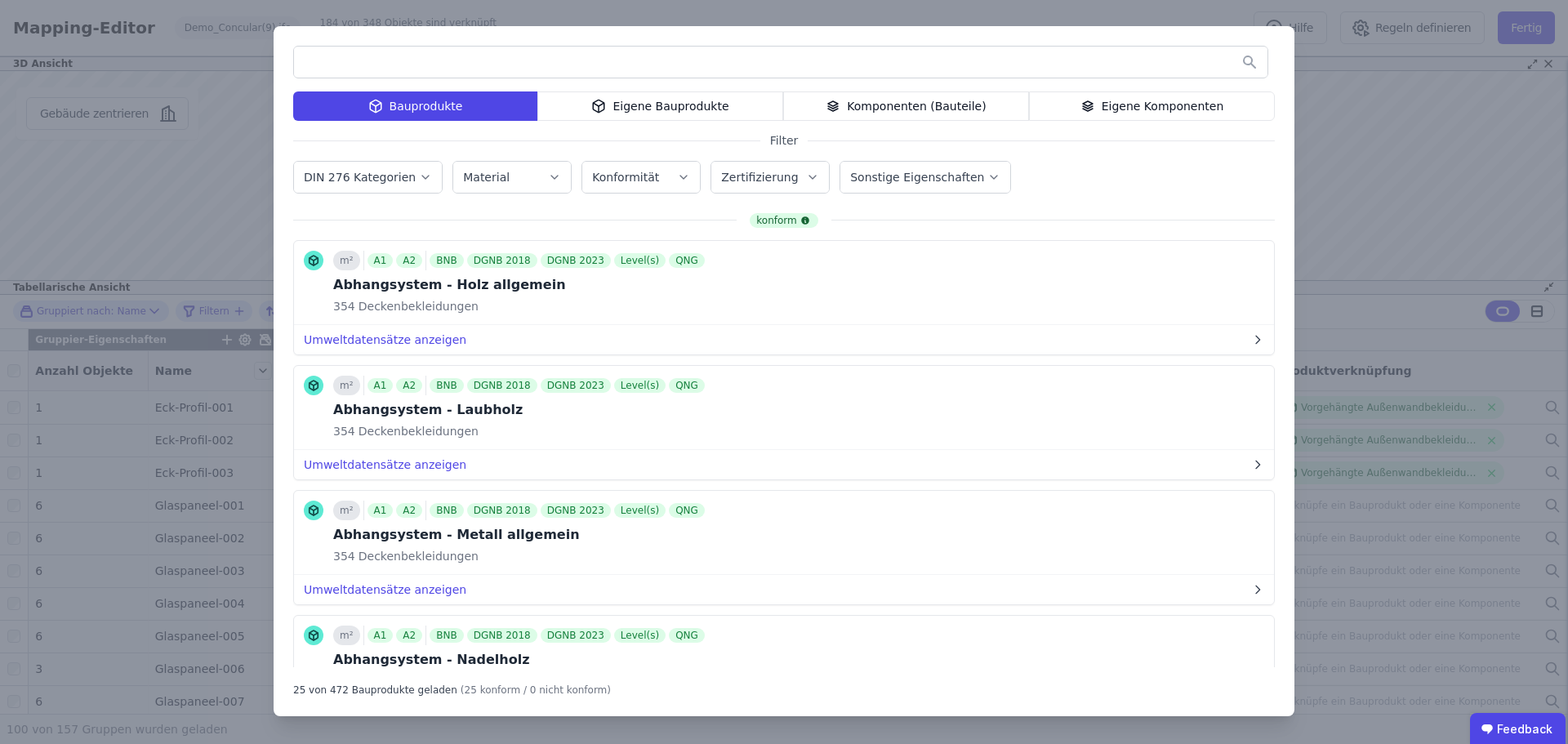
click at [1386, 159] on div "Bauprodukte Eigene Bauprodukte Komponenten (Bauteile) Eigene Komponenten Filter…" at bounding box center [784, 372] width 1568 height 744
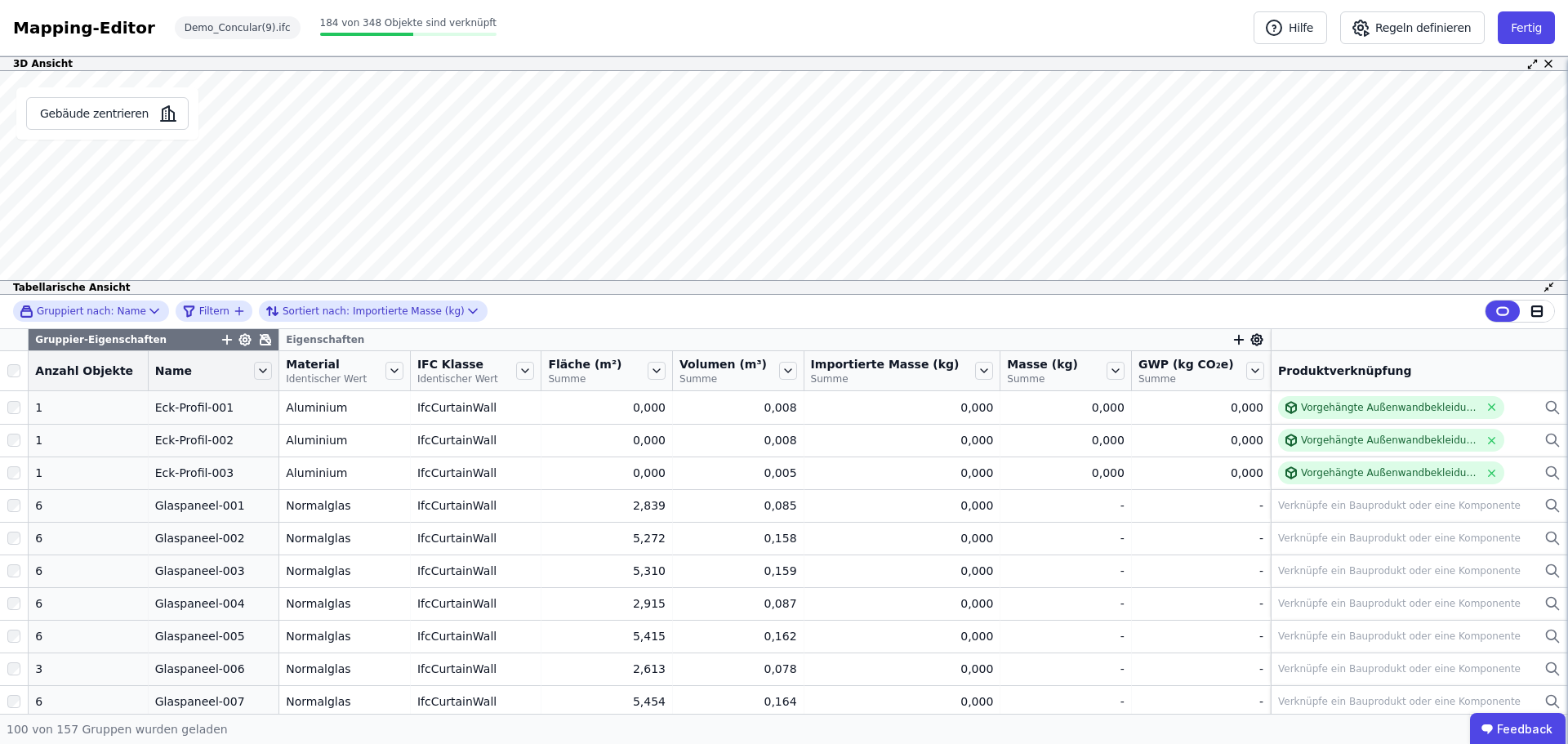
click at [1027, 26] on div "Mapping-Editor Hilfe Regeln definieren Fertig Demo_Concular(9).ifc 184 von 348 …" at bounding box center [784, 28] width 1568 height 56
